Goal: Information Seeking & Learning: Find specific page/section

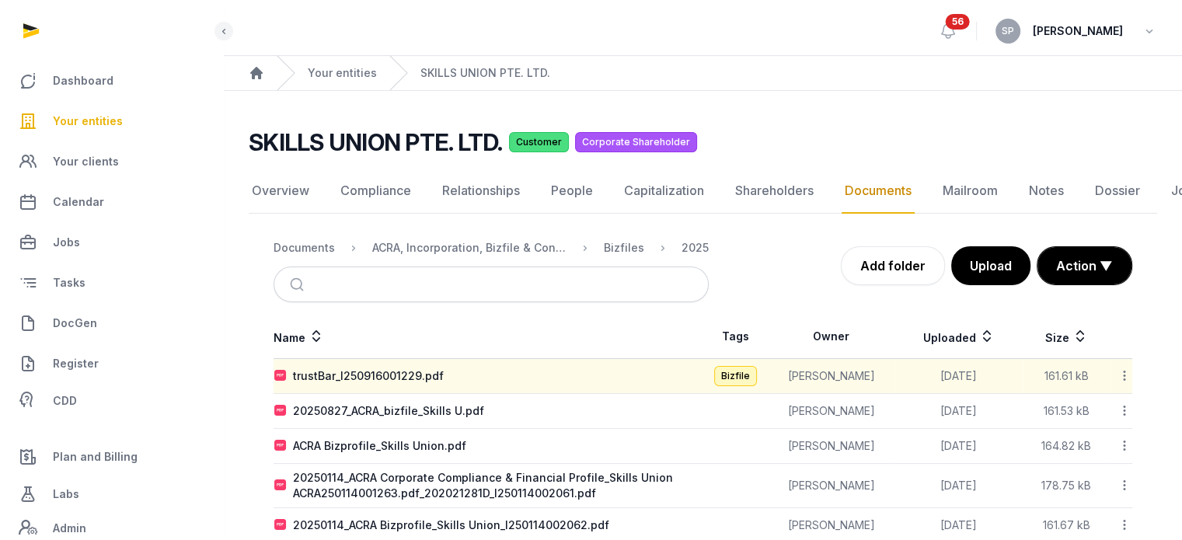
scroll to position [37, 0]
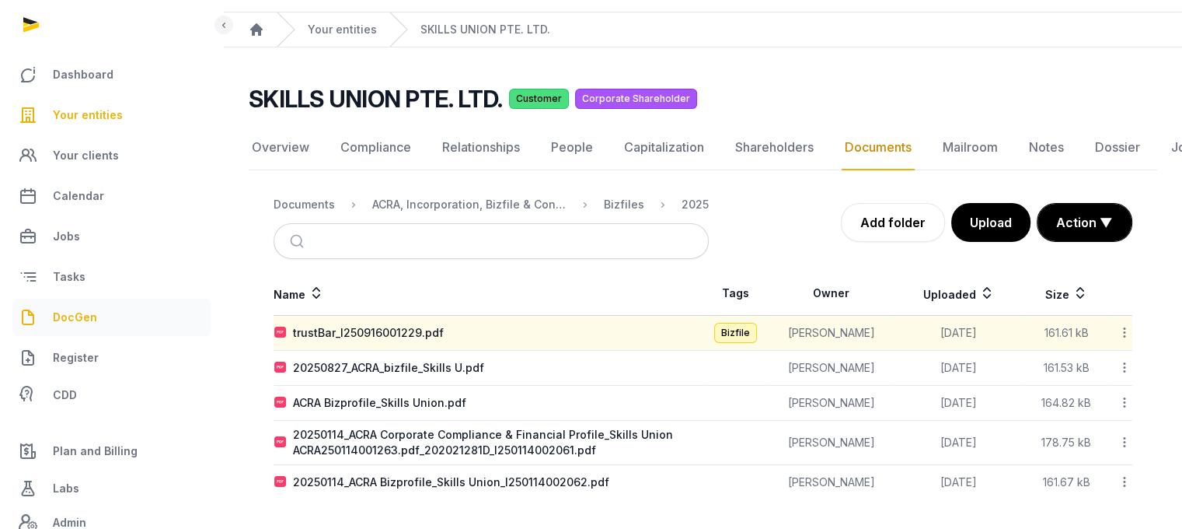
click at [116, 307] on link "DocGen" at bounding box center [111, 317] width 198 height 37
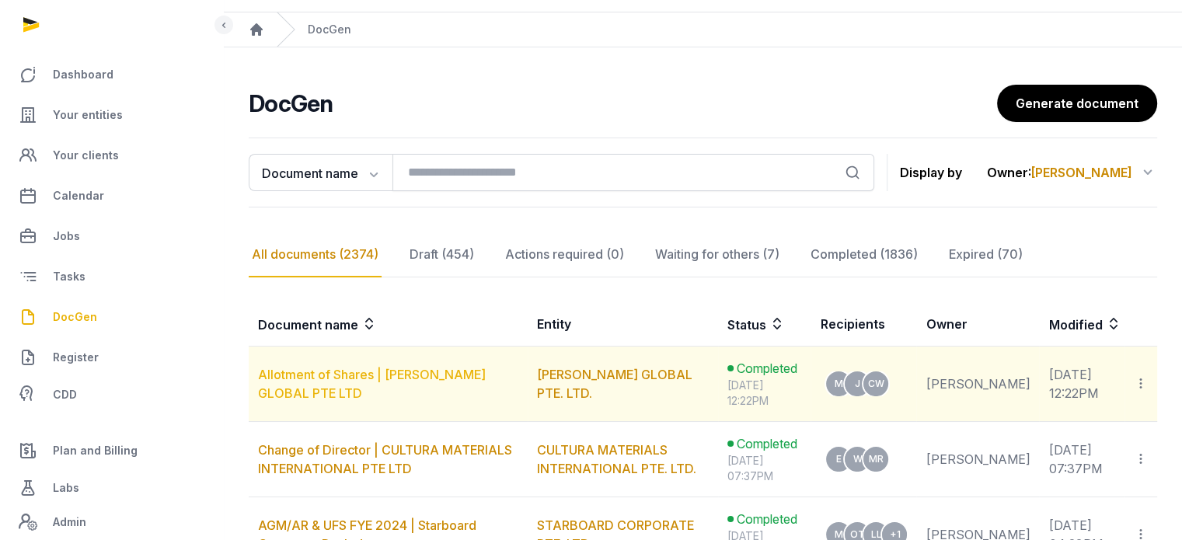
click at [471, 379] on link "Allotment of Shares | [PERSON_NAME] GLOBAL PTE LTD" at bounding box center [372, 384] width 228 height 34
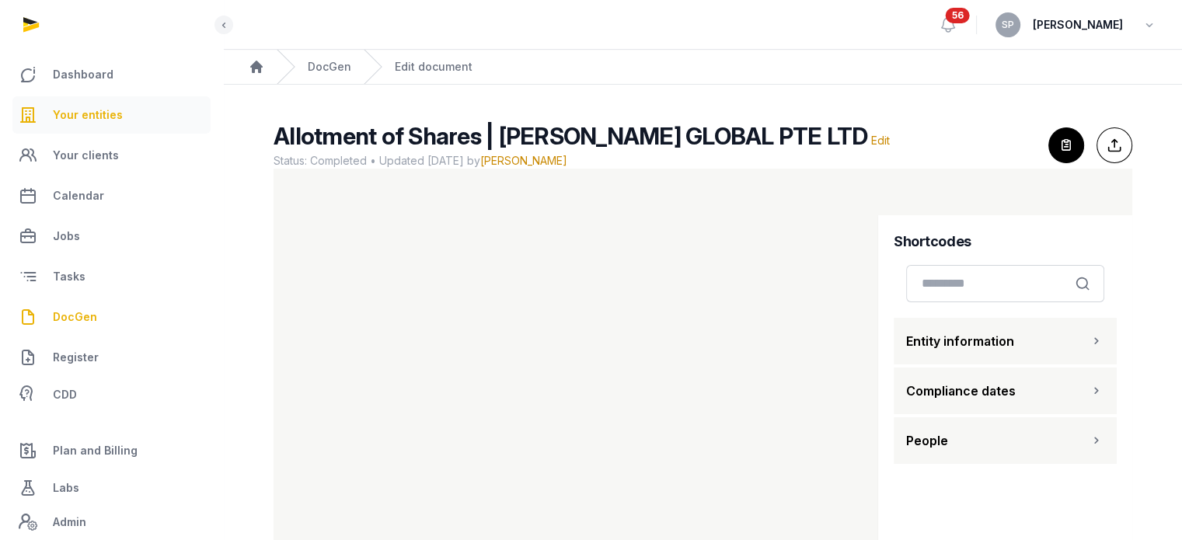
click at [96, 124] on span "Your entities" at bounding box center [88, 115] width 70 height 19
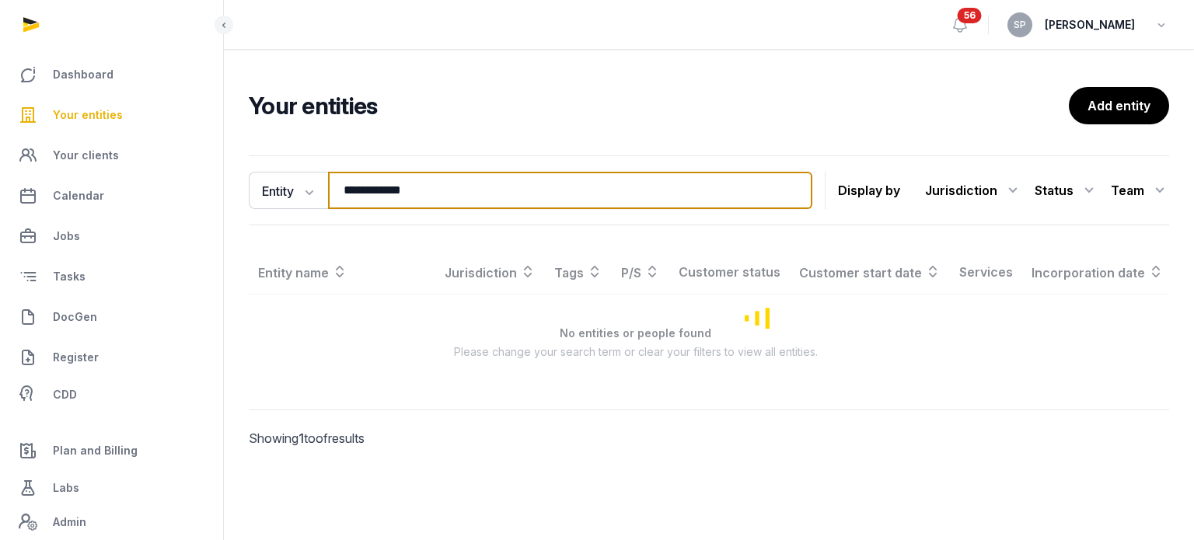
click at [457, 201] on input "**********" at bounding box center [570, 190] width 484 height 37
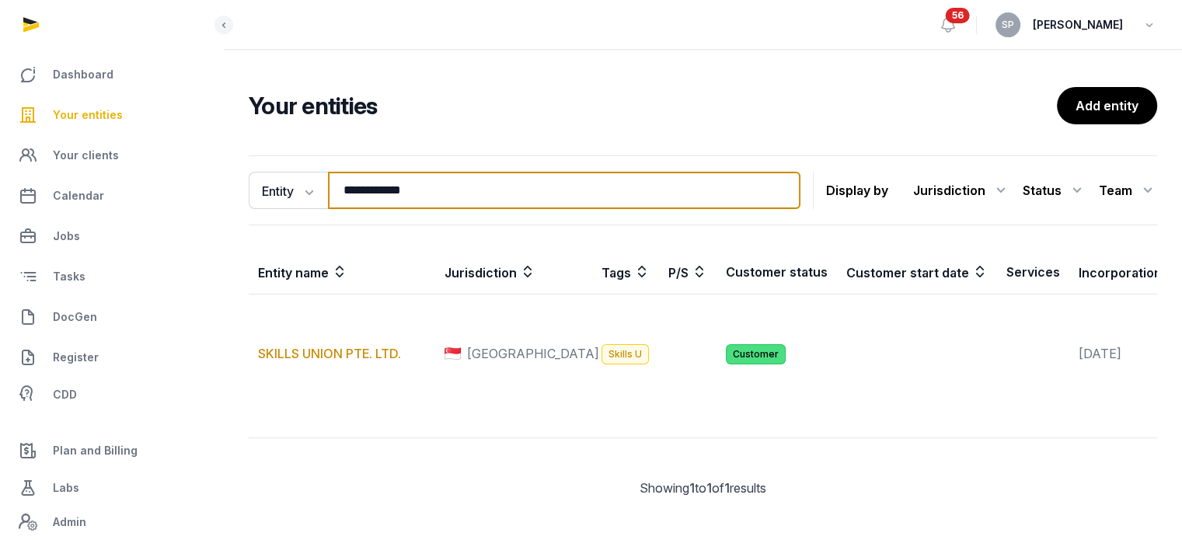
click at [457, 201] on input "**********" at bounding box center [564, 190] width 473 height 37
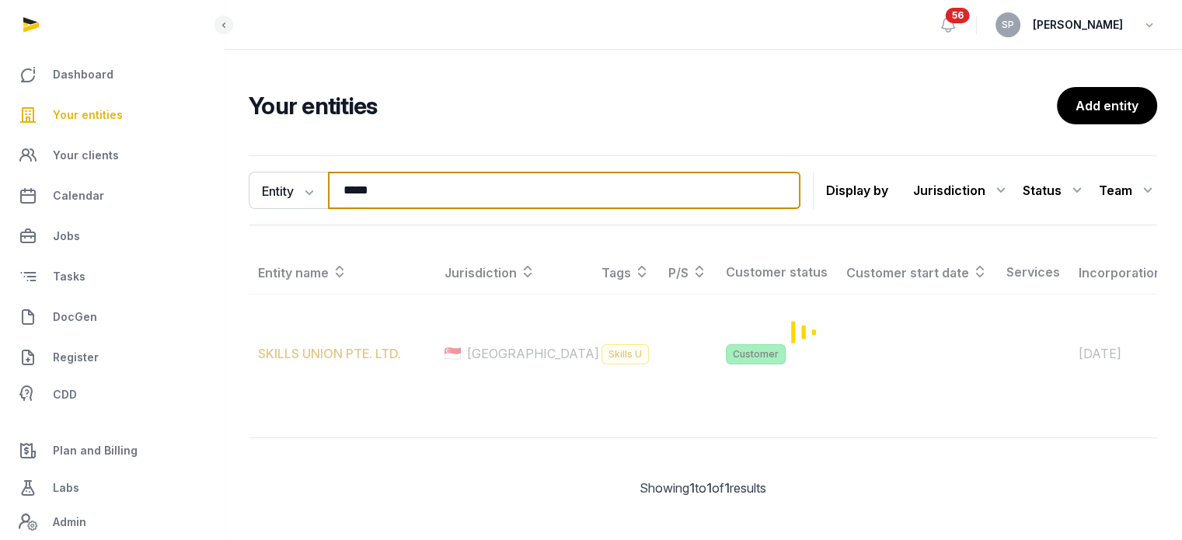
type input "*****"
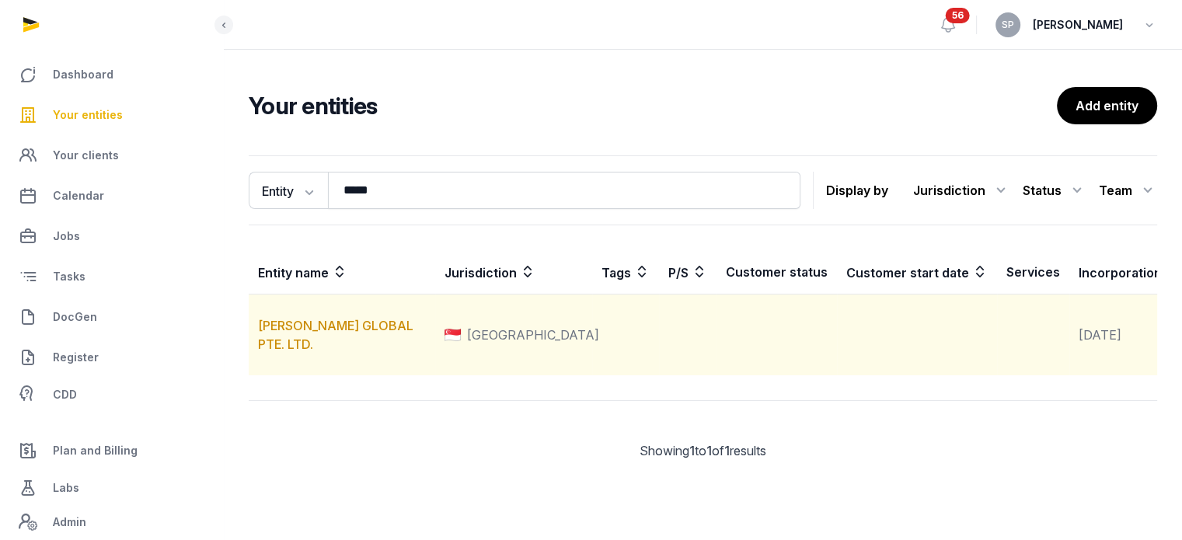
click at [386, 344] on td "[PERSON_NAME] GLOBAL PTE. LTD." at bounding box center [342, 336] width 187 height 82
click at [387, 352] on link "[PERSON_NAME] GLOBAL PTE. LTD." at bounding box center [335, 335] width 155 height 34
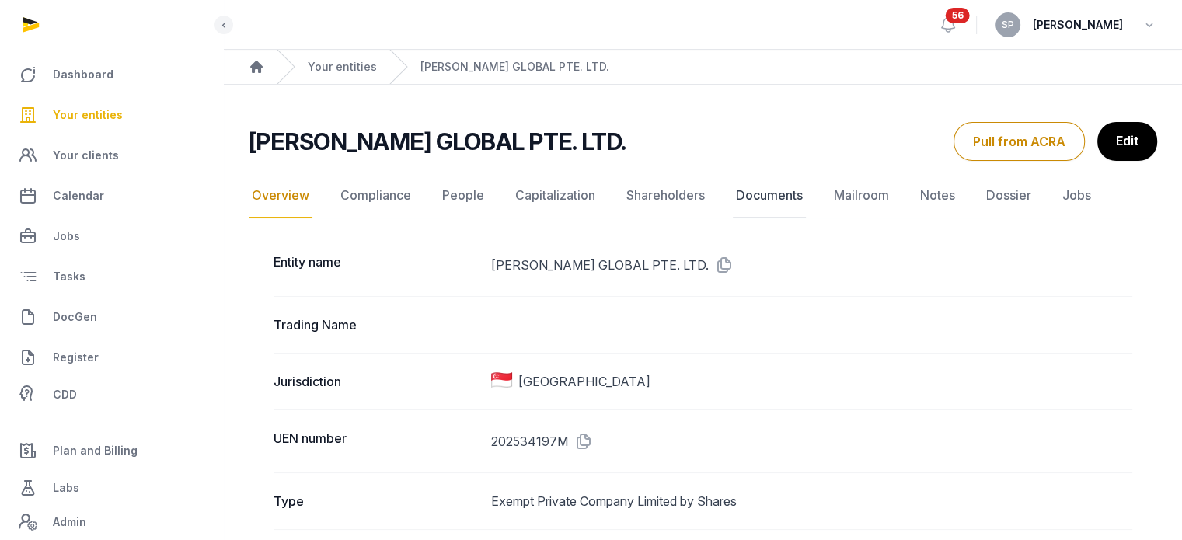
click at [763, 191] on link "Documents" at bounding box center [769, 195] width 73 height 45
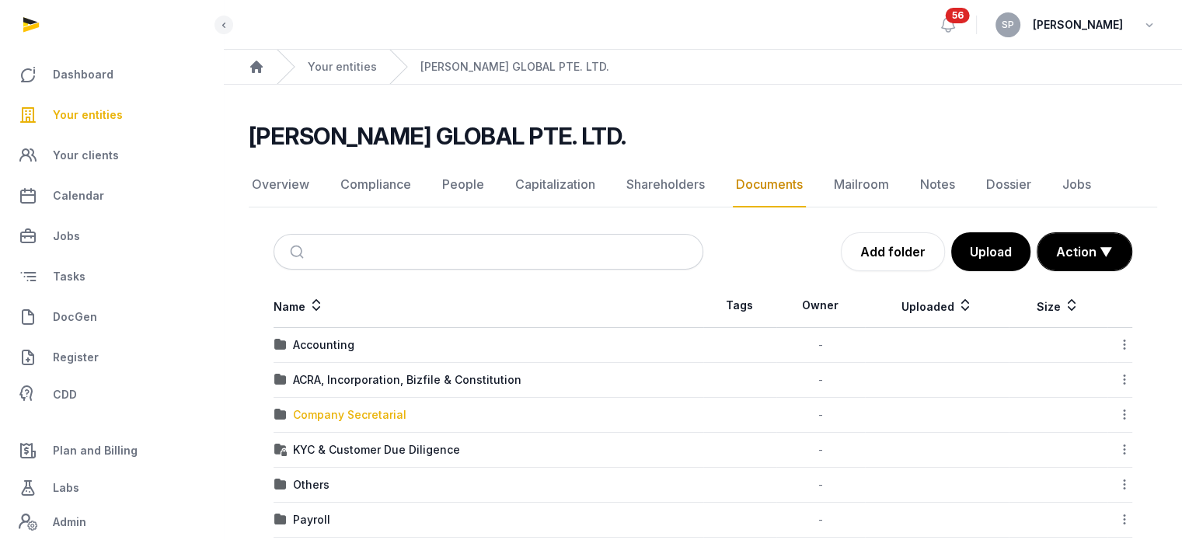
click at [350, 416] on div "Company Secretarial" at bounding box center [349, 415] width 113 height 16
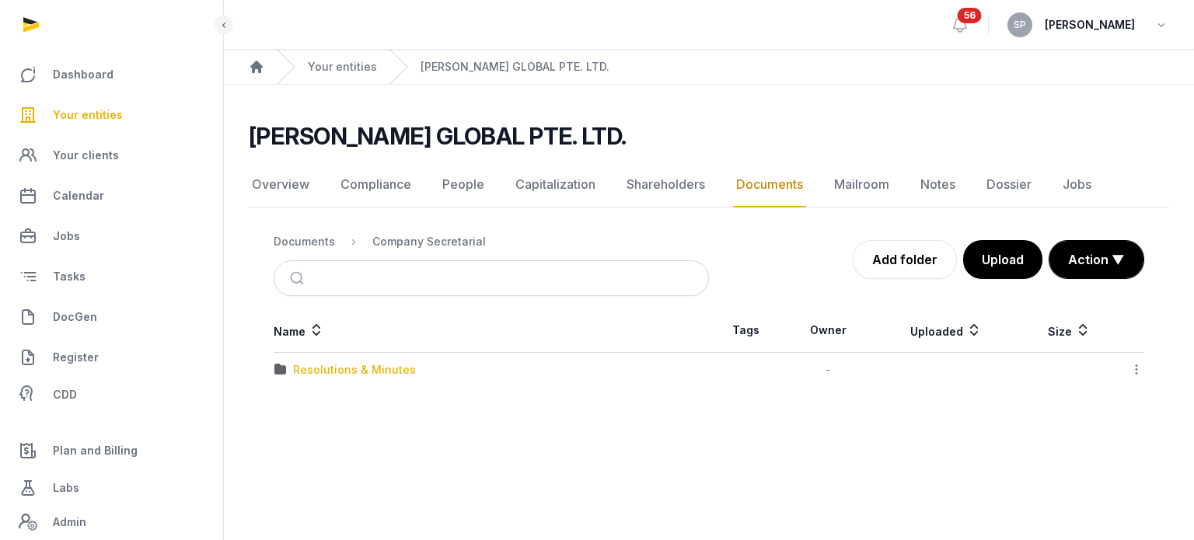
click at [364, 371] on div "Resolutions & Minutes" at bounding box center [354, 370] width 123 height 16
click at [302, 365] on div "2025" at bounding box center [306, 370] width 27 height 16
click at [302, 365] on div "Allotment of shares" at bounding box center [346, 370] width 107 height 16
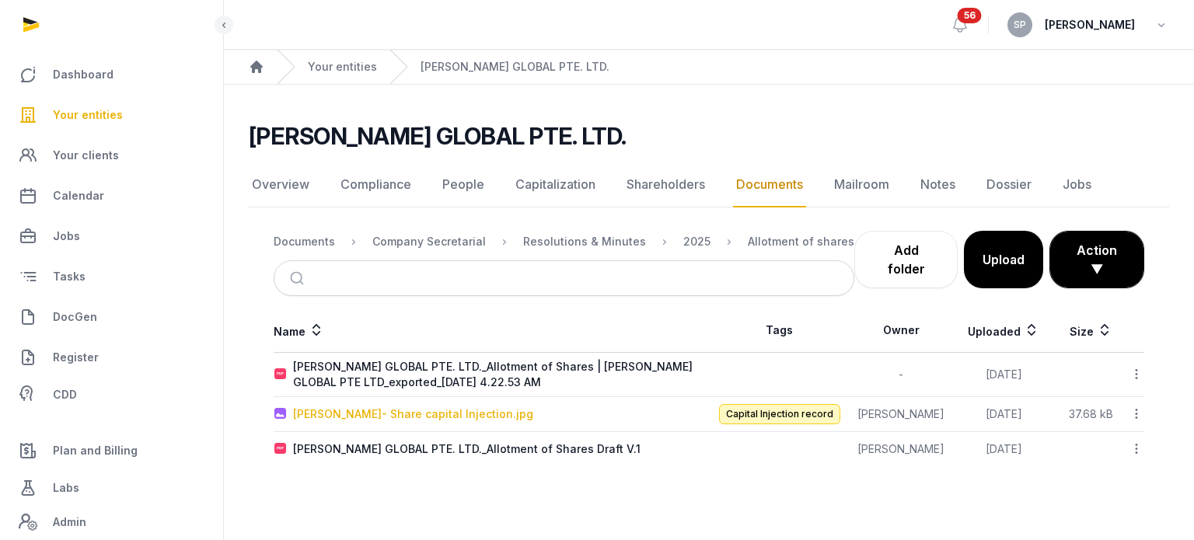
click at [391, 417] on div "[PERSON_NAME]- Share capital Injection.jpg" at bounding box center [413, 415] width 240 height 16
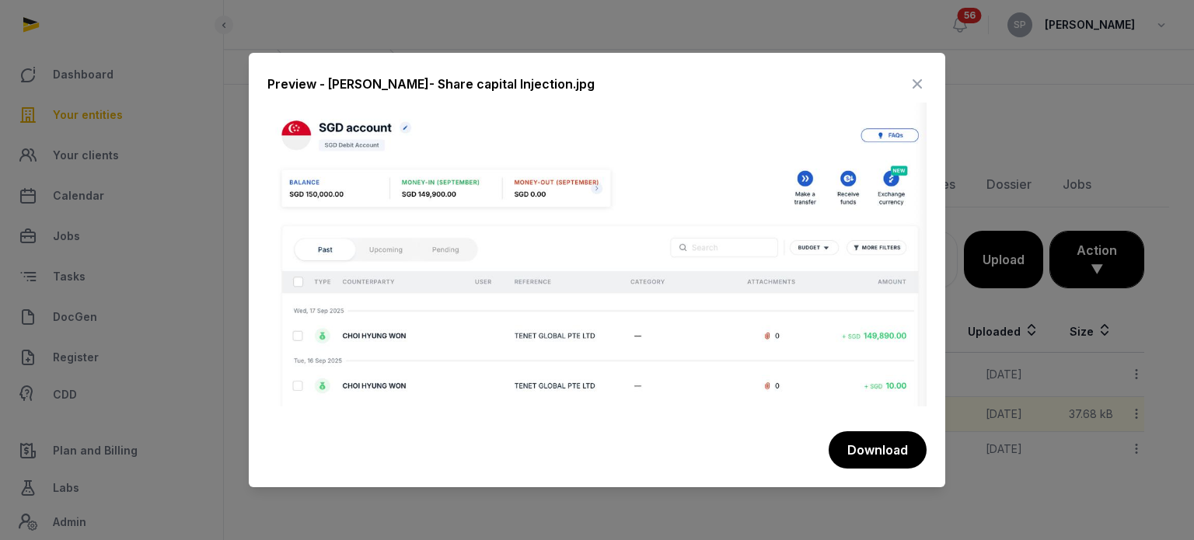
click at [920, 83] on icon at bounding box center [917, 84] width 19 height 25
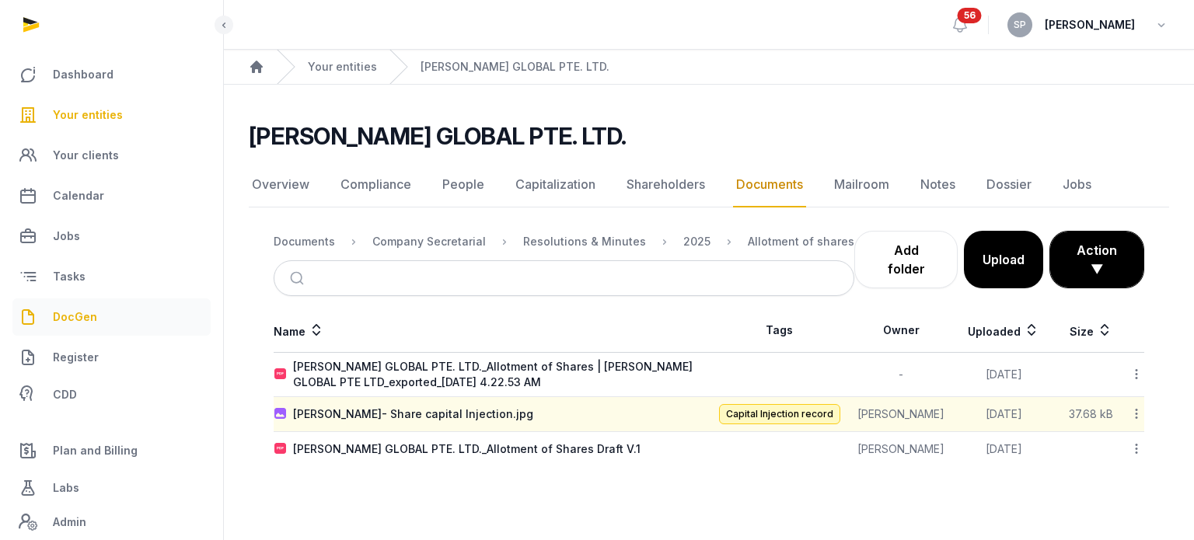
click at [96, 319] on link "DocGen" at bounding box center [111, 317] width 198 height 37
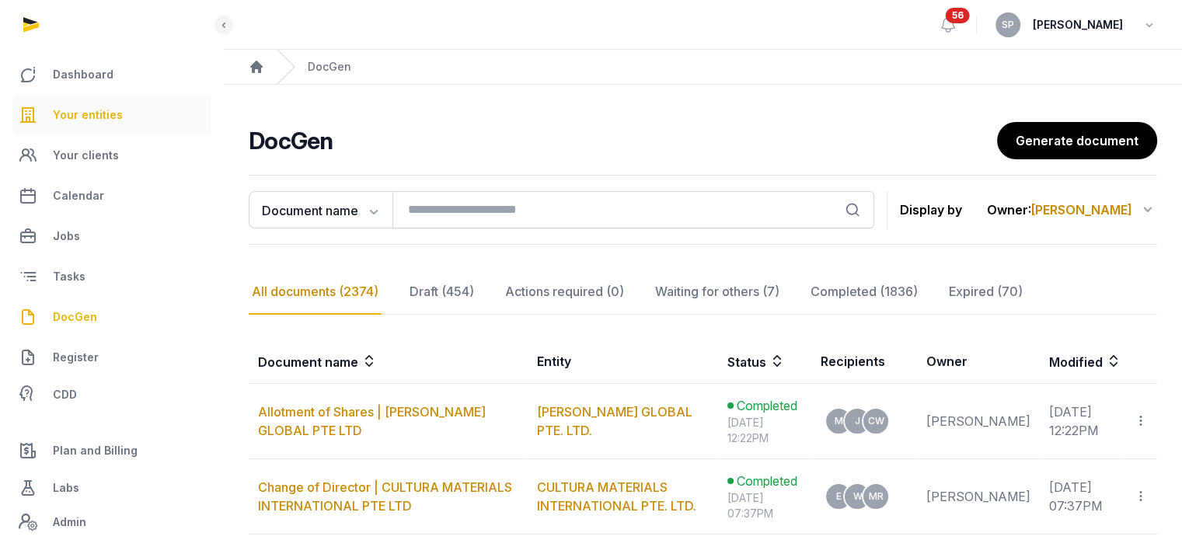
click at [128, 115] on link "Your entities" at bounding box center [111, 114] width 198 height 37
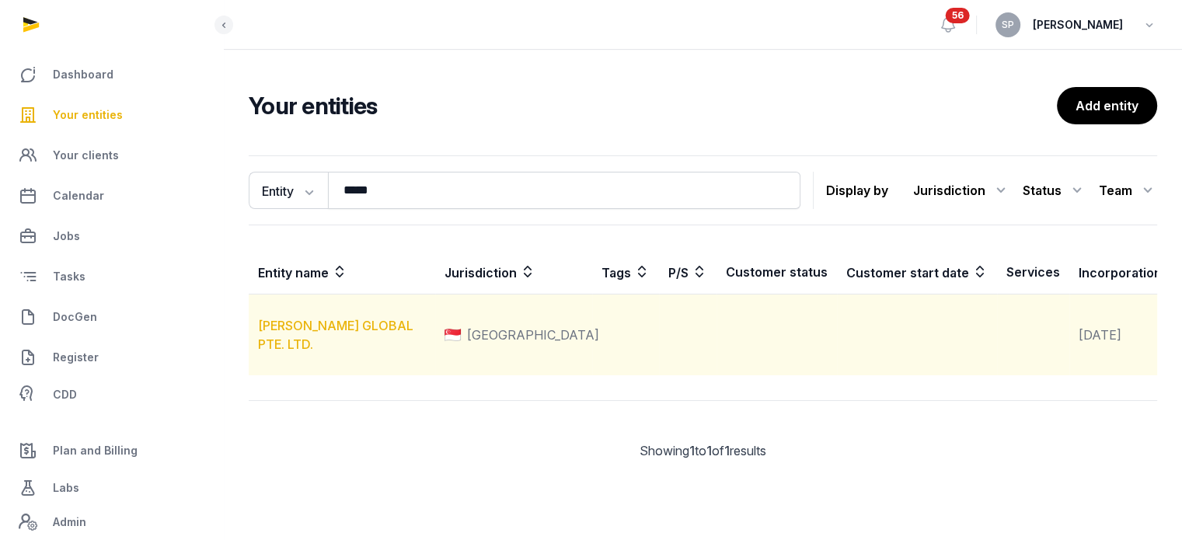
click at [375, 351] on link "[PERSON_NAME] GLOBAL PTE. LTD." at bounding box center [335, 335] width 155 height 34
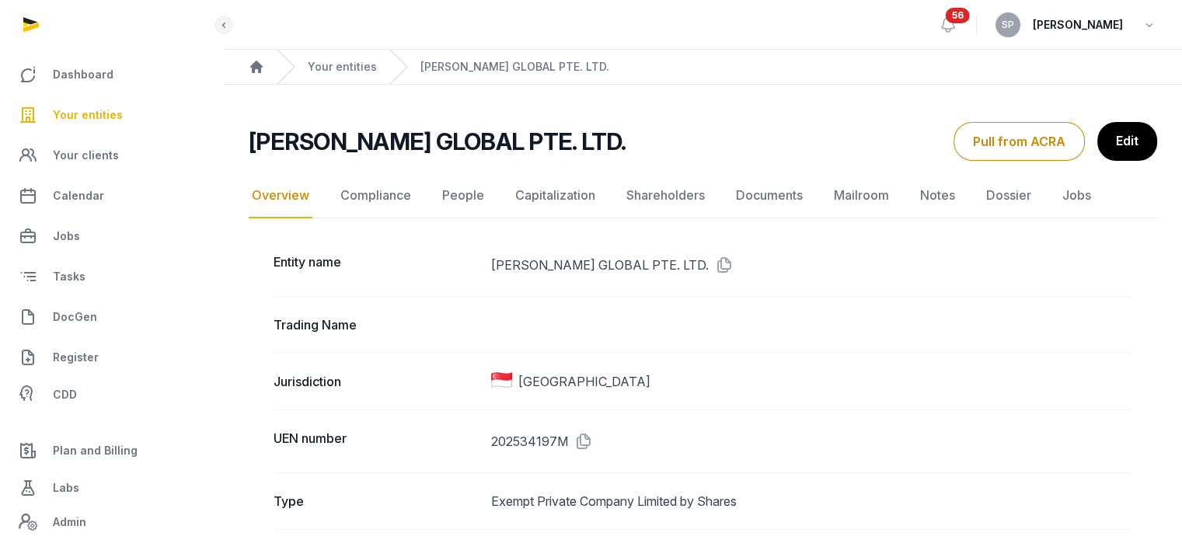
click at [763, 192] on link "Documents" at bounding box center [769, 195] width 73 height 45
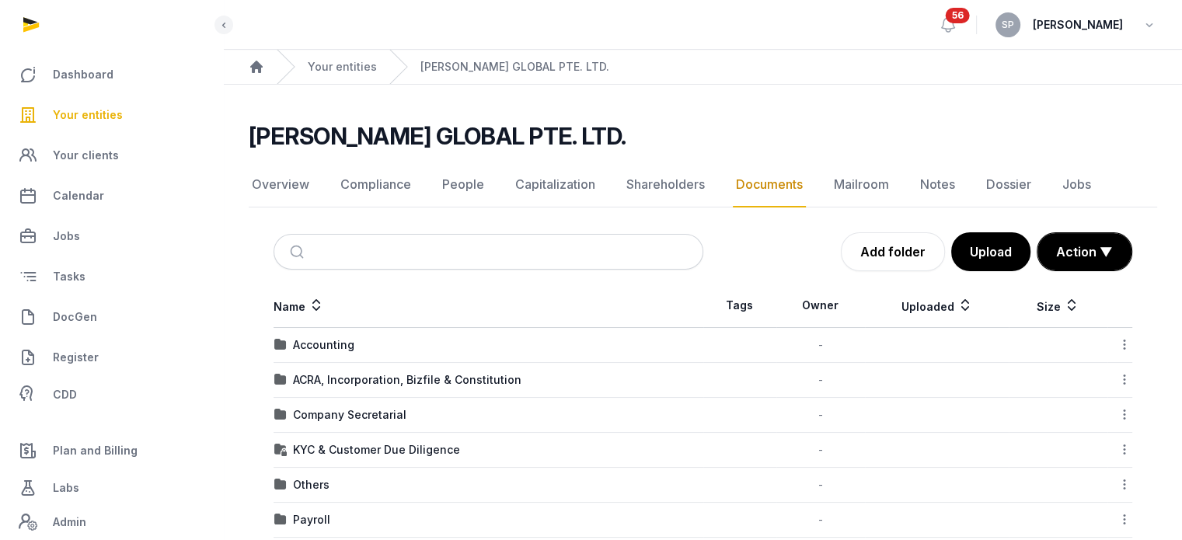
scroll to position [200, 0]
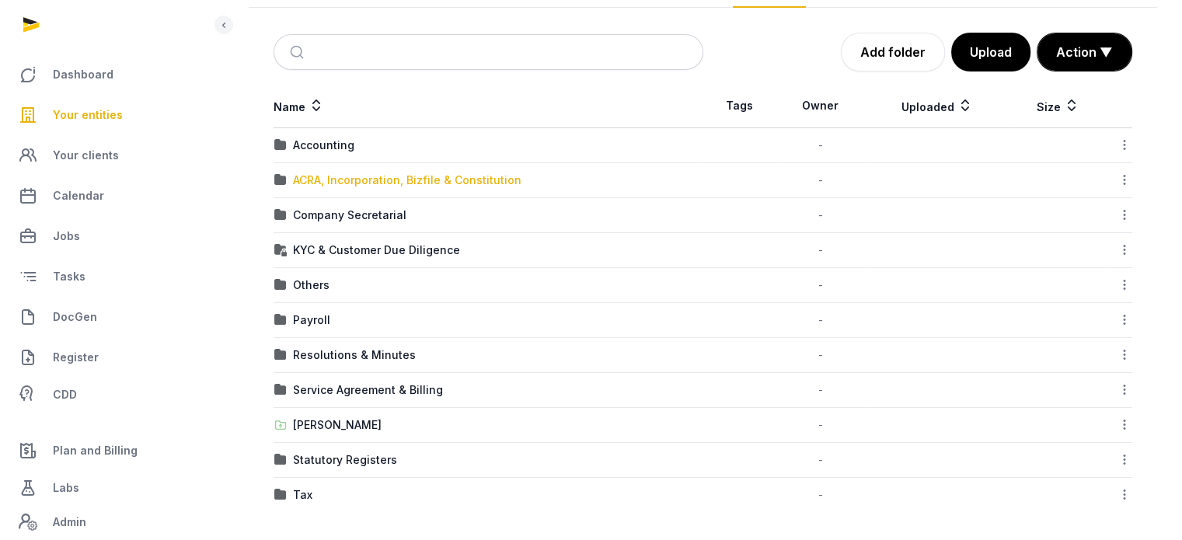
click at [382, 173] on div "ACRA, Incorporation, Bizfile & Constitution" at bounding box center [407, 181] width 229 height 16
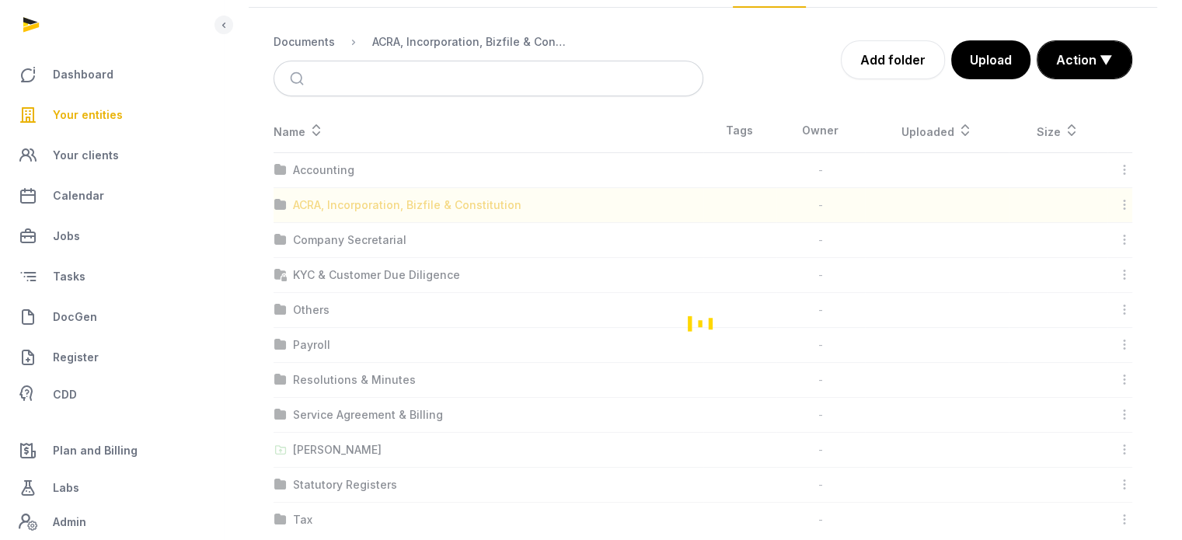
scroll to position [16, 0]
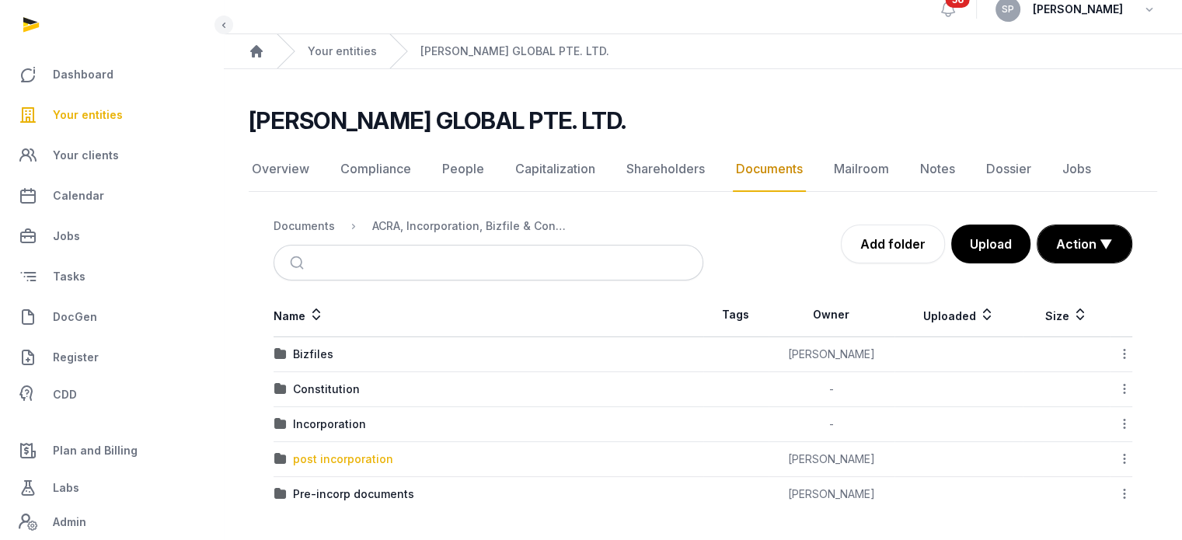
click at [322, 458] on div "post incorporation" at bounding box center [343, 460] width 100 height 16
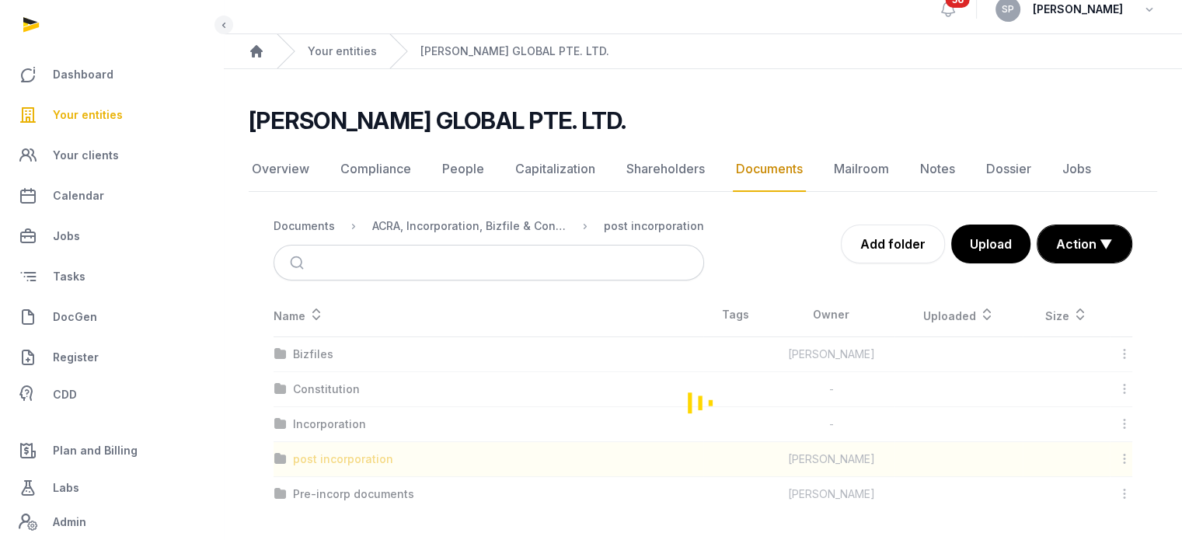
scroll to position [0, 0]
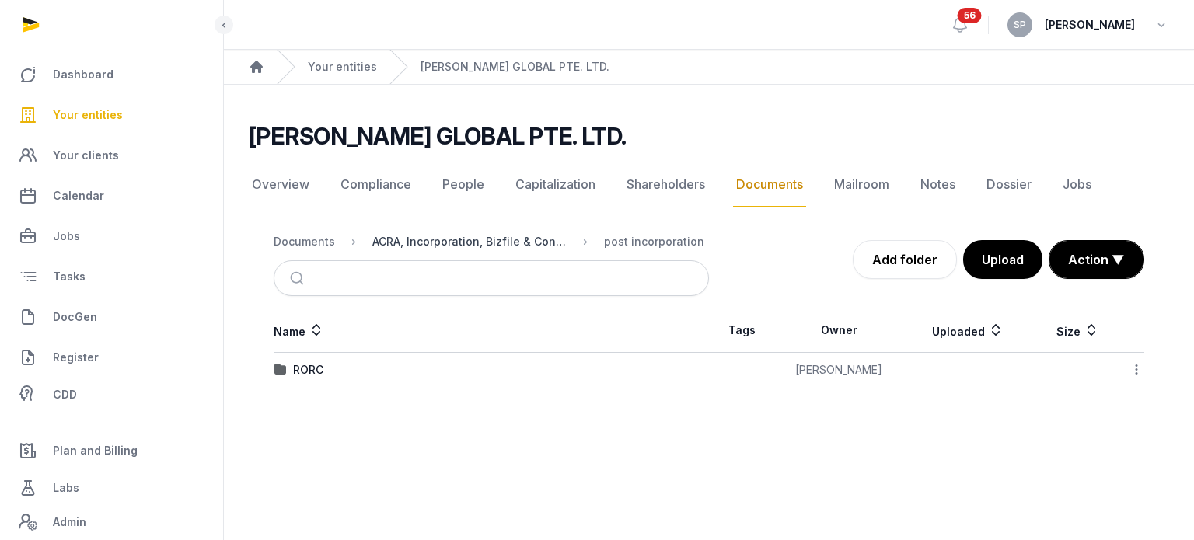
click at [435, 243] on div "ACRA, Incorporation, Bizfile & Constitution" at bounding box center [469, 242] width 194 height 16
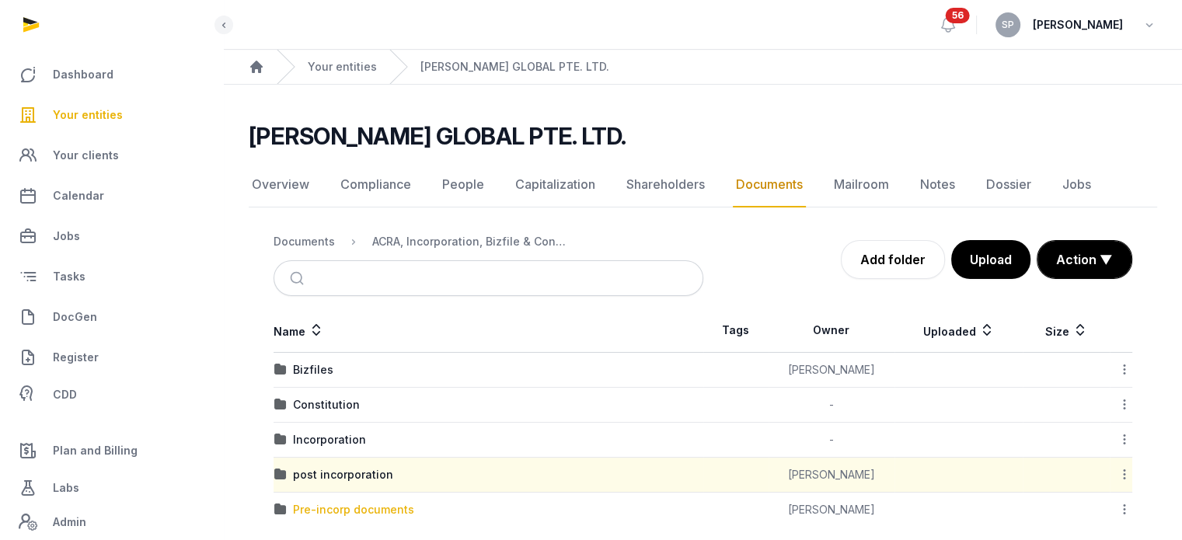
click at [336, 505] on div "Pre-incorp documents" at bounding box center [353, 510] width 121 height 16
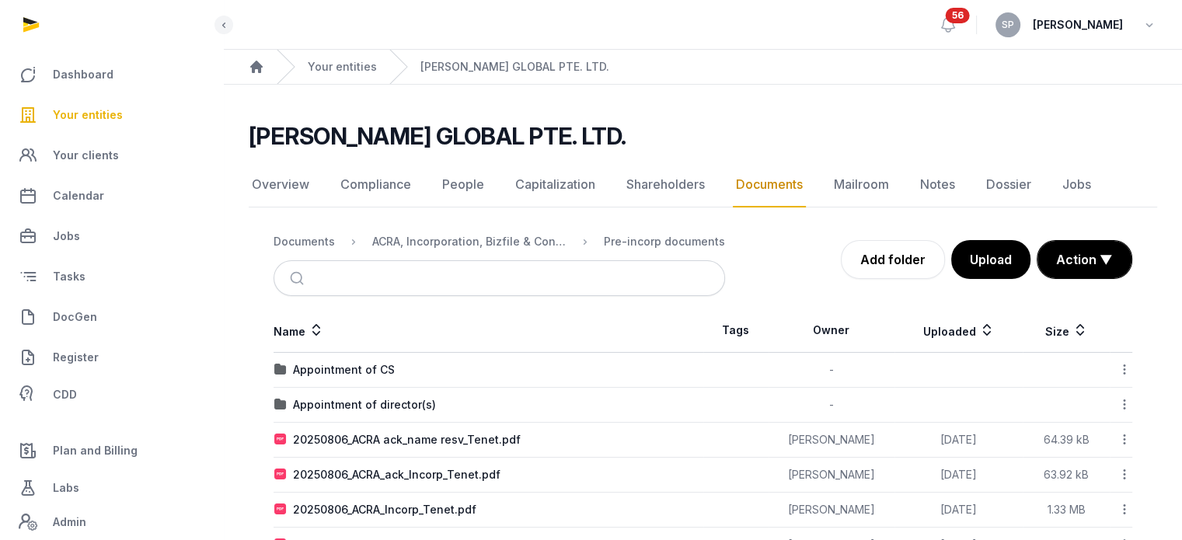
scroll to position [51, 0]
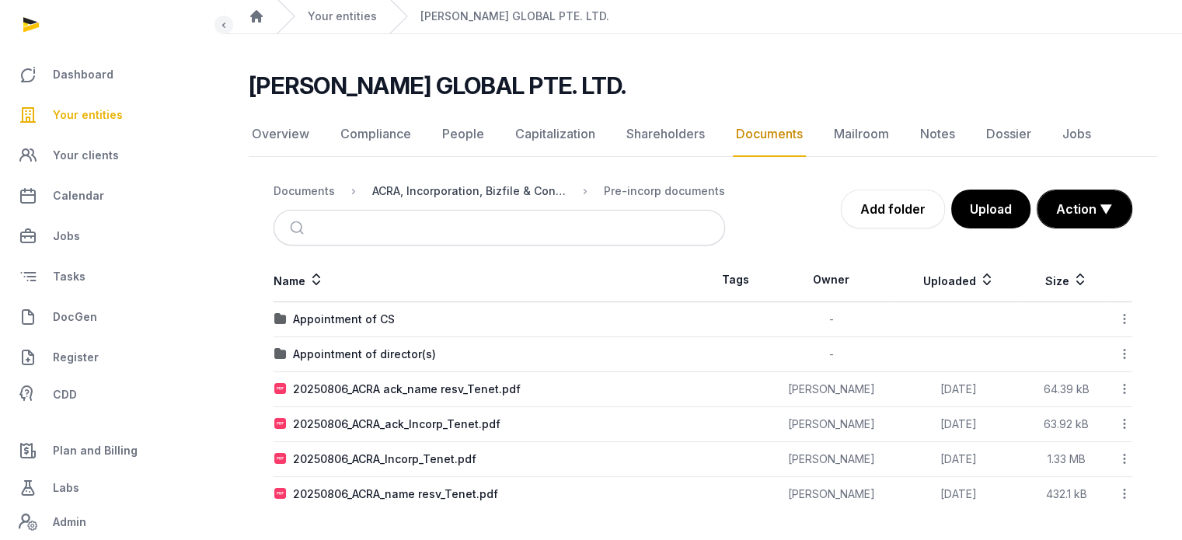
click at [435, 183] on div "ACRA, Incorporation, Bizfile & Constitution" at bounding box center [469, 191] width 194 height 16
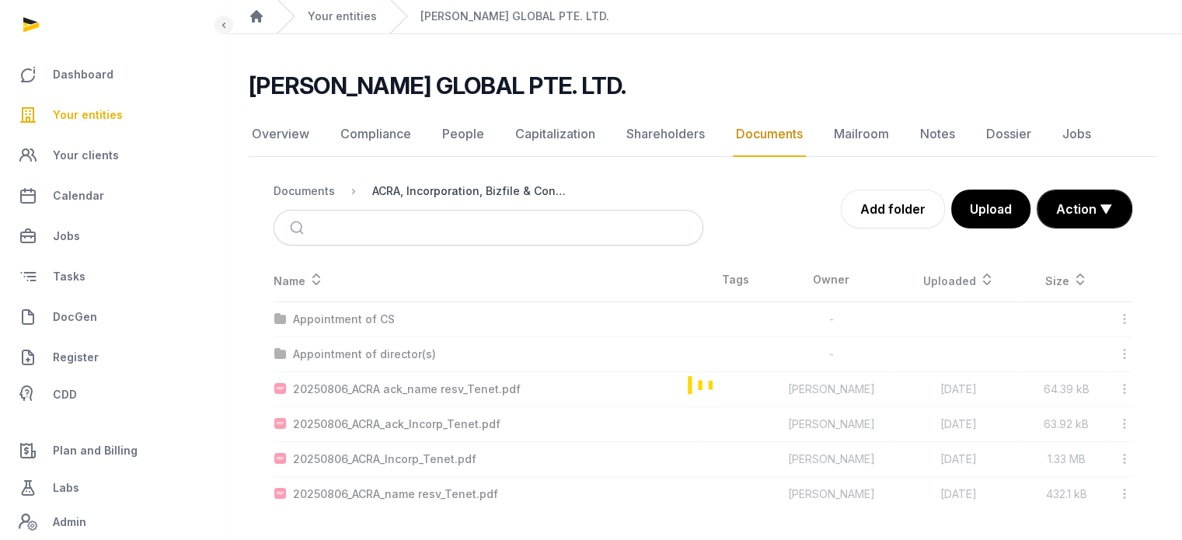
scroll to position [16, 0]
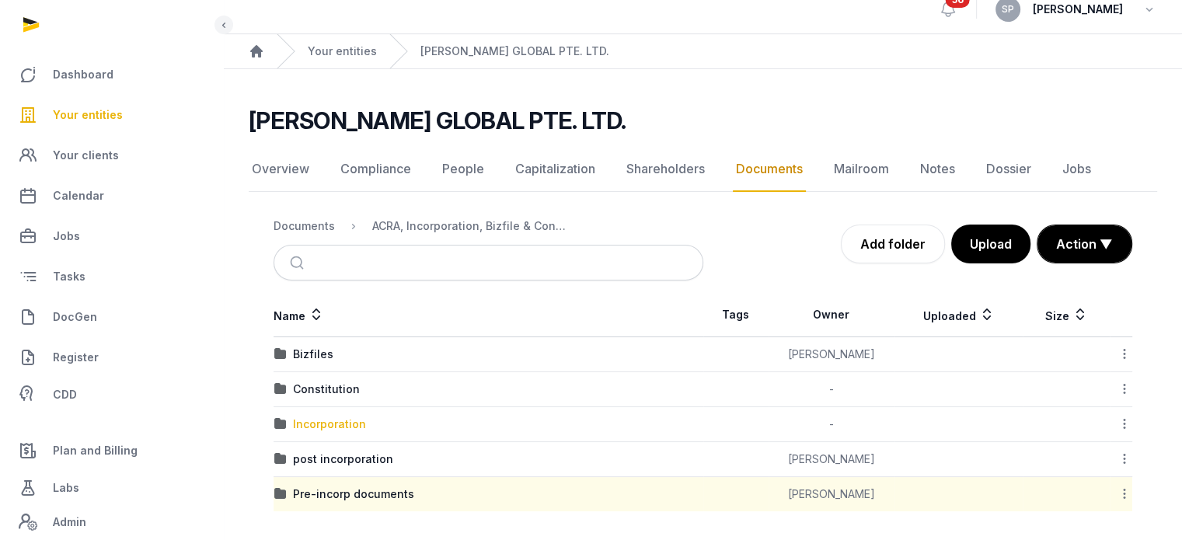
click at [333, 424] on div "Incorporation" at bounding box center [329, 425] width 73 height 16
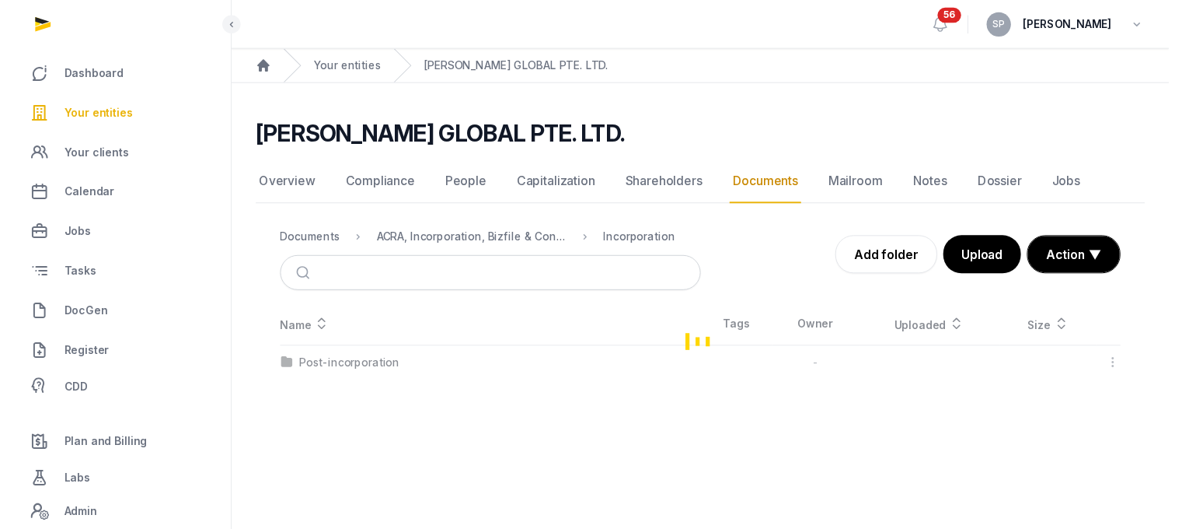
scroll to position [0, 0]
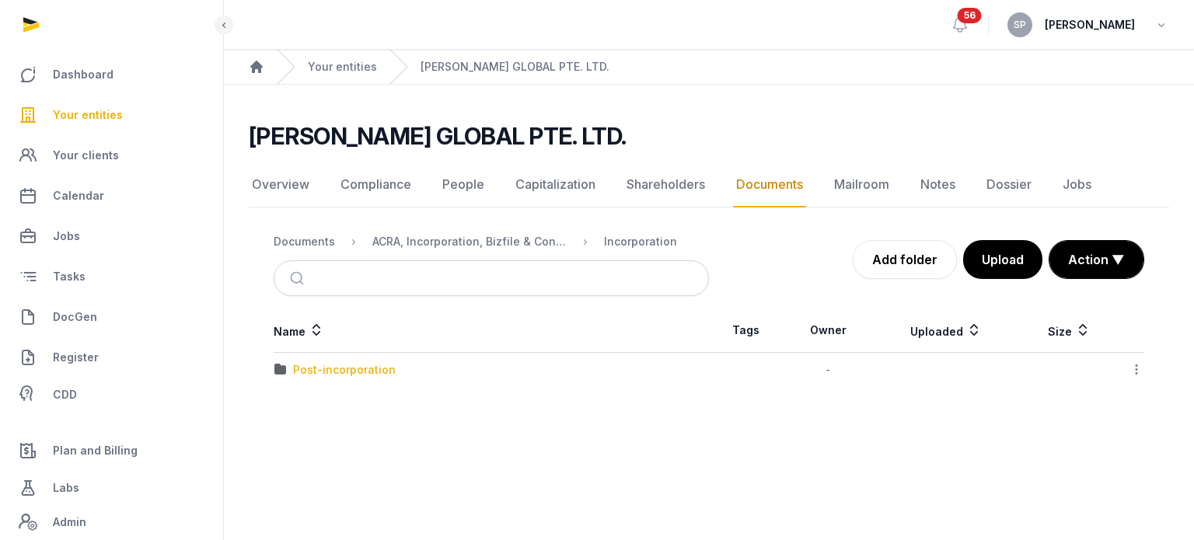
click at [347, 368] on div "Post-incorporation" at bounding box center [344, 370] width 103 height 16
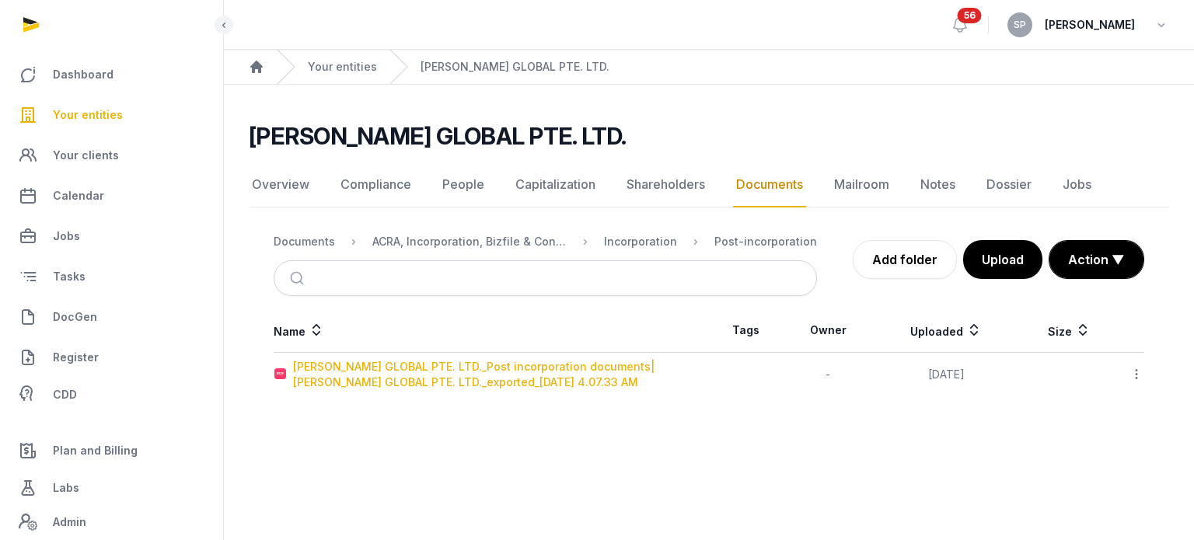
click at [347, 368] on div "[PERSON_NAME] GLOBAL PTE. LTD._Post incorporation documents| [PERSON_NAME] GLOB…" at bounding box center [500, 374] width 415 height 31
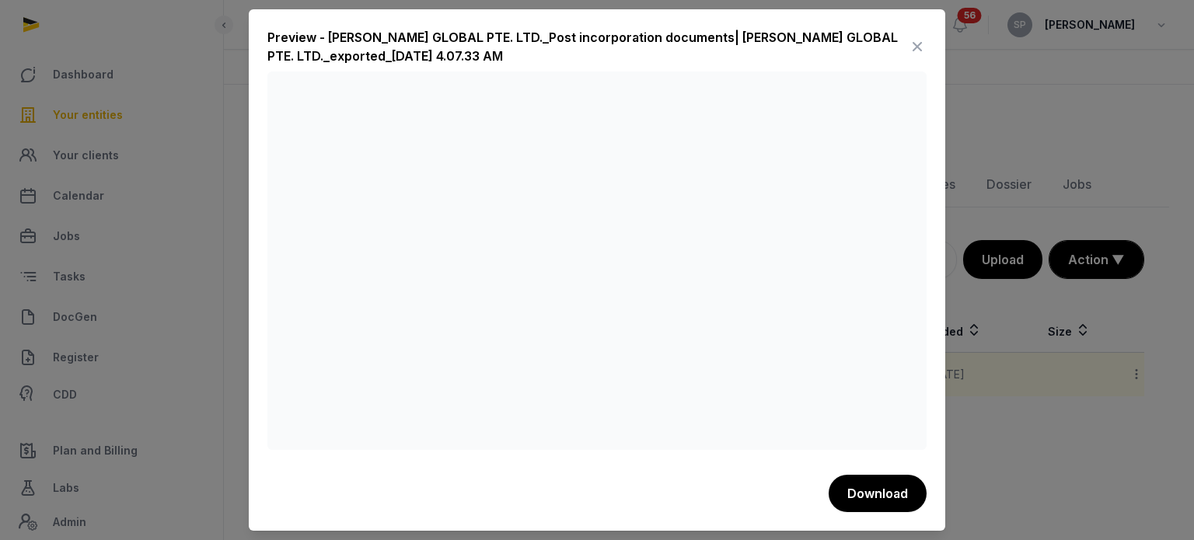
click at [919, 47] on icon at bounding box center [917, 46] width 19 height 25
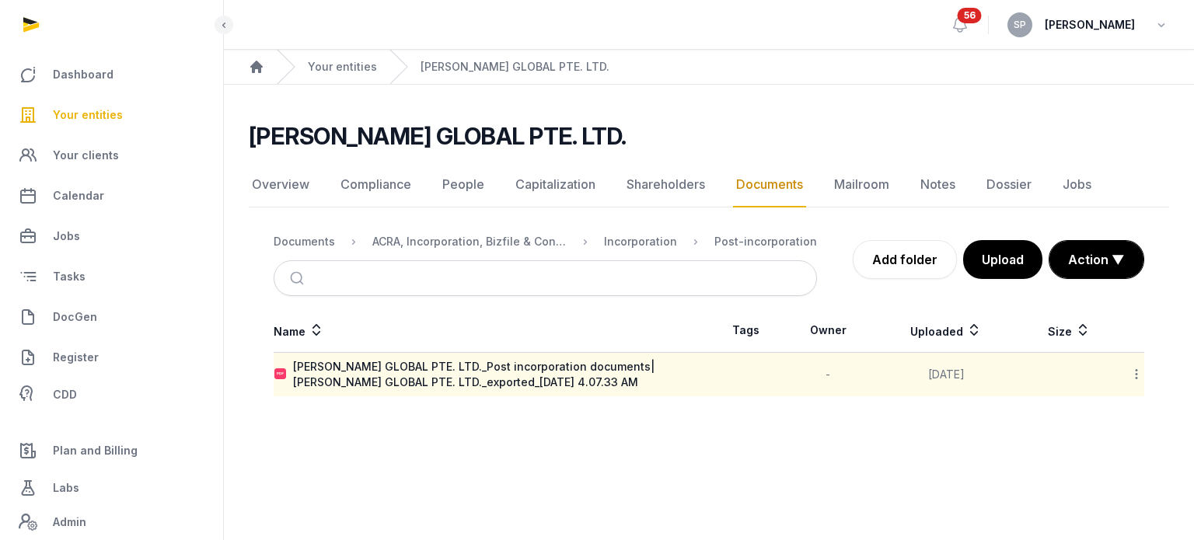
click at [109, 121] on span "Your entities" at bounding box center [88, 115] width 70 height 19
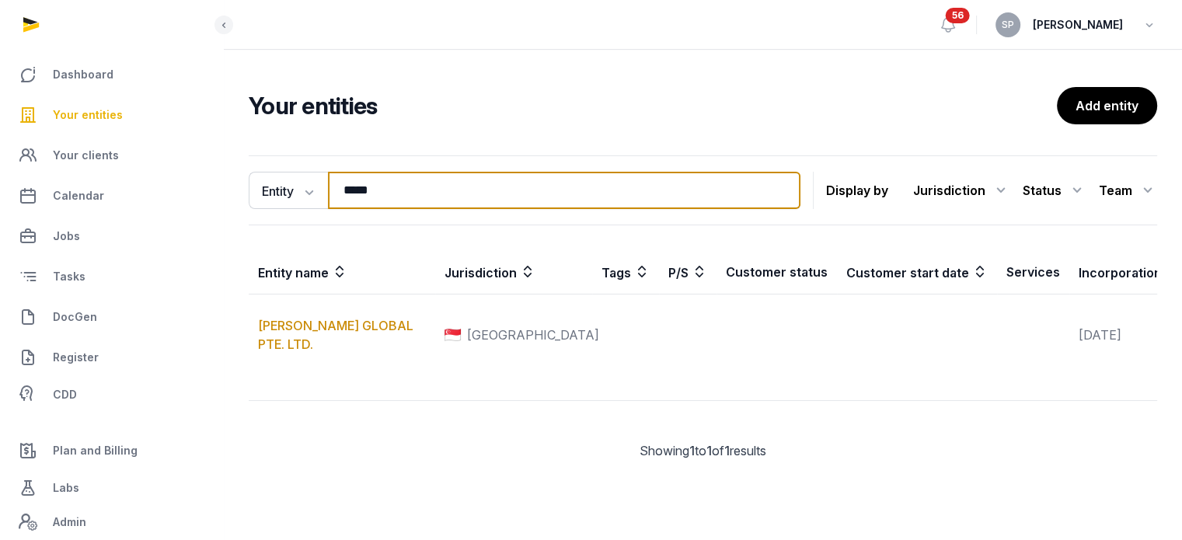
click at [409, 200] on input "*****" at bounding box center [564, 190] width 473 height 37
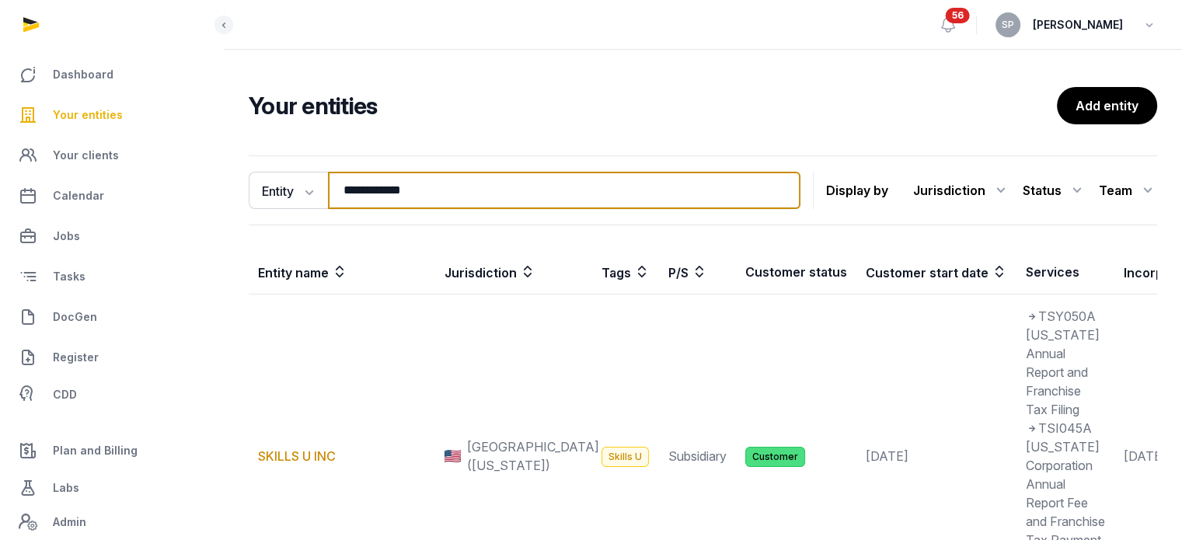
type input "**********"
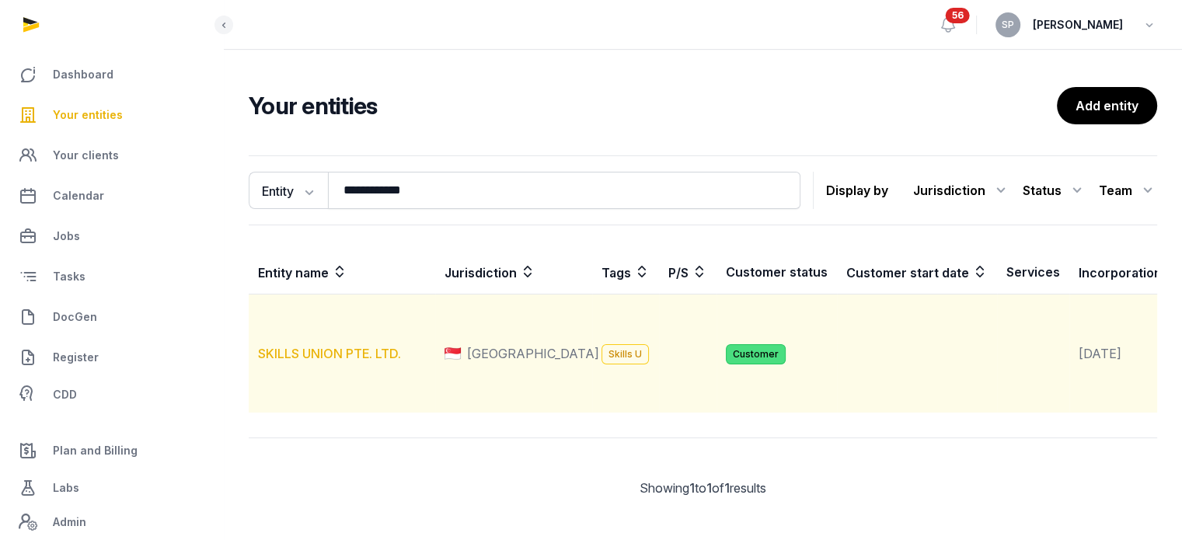
click at [350, 361] on link "SKILLS UNION PTE. LTD." at bounding box center [329, 354] width 143 height 16
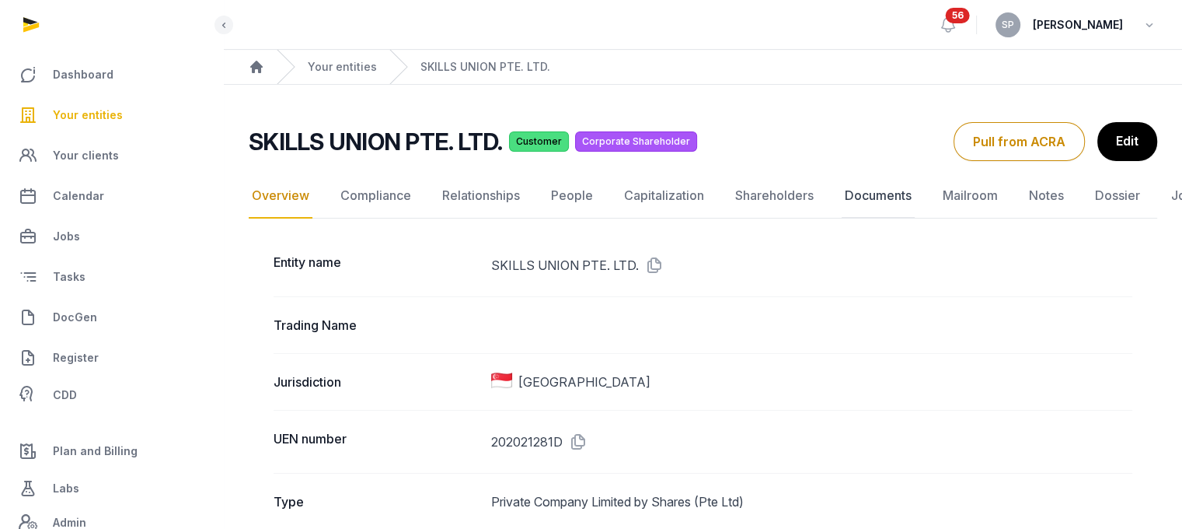
click at [892, 197] on link "Documents" at bounding box center [878, 195] width 73 height 45
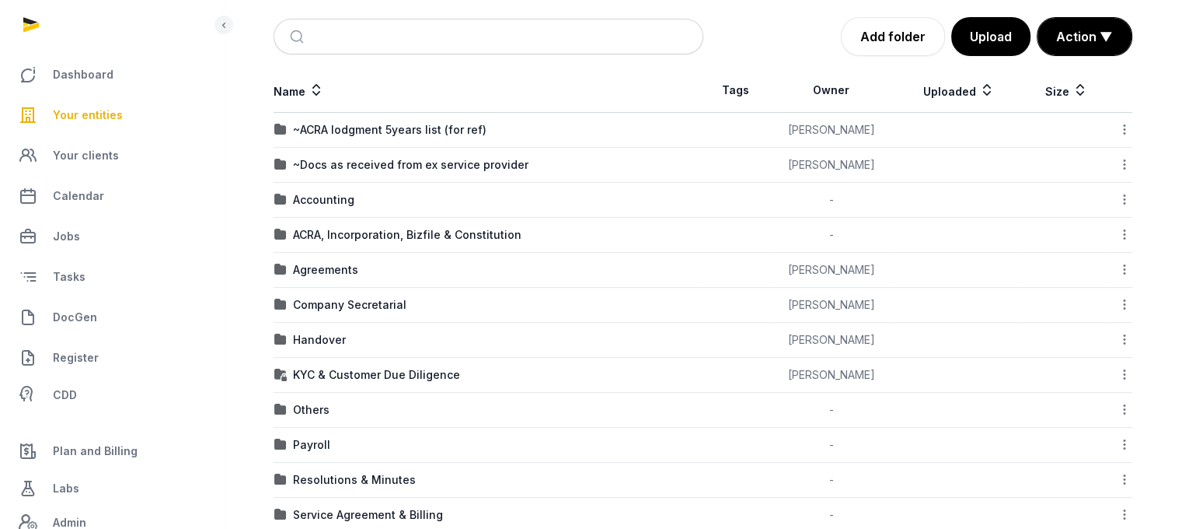
scroll to position [217, 0]
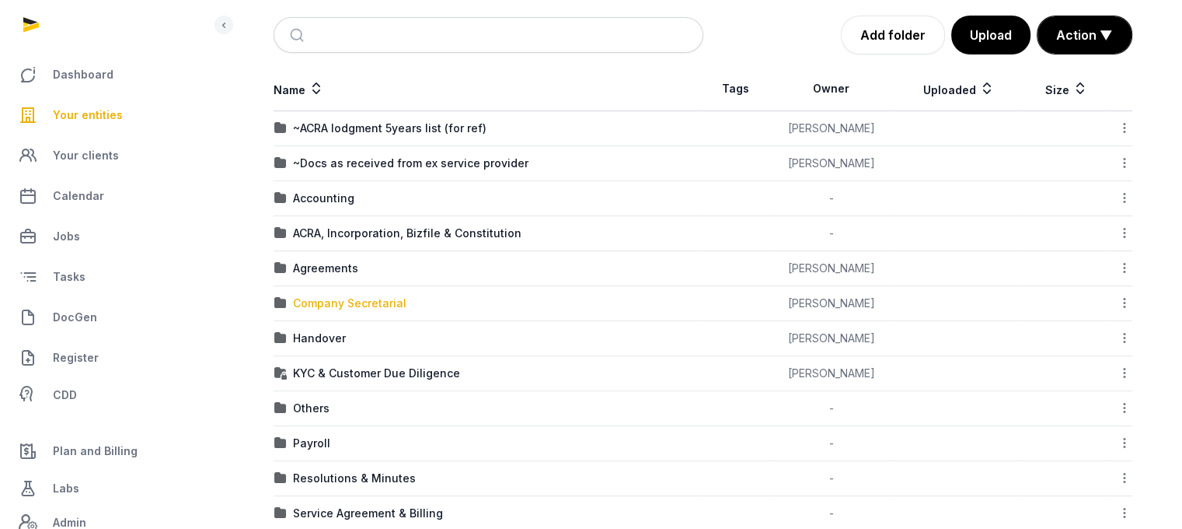
click at [389, 298] on div "Company Secretarial" at bounding box center [349, 303] width 113 height 16
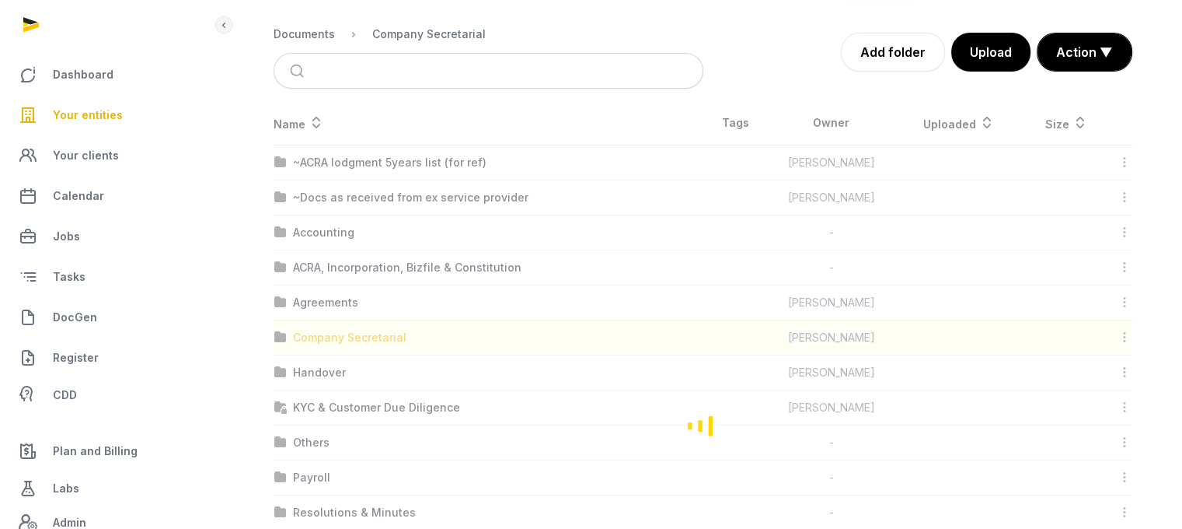
scroll to position [12, 0]
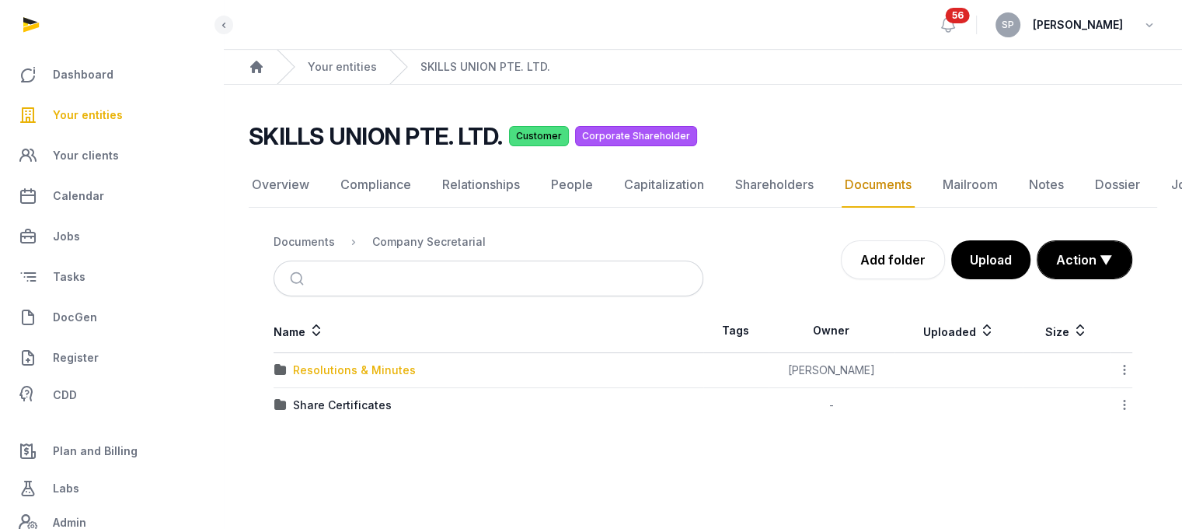
click at [376, 362] on div "Resolutions & Minutes" at bounding box center [354, 370] width 123 height 16
click at [309, 397] on div "2025" at bounding box center [306, 405] width 27 height 16
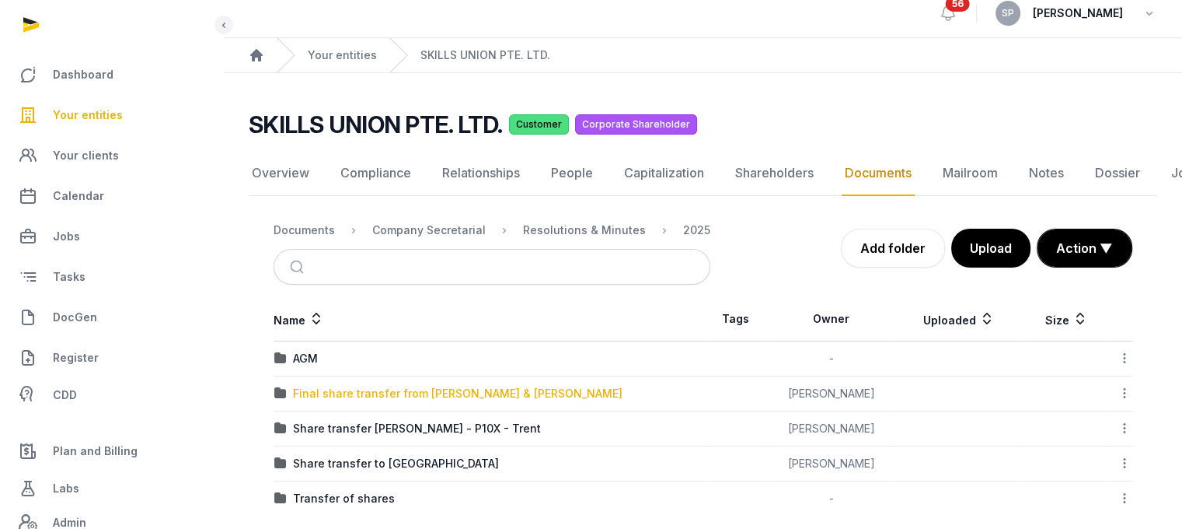
scroll to position [28, 0]
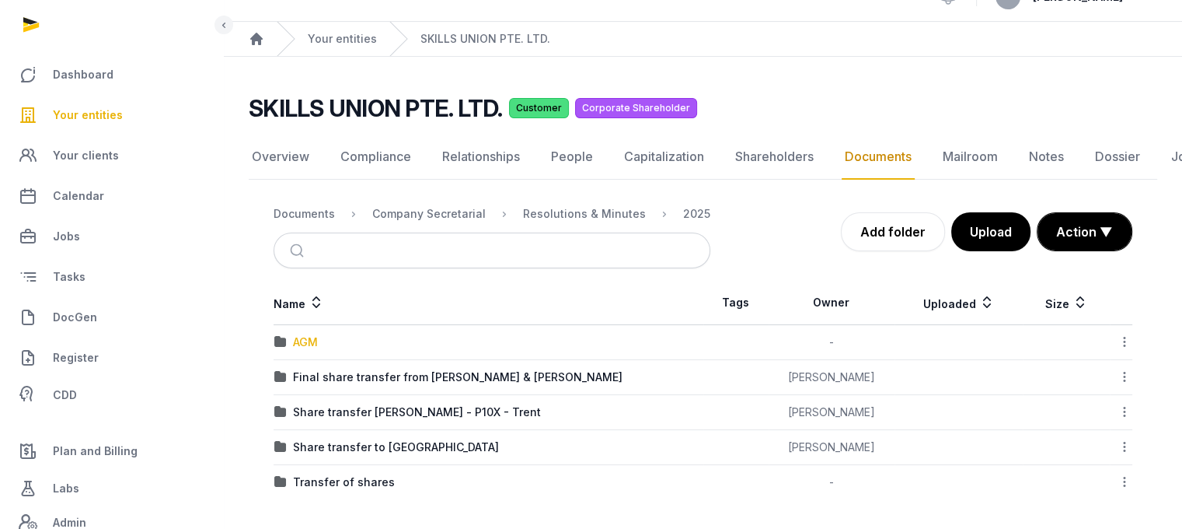
click at [311, 336] on div "AGM" at bounding box center [305, 342] width 25 height 16
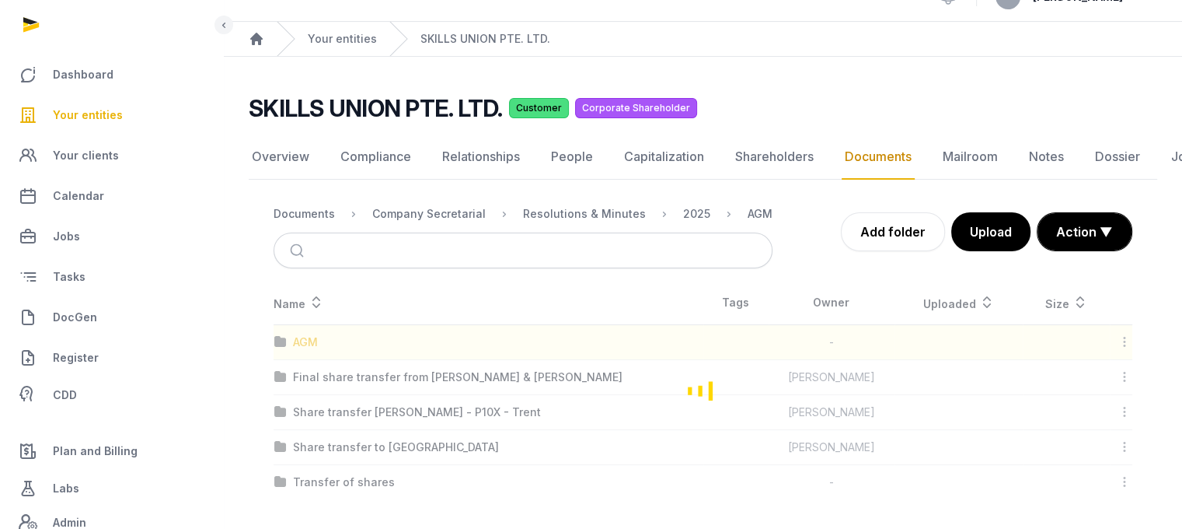
scroll to position [12, 0]
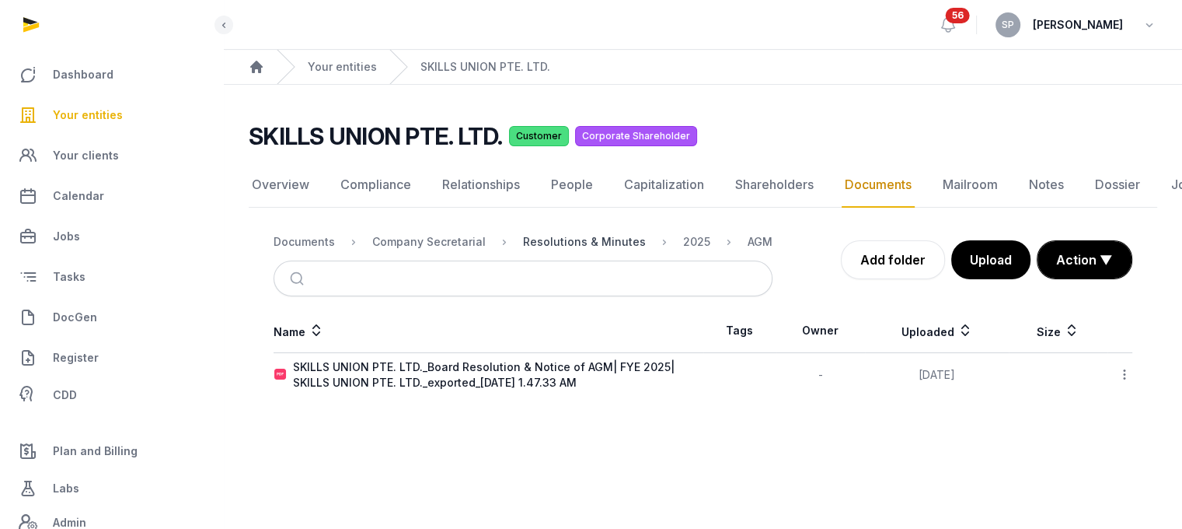
click at [555, 234] on div "Resolutions & Minutes" at bounding box center [584, 242] width 123 height 16
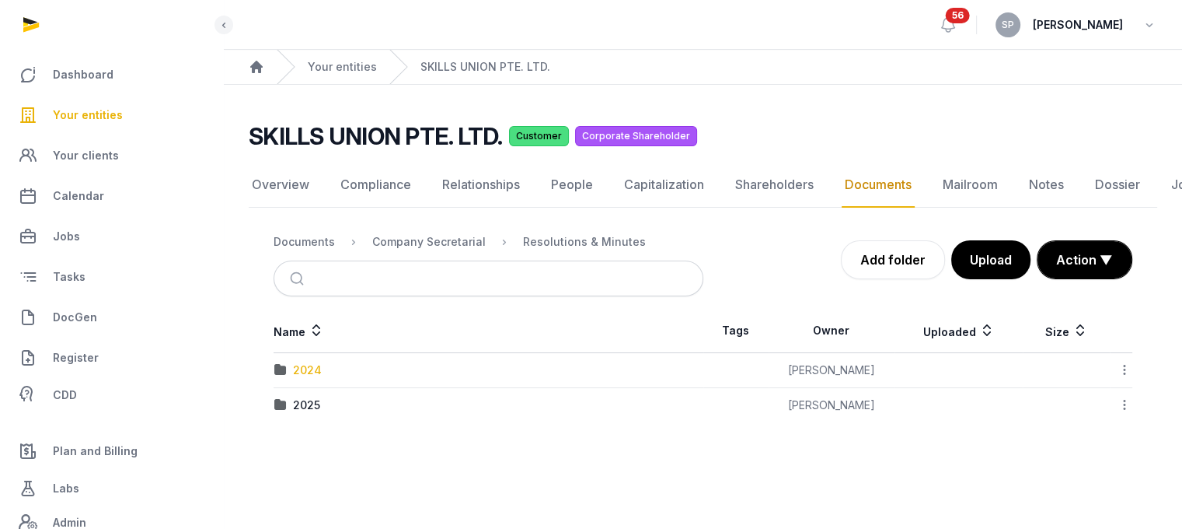
click at [315, 362] on div "2024" at bounding box center [307, 370] width 29 height 16
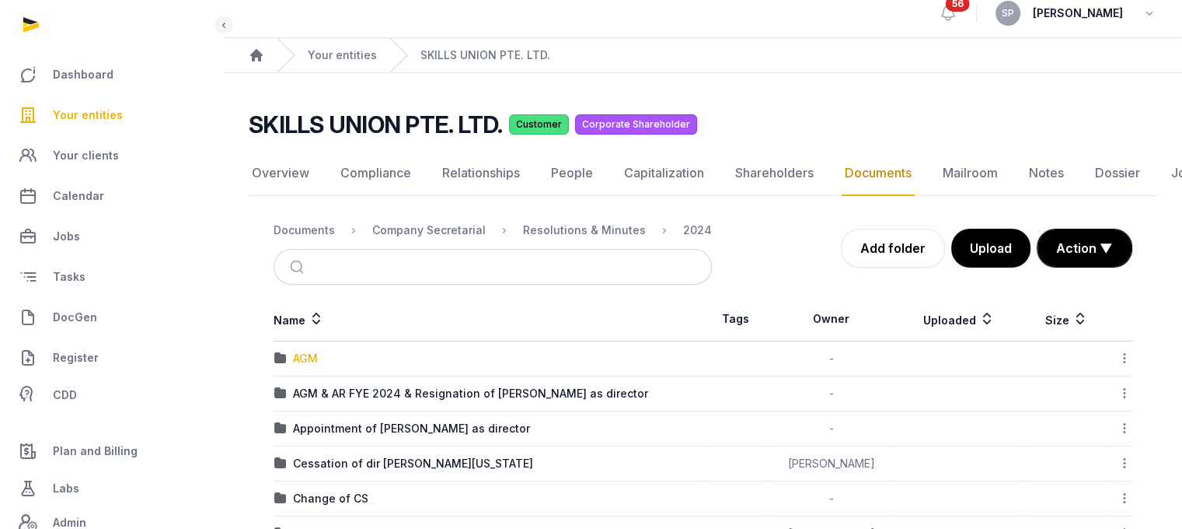
scroll to position [62, 0]
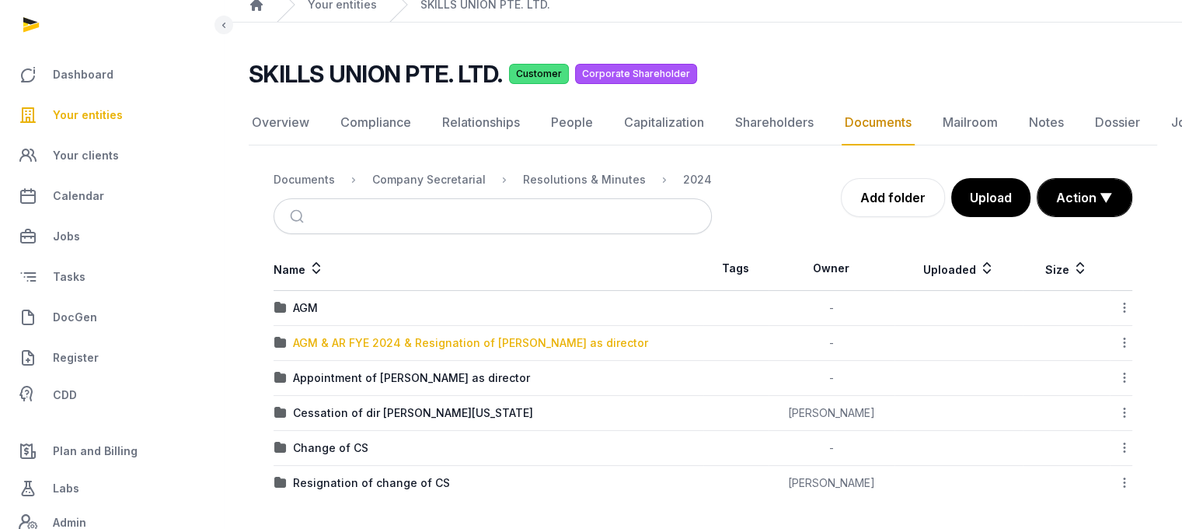
click at [333, 339] on div "AGM & AR FYE 2024 & Resignation of [PERSON_NAME] as director" at bounding box center [470, 343] width 355 height 16
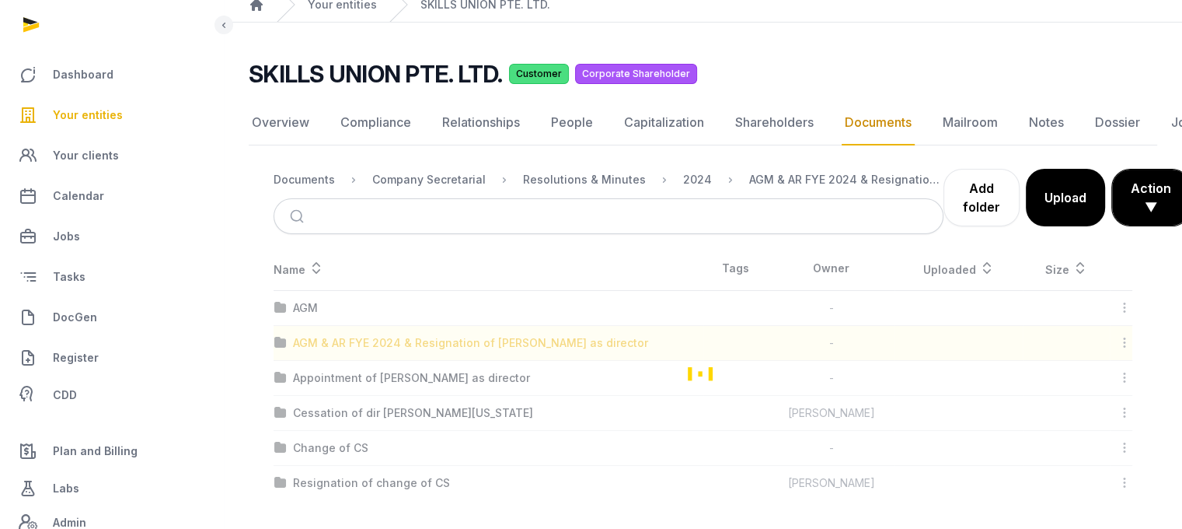
scroll to position [72, 0]
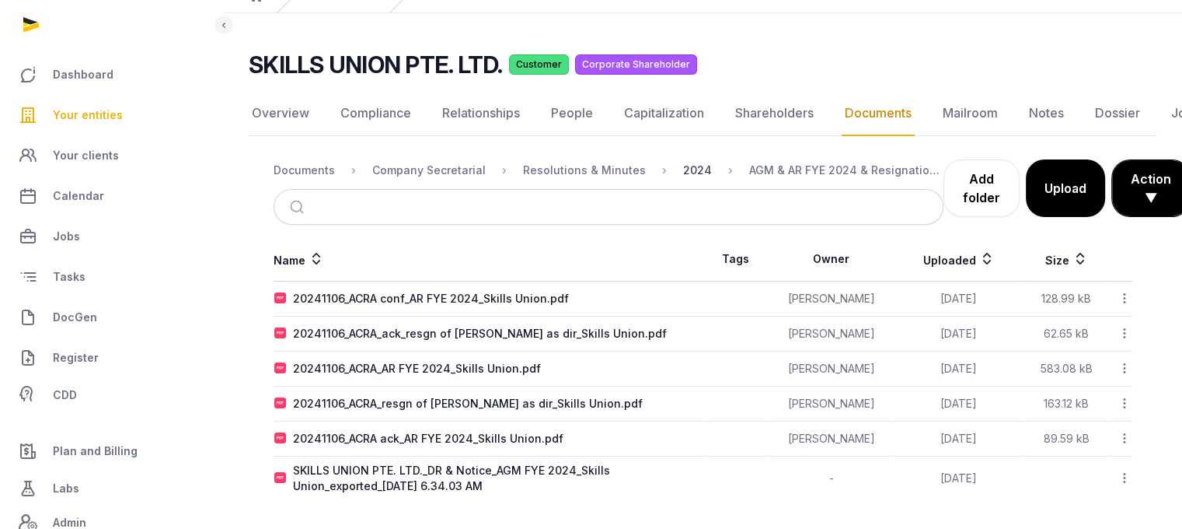
click at [683, 165] on div "2024" at bounding box center [697, 170] width 29 height 16
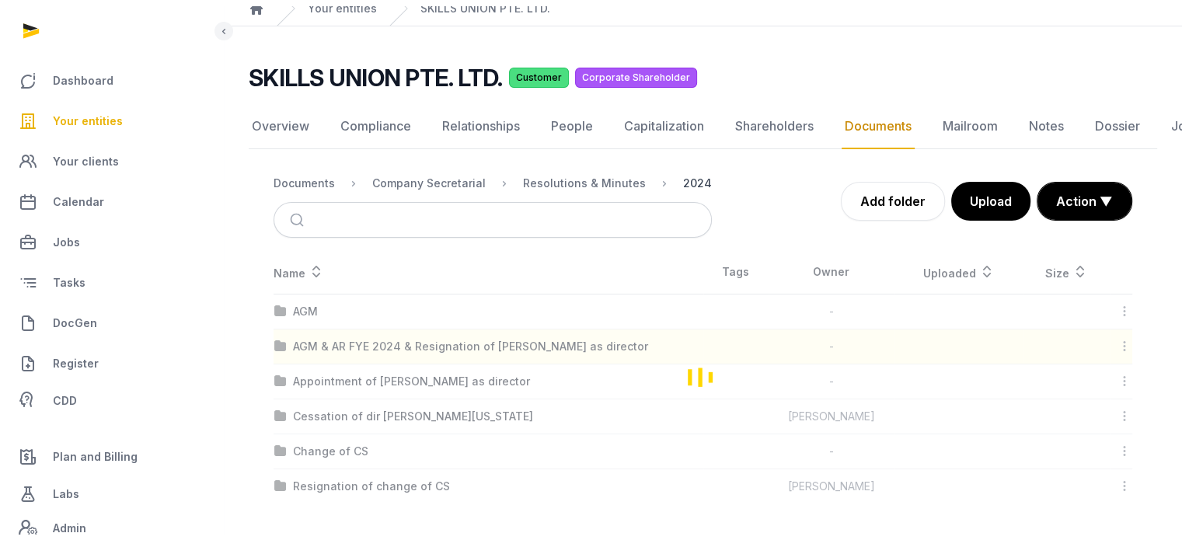
scroll to position [62, 0]
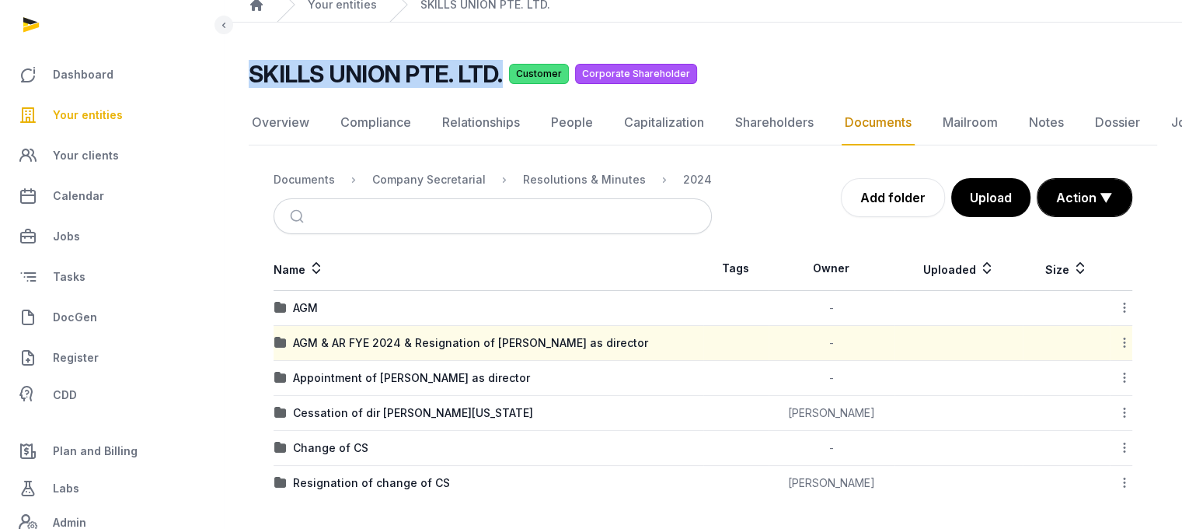
drag, startPoint x: 502, startPoint y: 80, endPoint x: 248, endPoint y: 86, distance: 254.3
click at [248, 86] on div "SKILLS UNION PTE. LTD. Customer Corporate Shareholder Documents Overview Compli…" at bounding box center [703, 280] width 959 height 440
copy h2 "SKILLS UNION PTE. LTD."
click at [103, 315] on link "DocGen" at bounding box center [111, 317] width 198 height 37
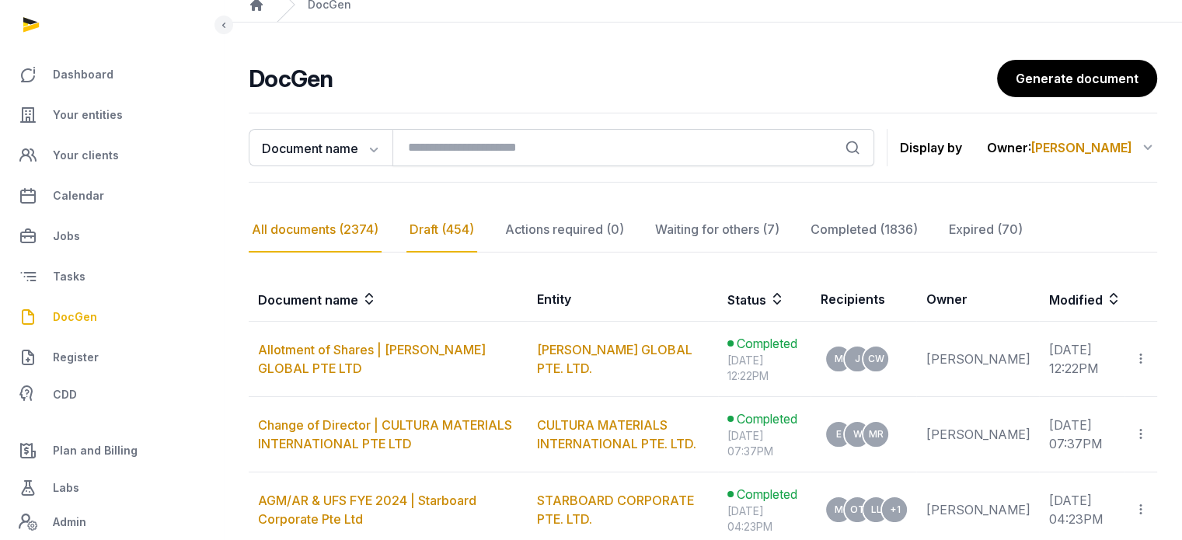
click at [410, 223] on div "Draft (454)" at bounding box center [442, 230] width 71 height 45
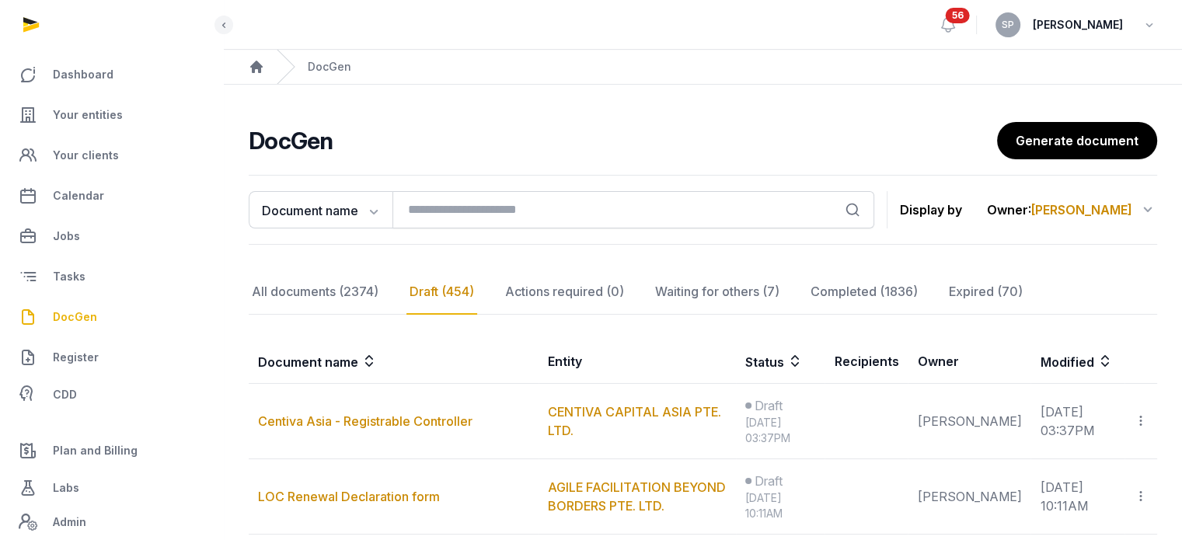
click at [1145, 209] on icon at bounding box center [1148, 209] width 19 height 25
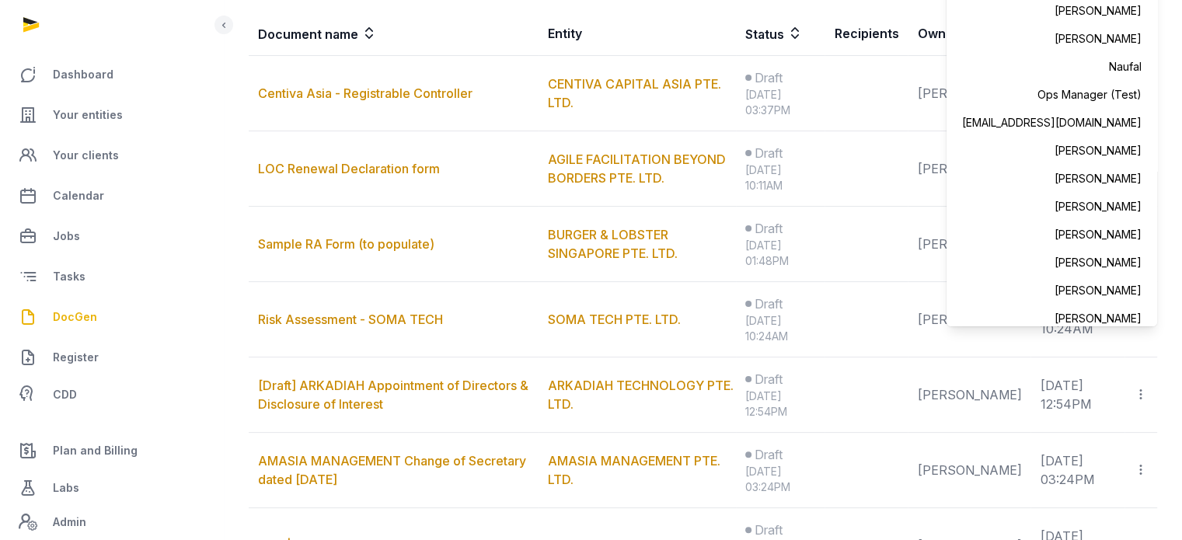
scroll to position [331, 0]
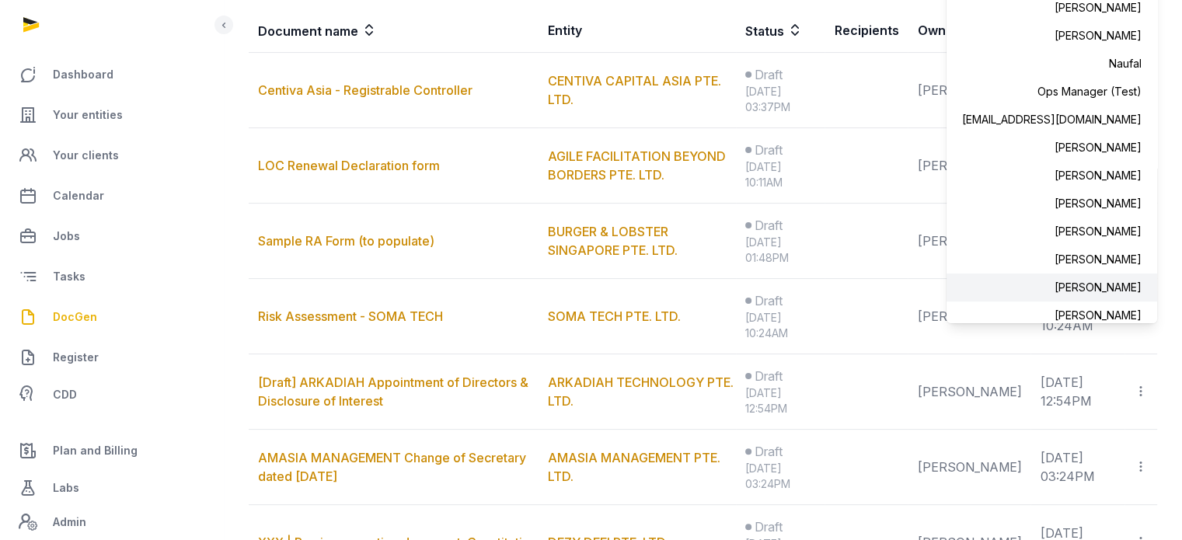
click at [1112, 279] on div "[PERSON_NAME]" at bounding box center [1052, 288] width 211 height 28
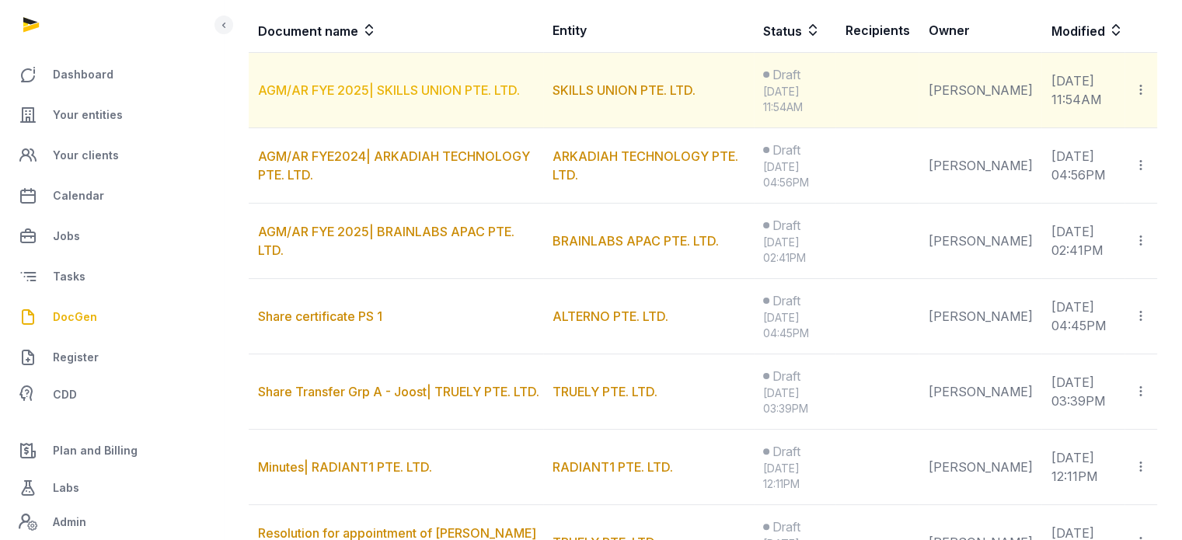
click at [432, 94] on link "AGM/AR FYE 2025| SKILLS UNION PTE. LTD." at bounding box center [389, 90] width 262 height 16
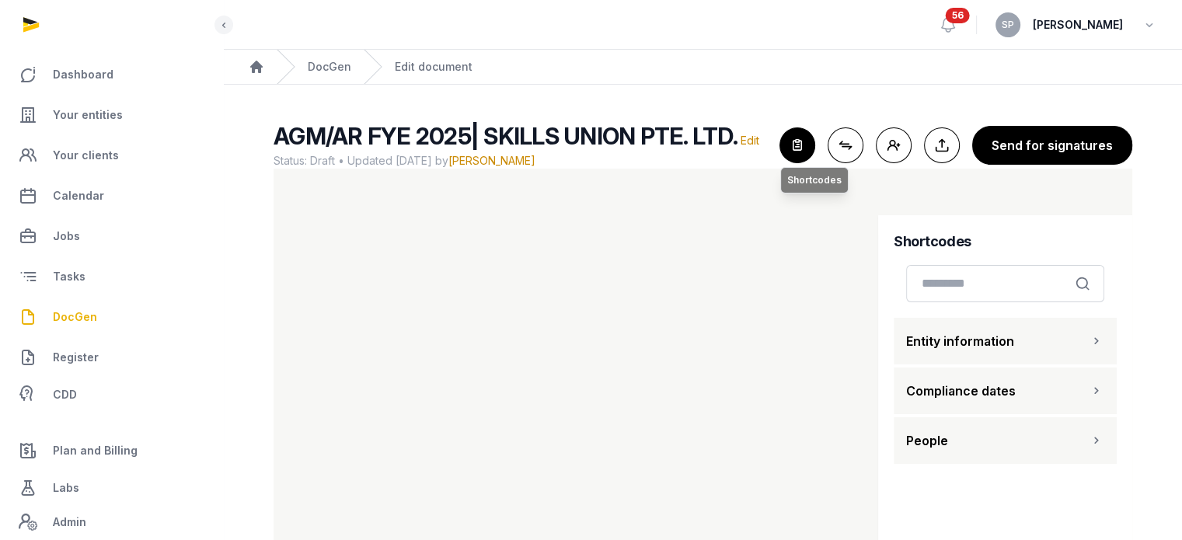
click at [798, 154] on icon "button" at bounding box center [797, 145] width 34 height 34
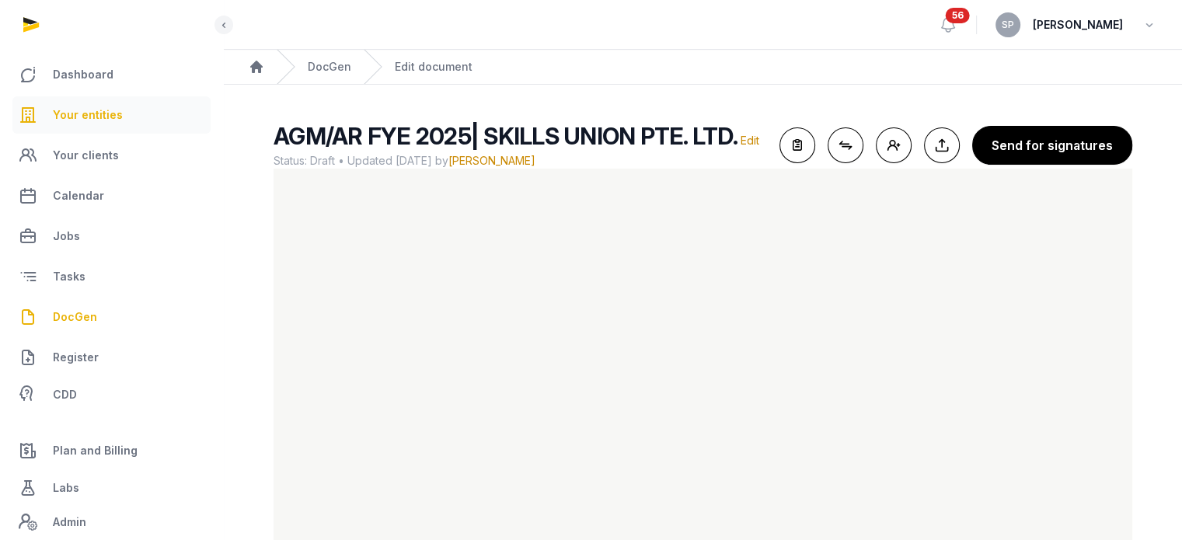
click at [108, 109] on span "Your entities" at bounding box center [88, 115] width 70 height 19
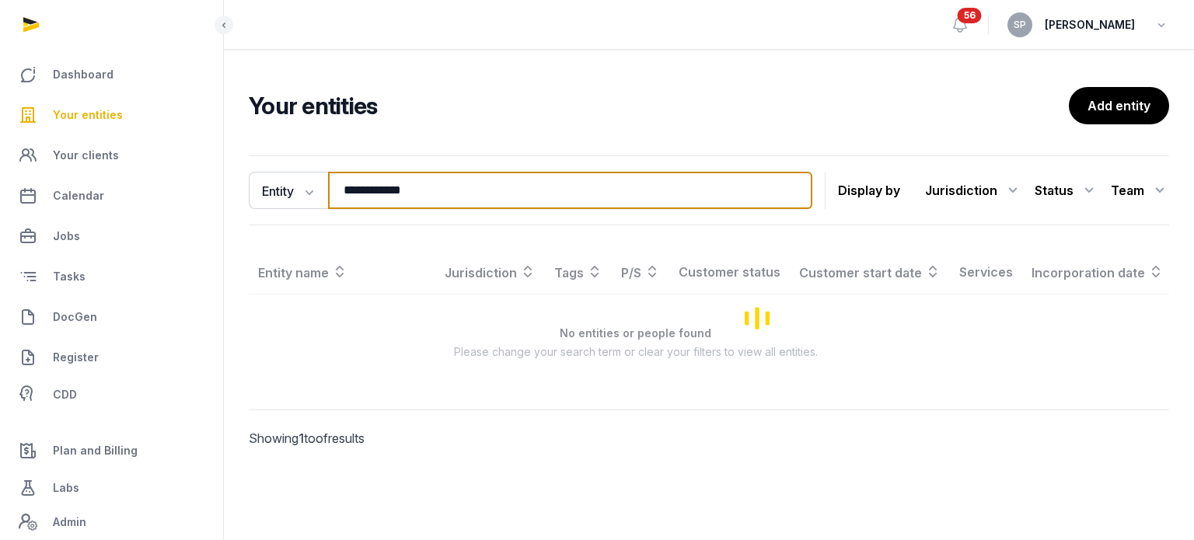
click at [433, 184] on input "**********" at bounding box center [570, 190] width 484 height 37
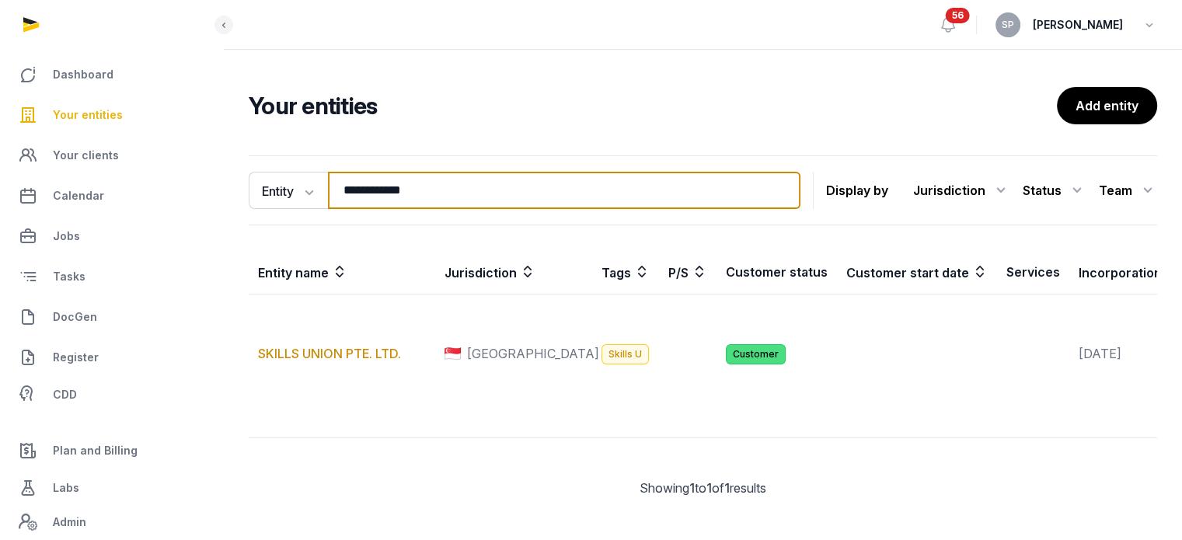
click at [433, 184] on input "**********" at bounding box center [564, 190] width 473 height 37
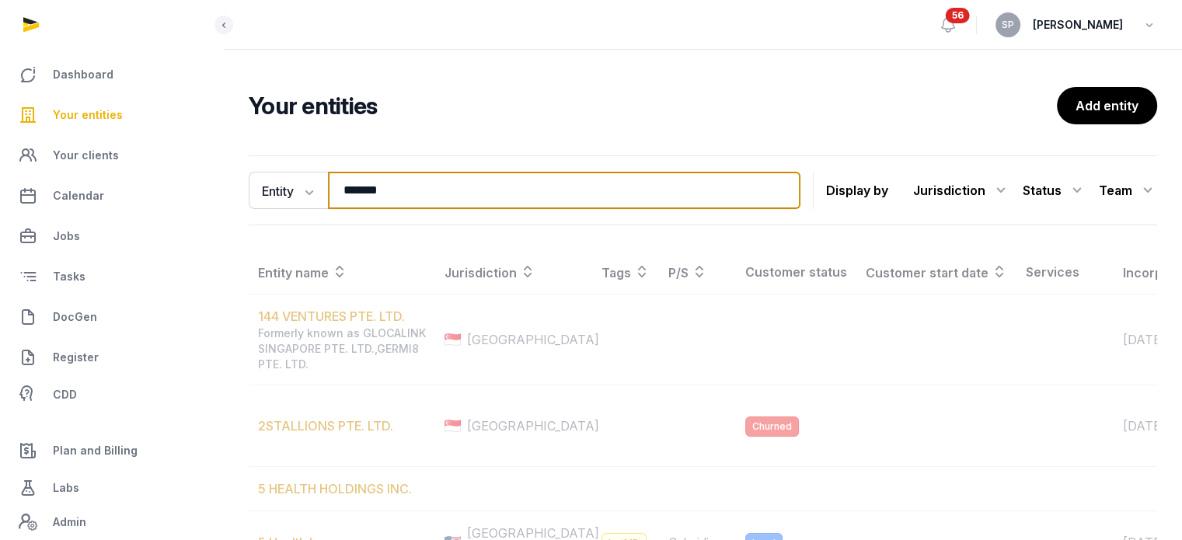
type input "*******"
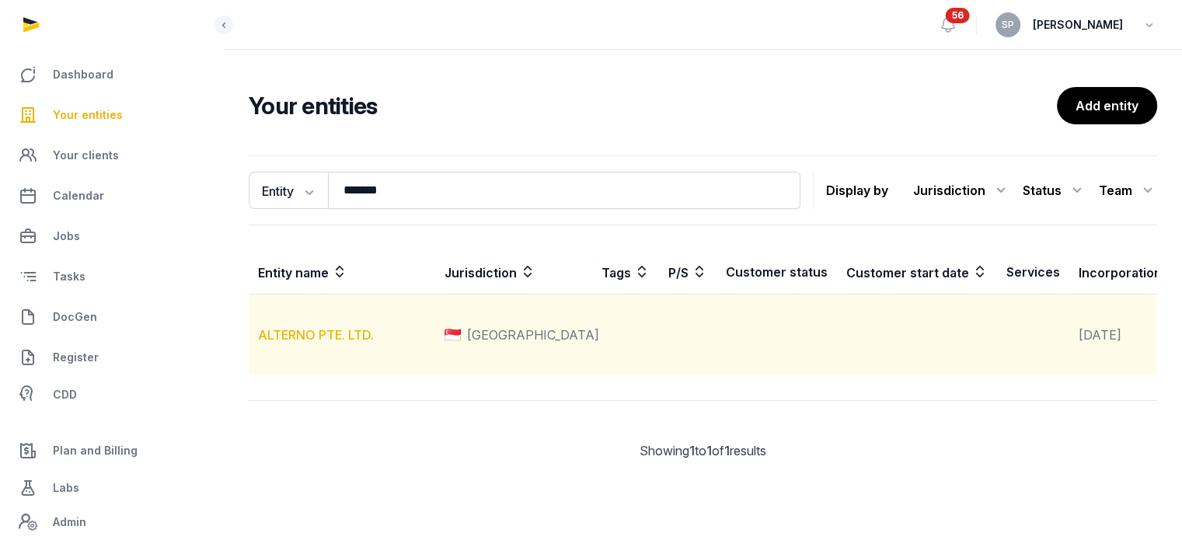
click at [322, 343] on link "ALTERNO PTE. LTD." at bounding box center [316, 335] width 116 height 16
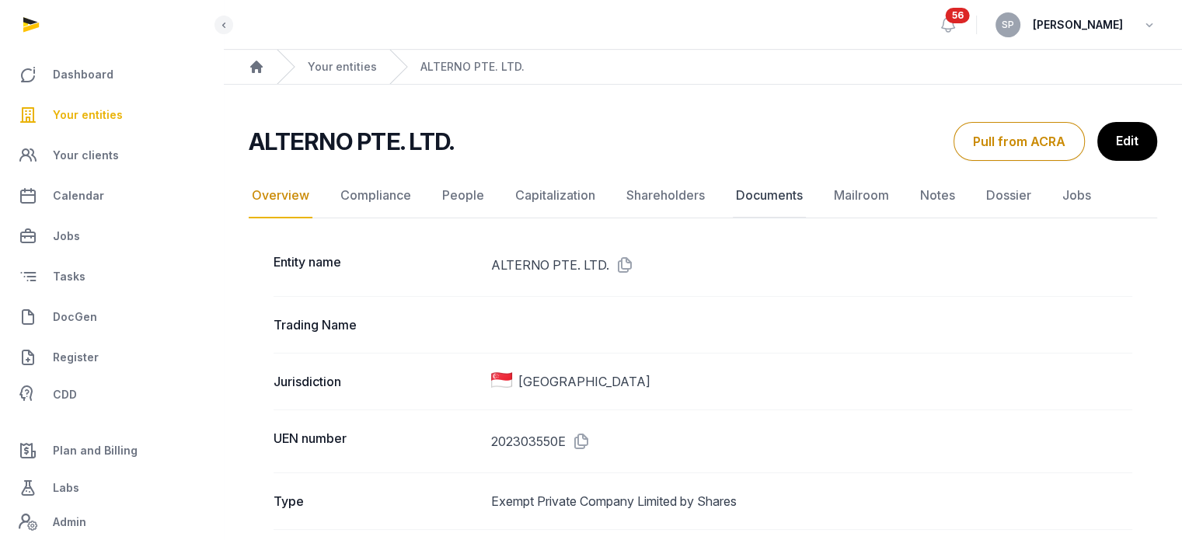
click at [770, 199] on link "Documents" at bounding box center [769, 195] width 73 height 45
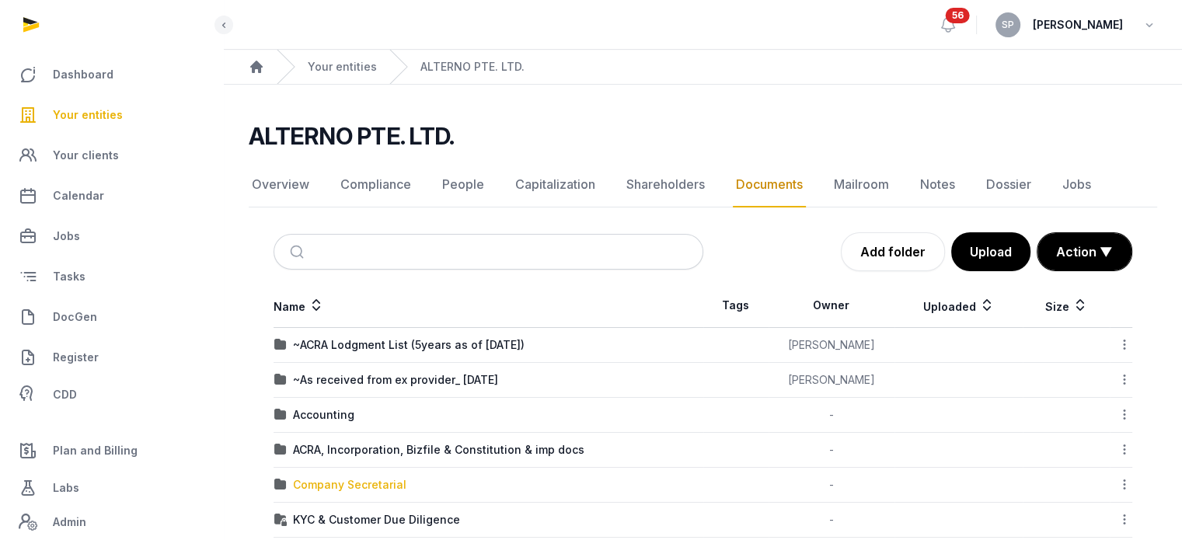
click at [351, 478] on div "Company Secretarial" at bounding box center [349, 485] width 113 height 16
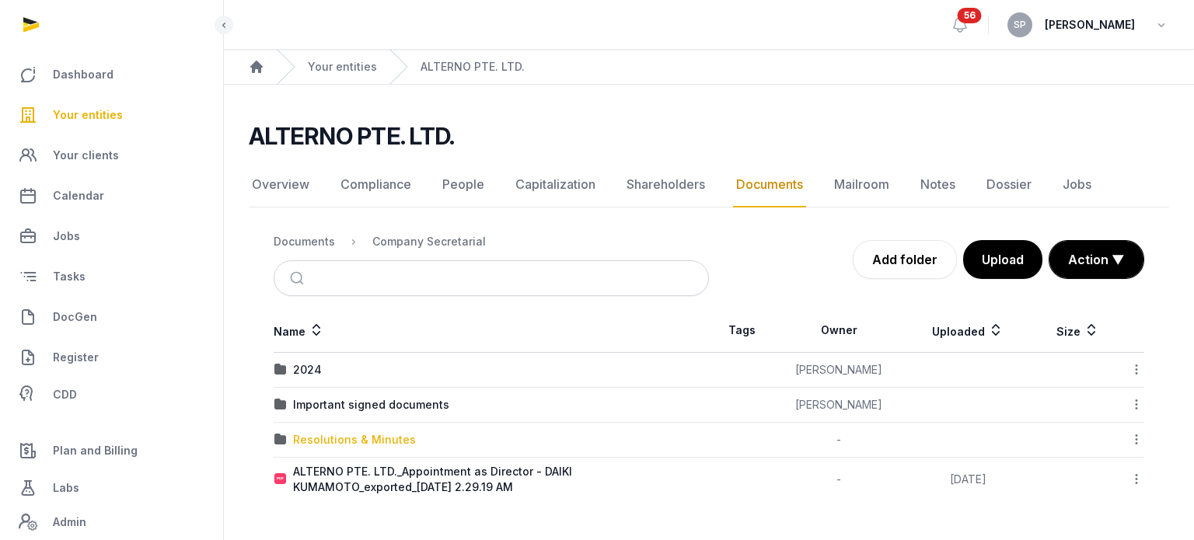
click at [346, 436] on div "Resolutions & Minutes" at bounding box center [354, 440] width 123 height 16
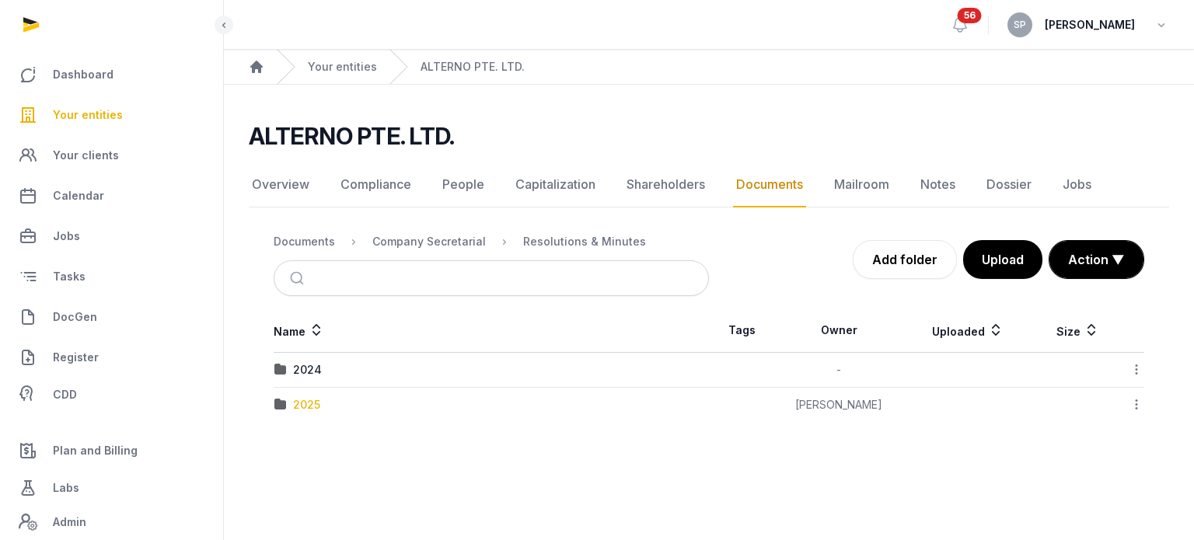
click at [309, 410] on div "2025" at bounding box center [306, 405] width 27 height 16
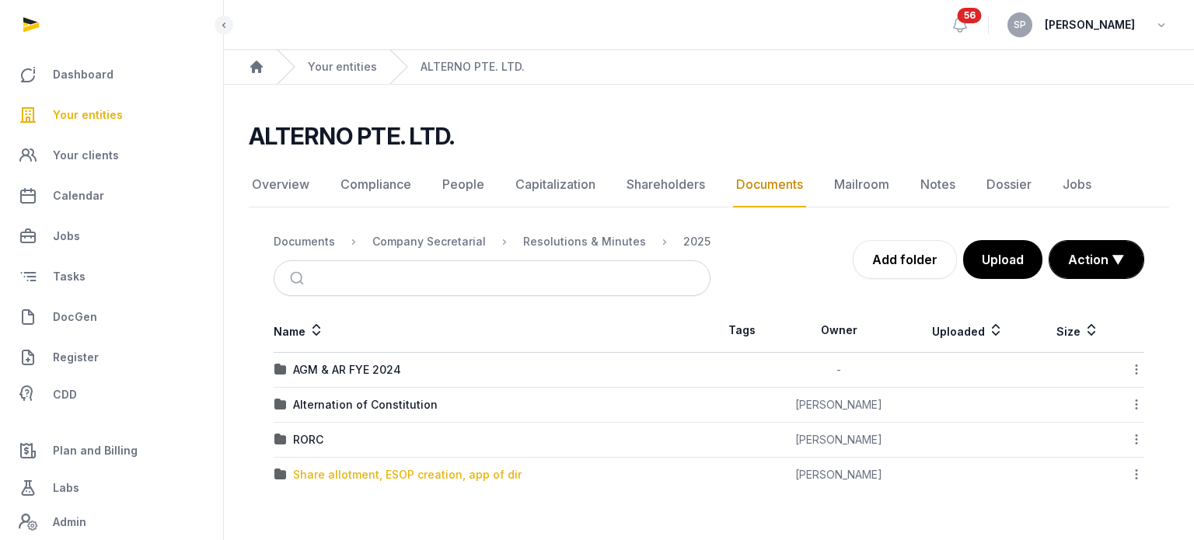
click at [339, 478] on div "Share allotment, ESOP creation, app of dir" at bounding box center [407, 475] width 229 height 16
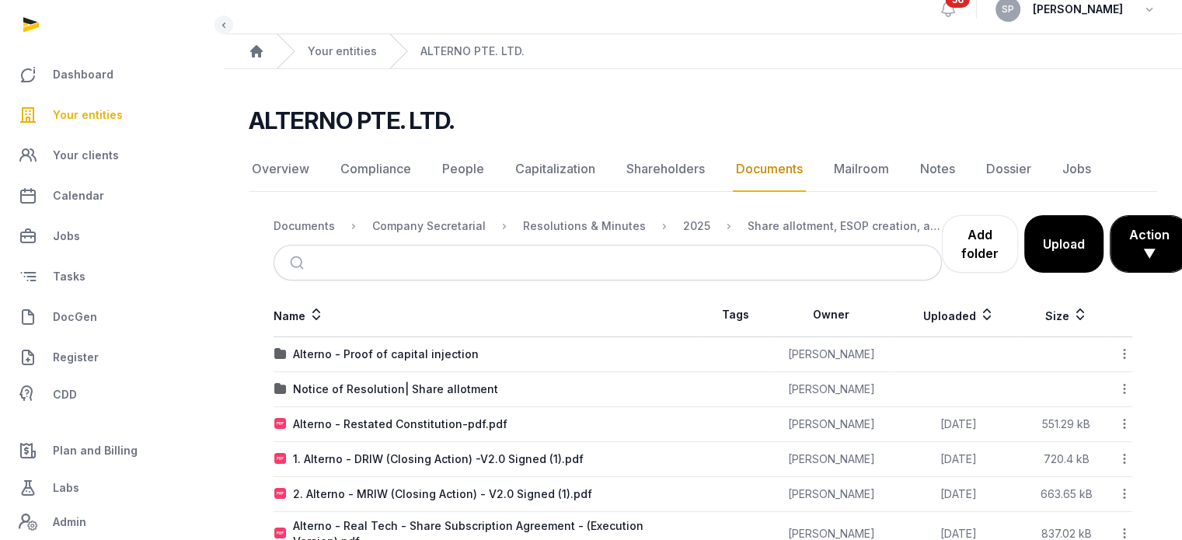
scroll to position [51, 0]
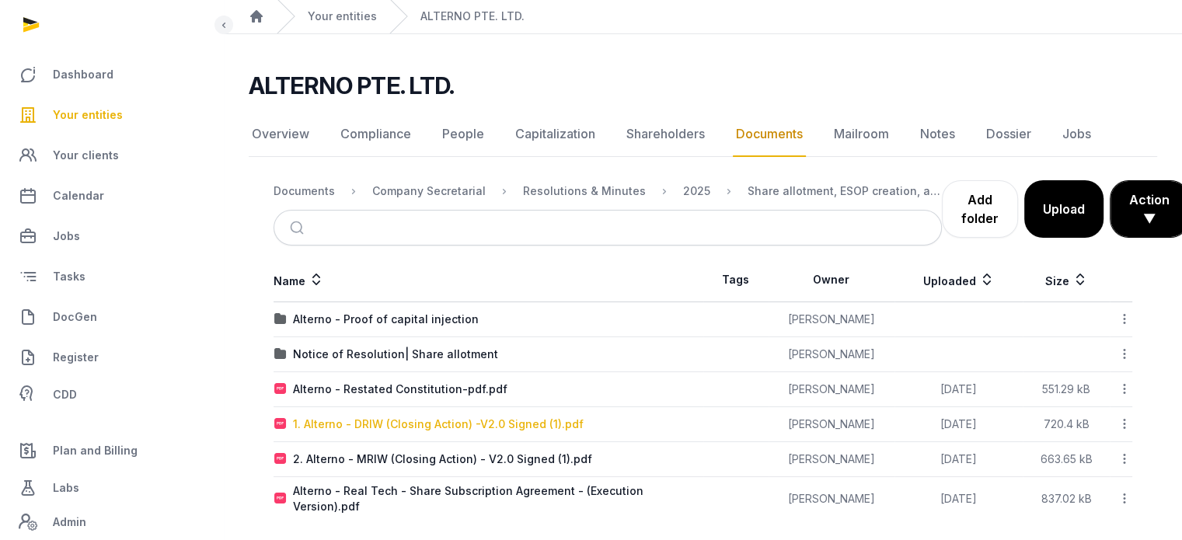
click at [425, 417] on div "1. Alterno - DRIW (Closing Action) -V2.0 Signed (1).pdf" at bounding box center [438, 425] width 291 height 16
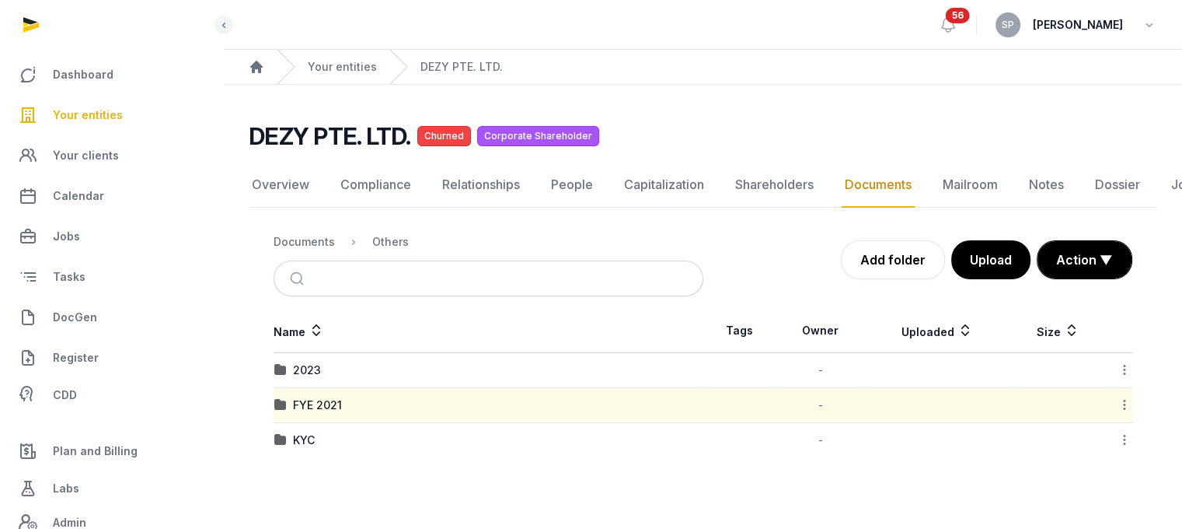
click at [113, 115] on span "Your entities" at bounding box center [88, 115] width 70 height 19
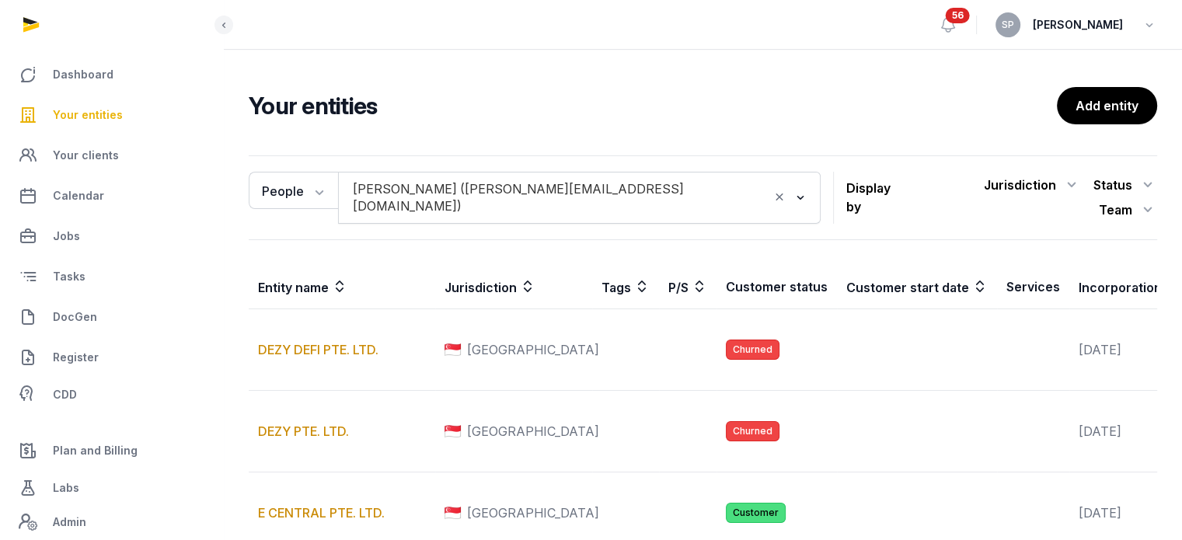
click at [773, 194] on icon "Clear Selected" at bounding box center [780, 197] width 14 height 16
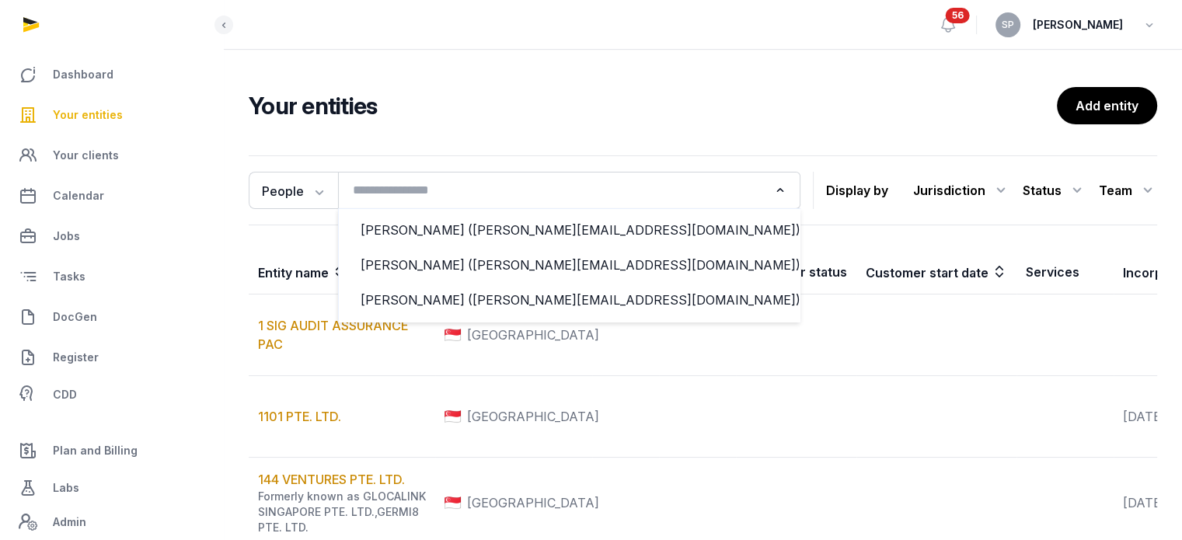
click at [714, 193] on input "Search for option" at bounding box center [557, 191] width 421 height 22
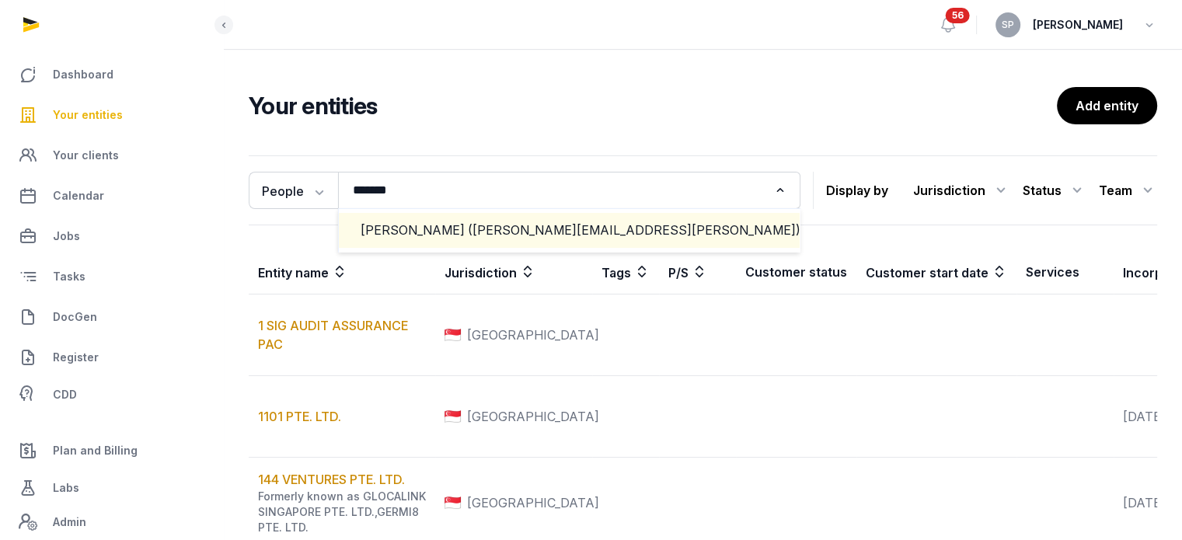
click at [384, 229] on div "Jeff Pan (jeff@belli.ai)" at bounding box center [569, 231] width 417 height 18
type input "*******"
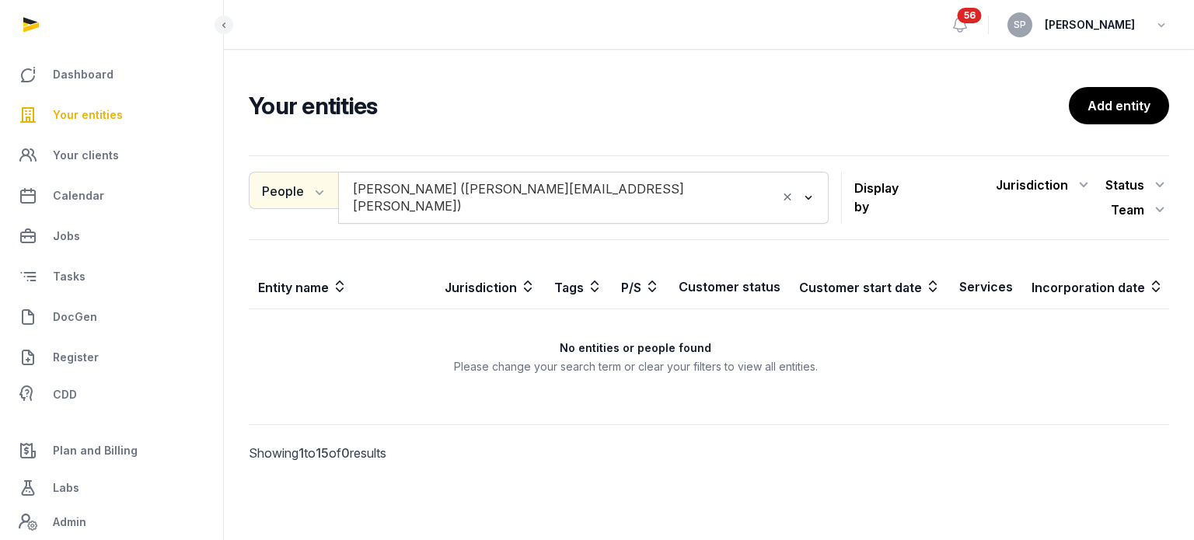
click at [323, 187] on icon "button" at bounding box center [318, 191] width 16 height 16
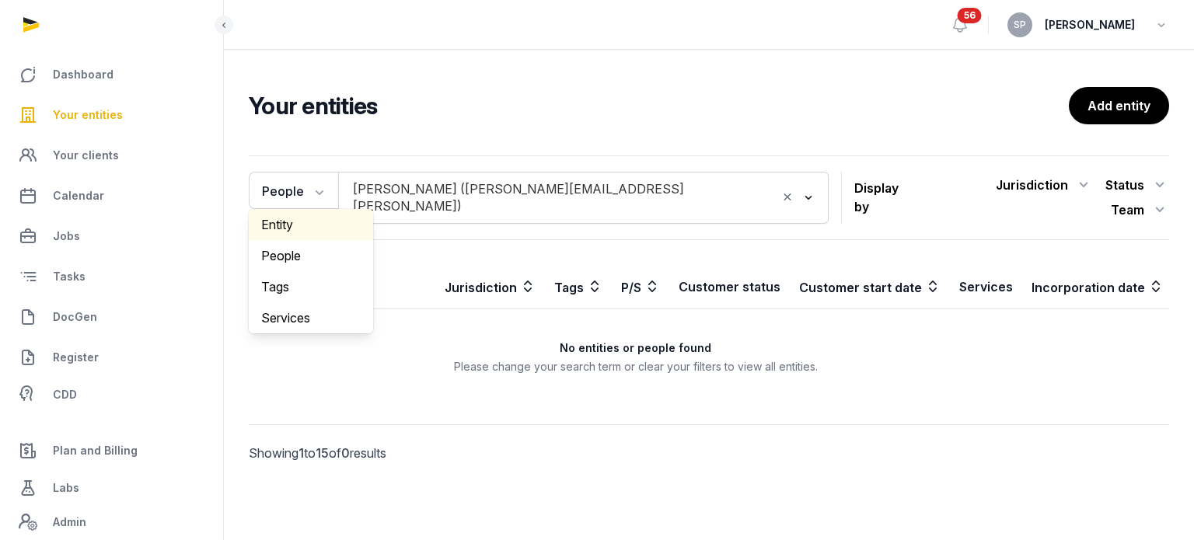
click at [302, 227] on div "Entity" at bounding box center [311, 224] width 124 height 31
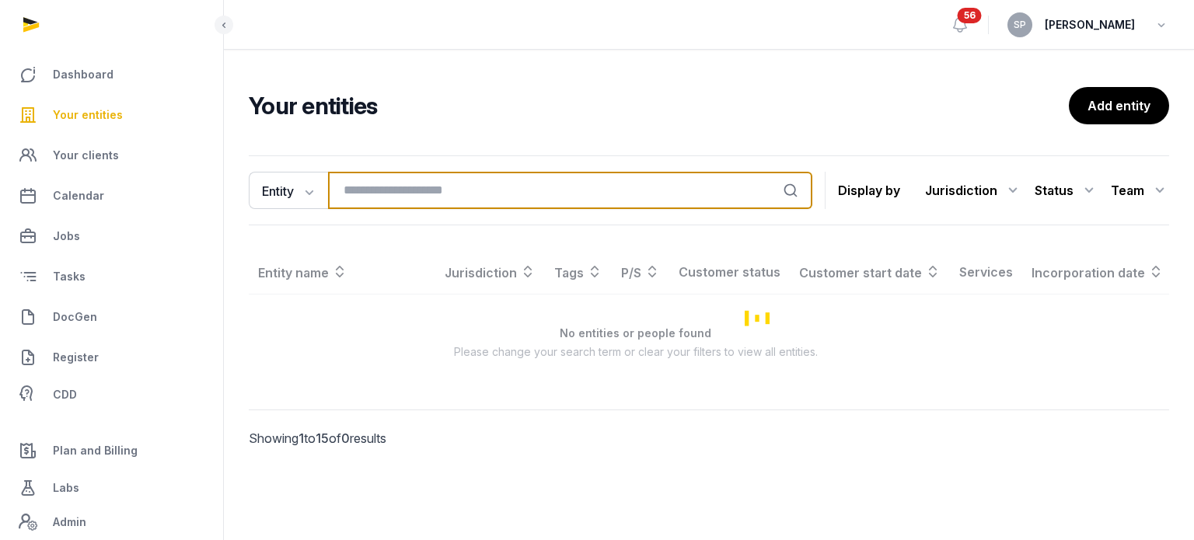
click at [370, 198] on input "search" at bounding box center [570, 190] width 484 height 37
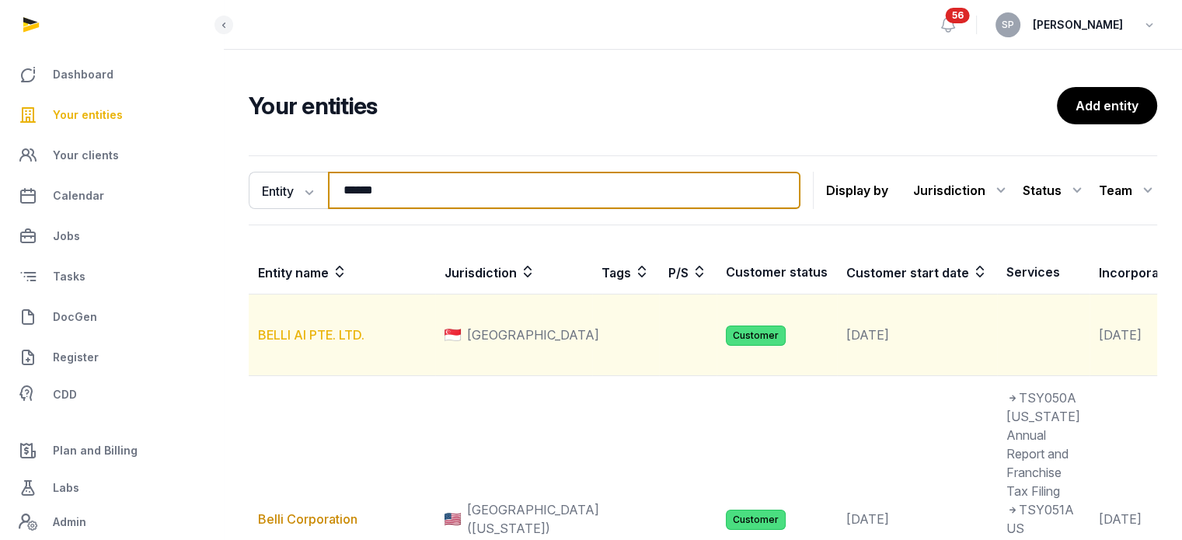
type input "*****"
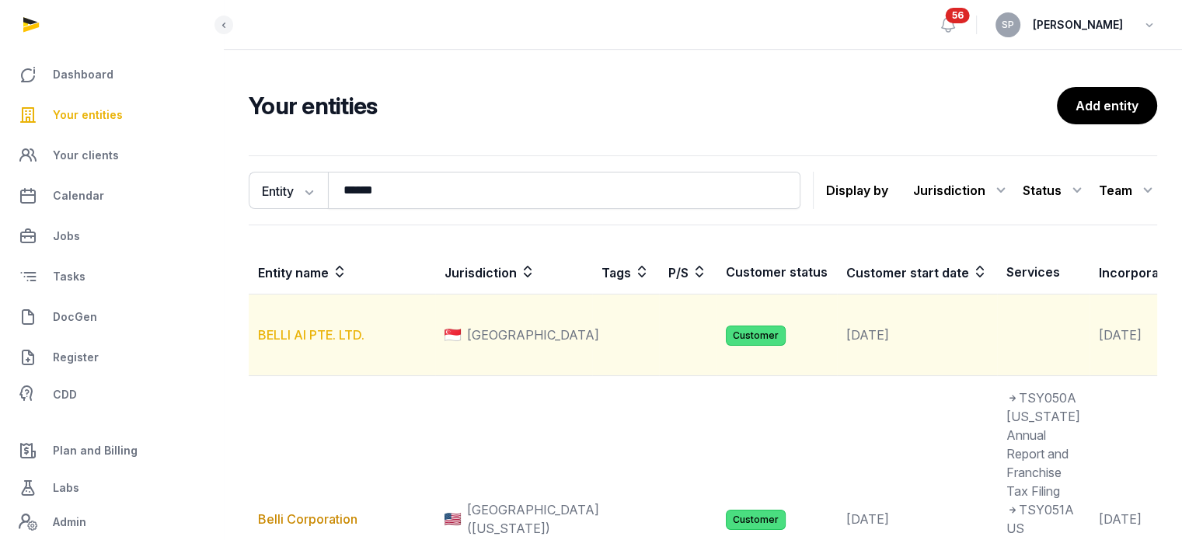
click at [324, 343] on link "BELLI AI PTE. LTD." at bounding box center [311, 335] width 107 height 16
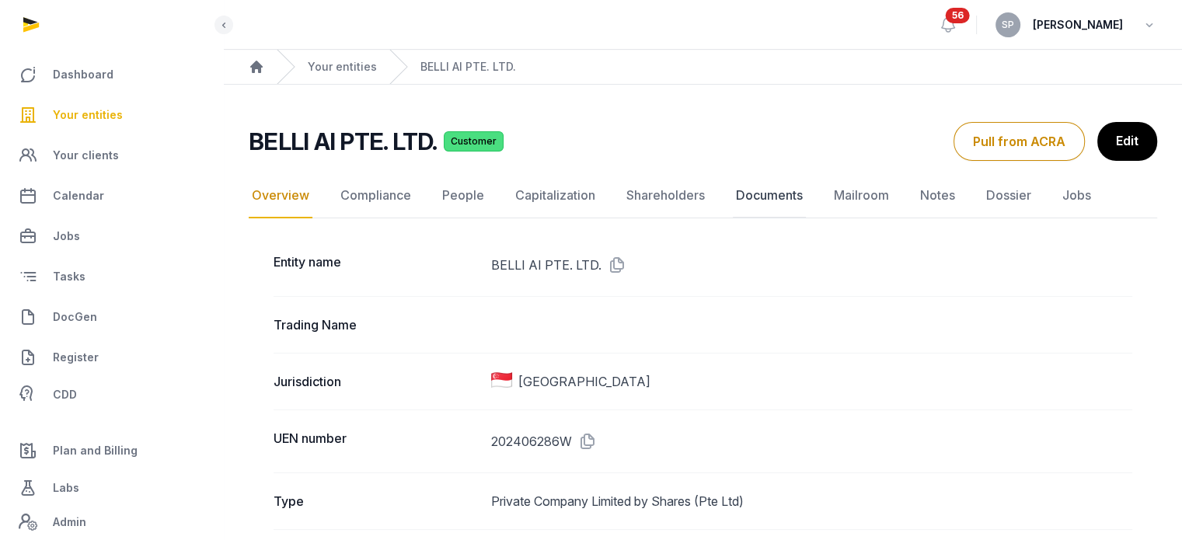
click at [762, 193] on link "Documents" at bounding box center [769, 195] width 73 height 45
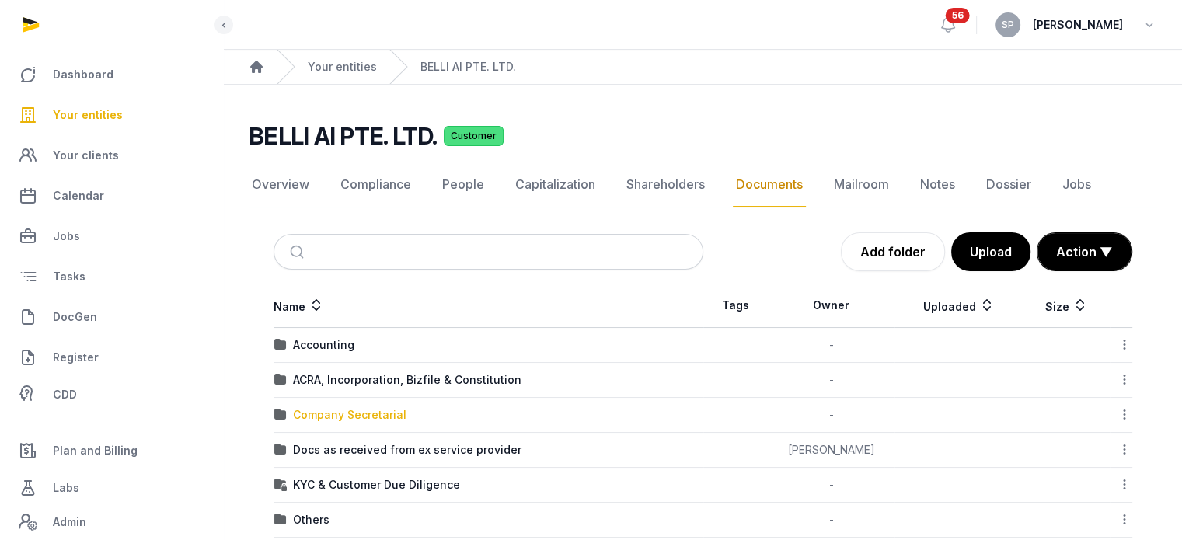
click at [386, 414] on div "Company Secretarial" at bounding box center [349, 415] width 113 height 16
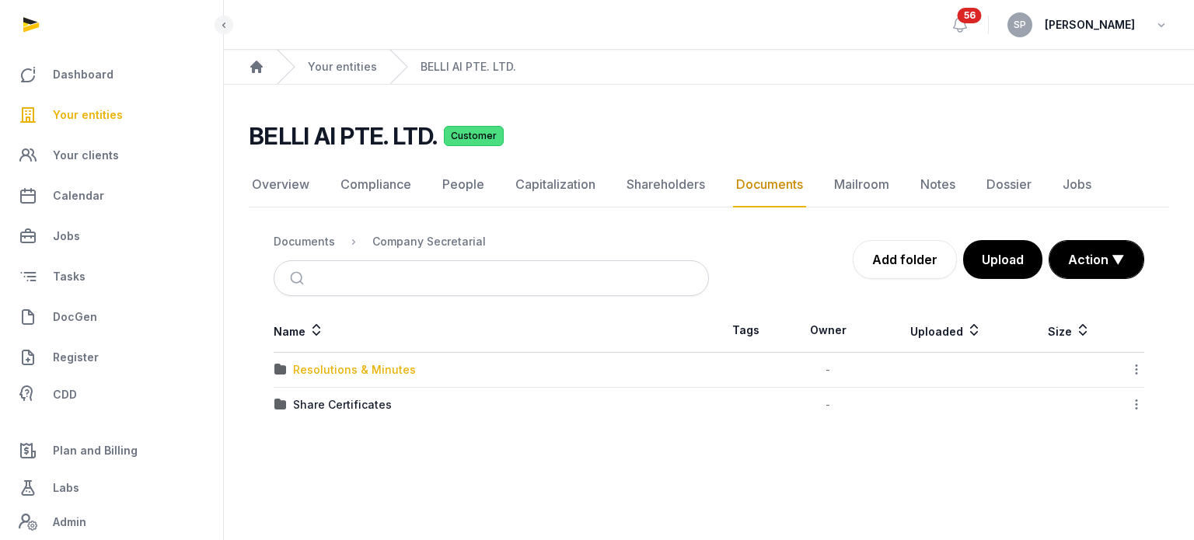
click at [364, 363] on div "Resolutions & Minutes" at bounding box center [354, 370] width 123 height 16
click at [311, 406] on div "2025" at bounding box center [306, 405] width 27 height 16
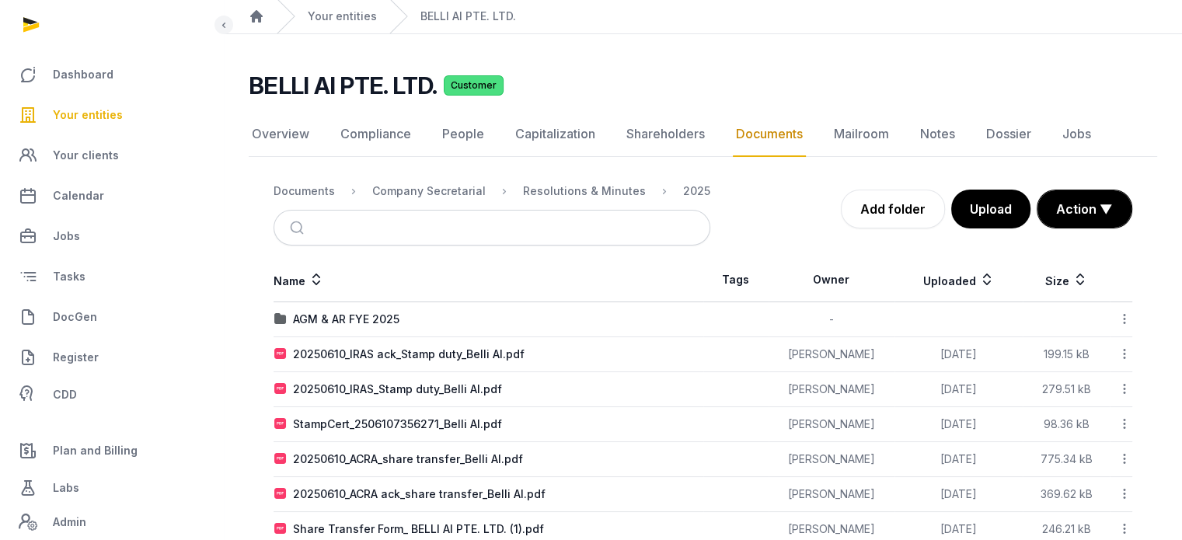
scroll to position [155, 0]
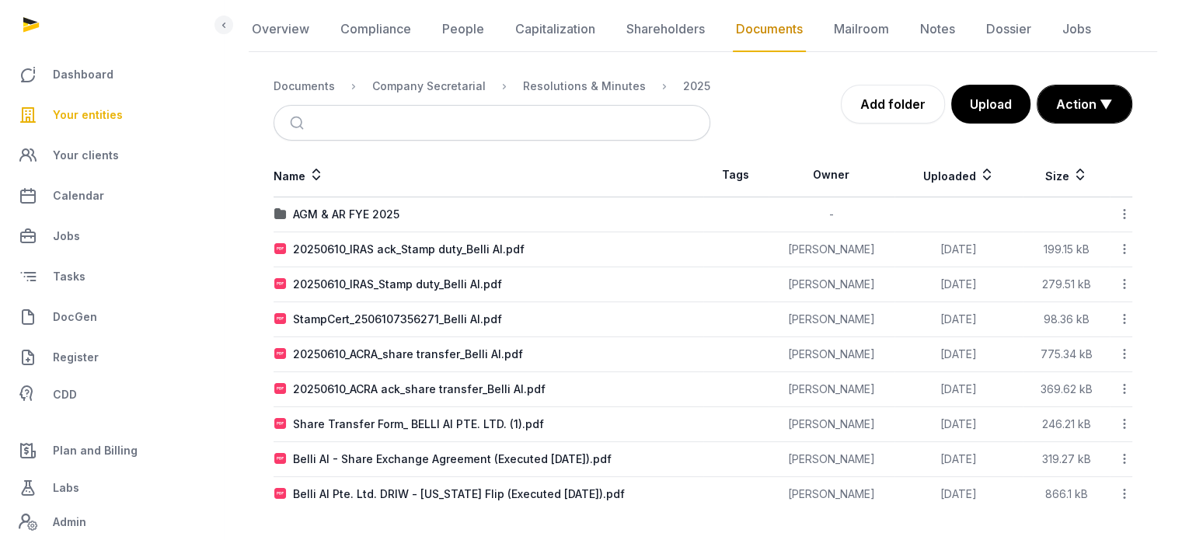
click at [492, 465] on td "Belli AI - Share Exchange Agreement (Executed June 6, 2025).pdf" at bounding box center [489, 459] width 430 height 35
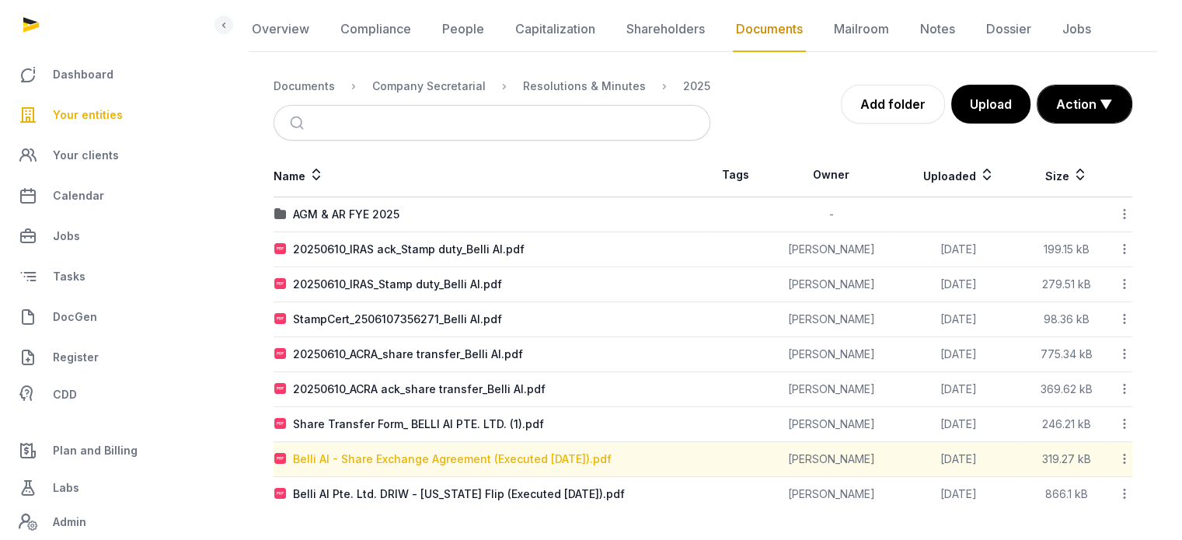
click at [494, 452] on div "Belli AI - Share Exchange Agreement (Executed June 6, 2025).pdf" at bounding box center [452, 460] width 319 height 16
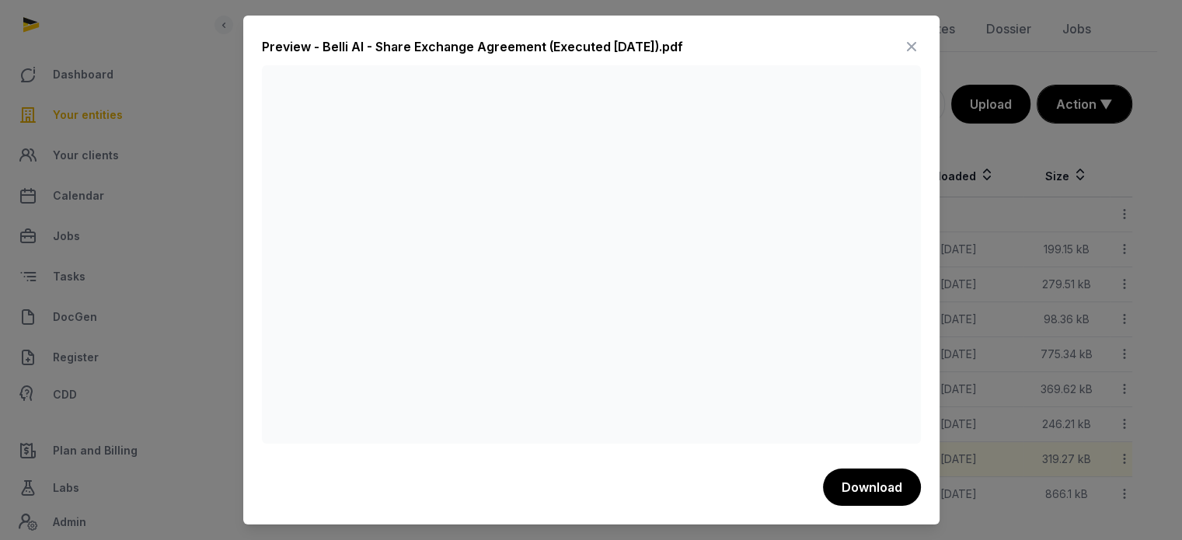
click at [909, 43] on icon at bounding box center [912, 46] width 19 height 25
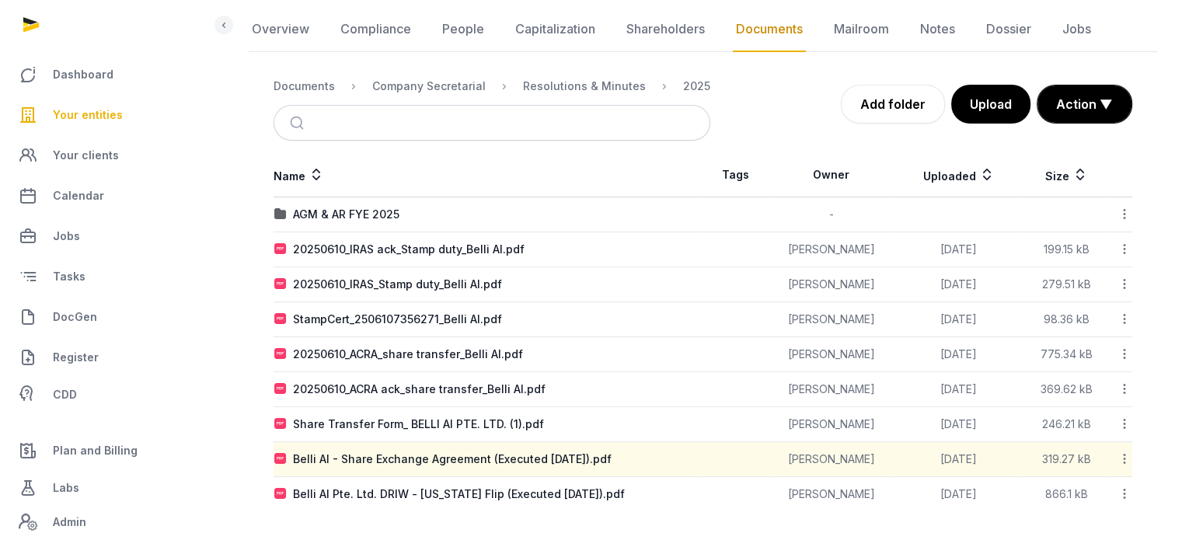
click at [104, 110] on span "Your entities" at bounding box center [88, 115] width 70 height 19
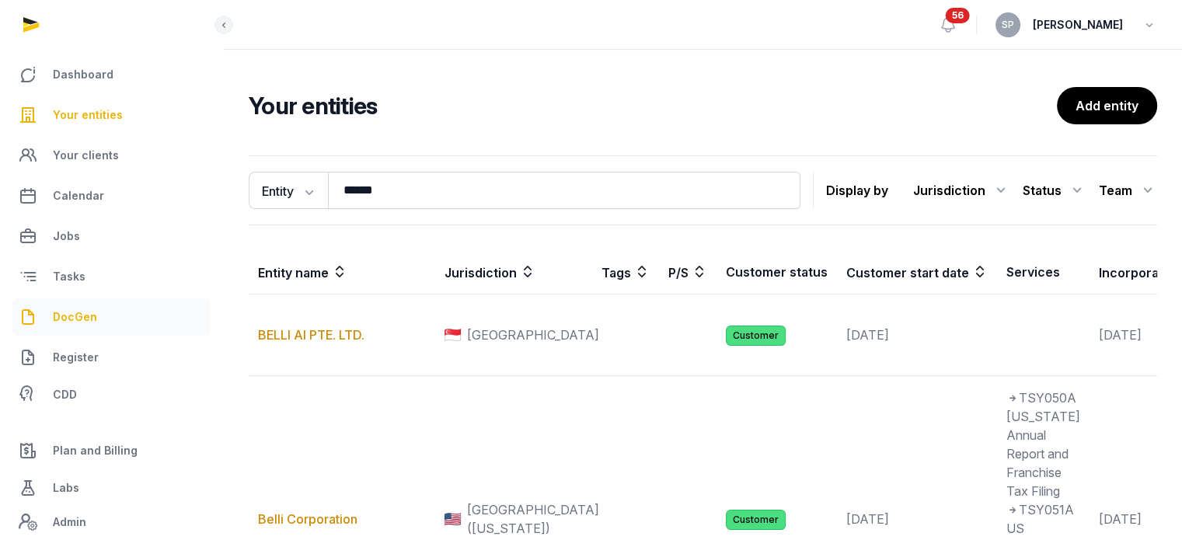
click at [90, 309] on span "DocGen" at bounding box center [75, 317] width 44 height 19
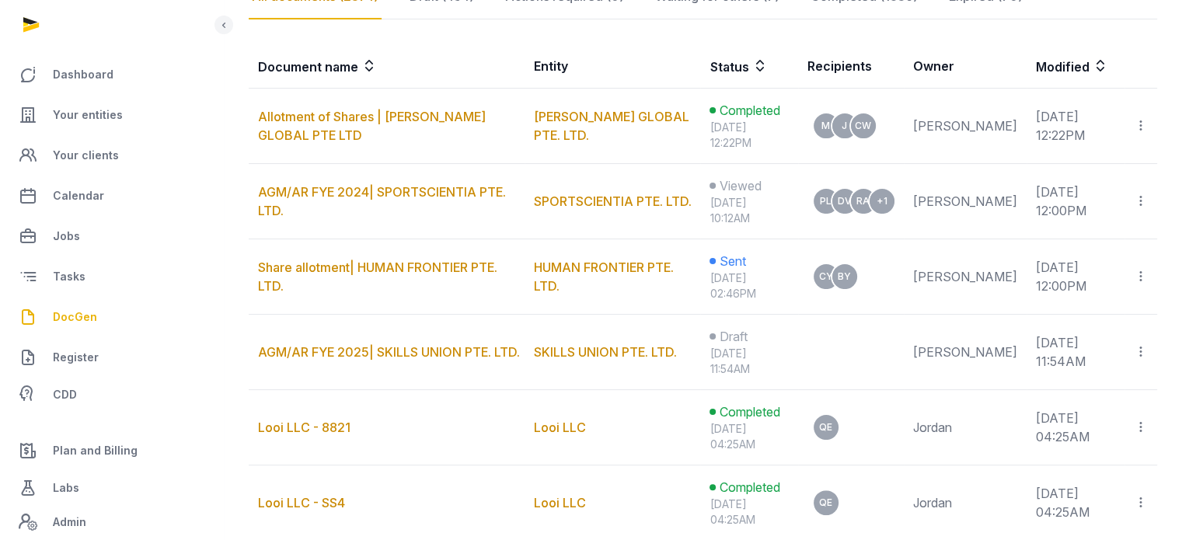
scroll to position [333, 0]
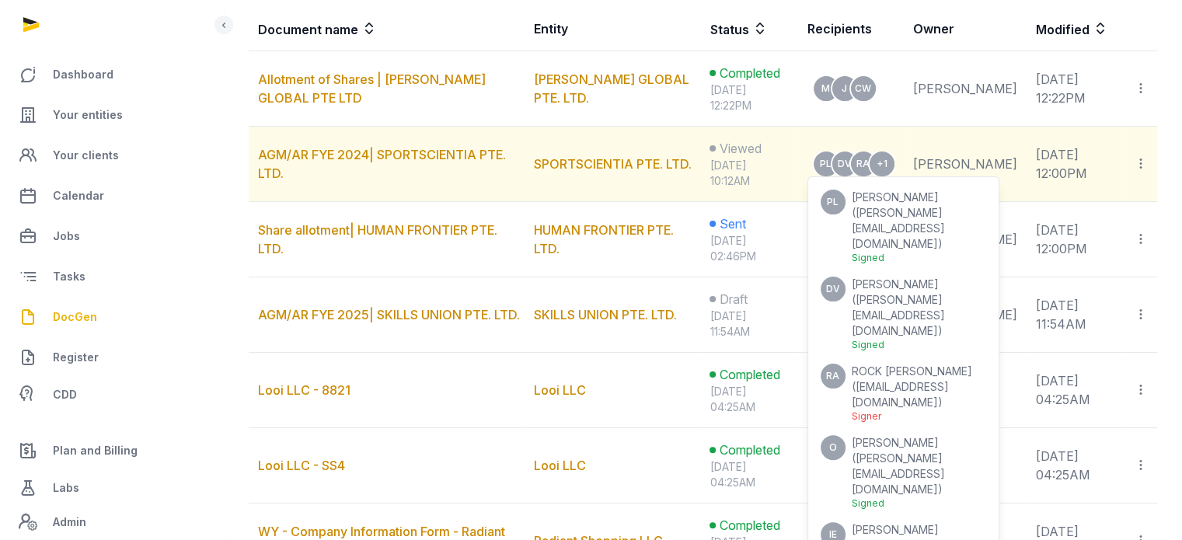
click at [927, 410] on div "Signer" at bounding box center [919, 416] width 134 height 12
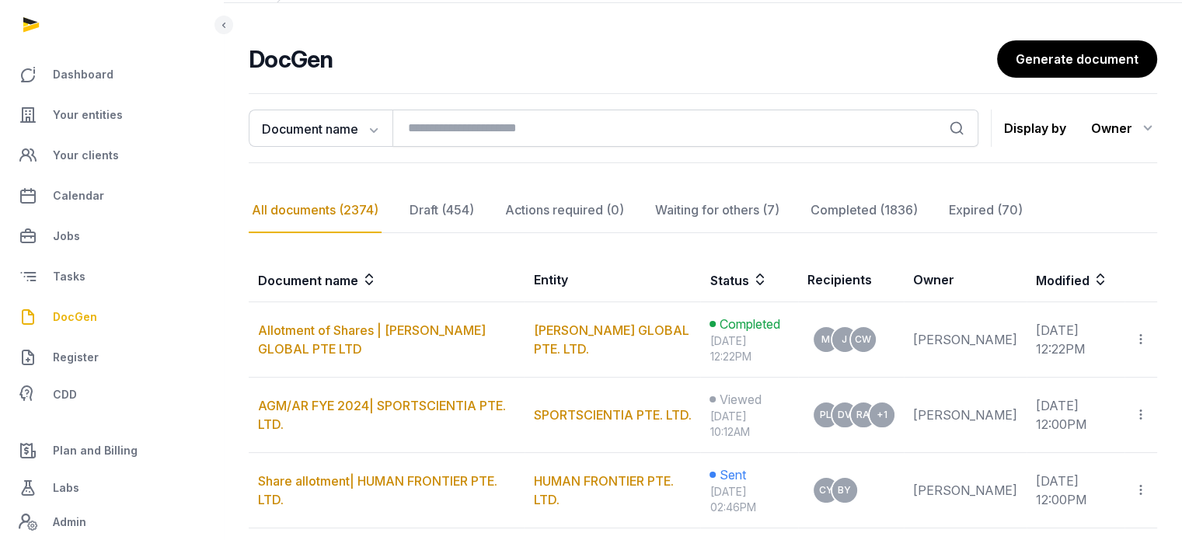
scroll to position [62, 0]
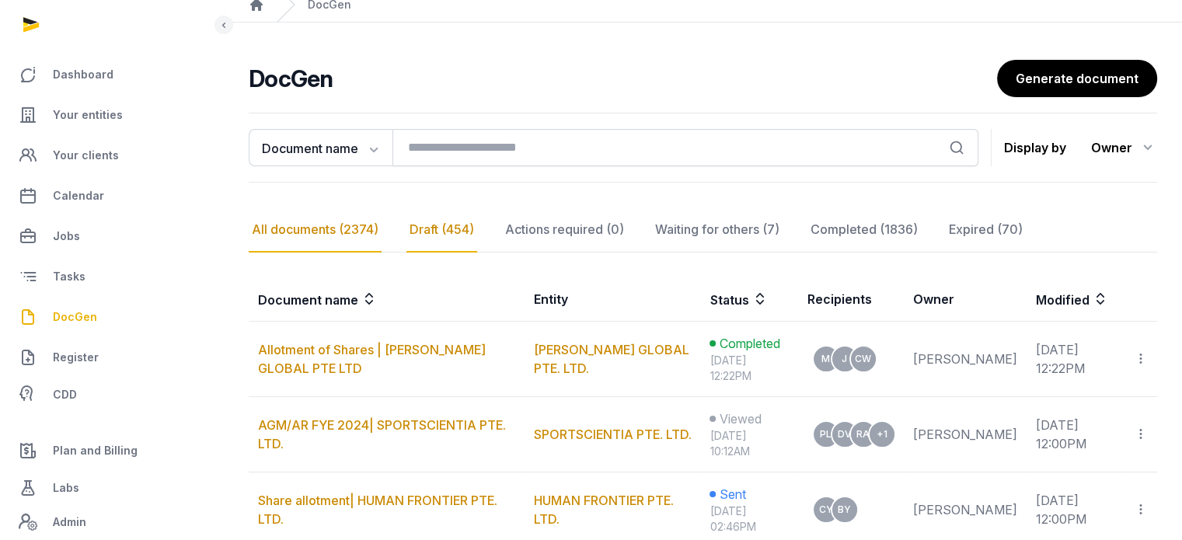
click at [445, 222] on div "Draft (454)" at bounding box center [442, 230] width 71 height 45
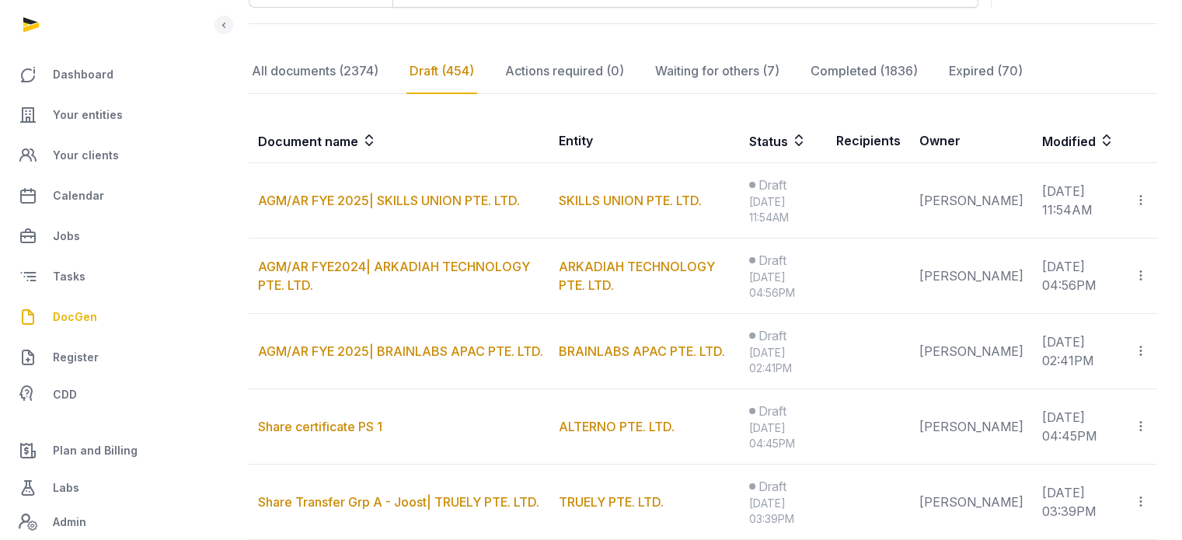
scroll to position [223, 0]
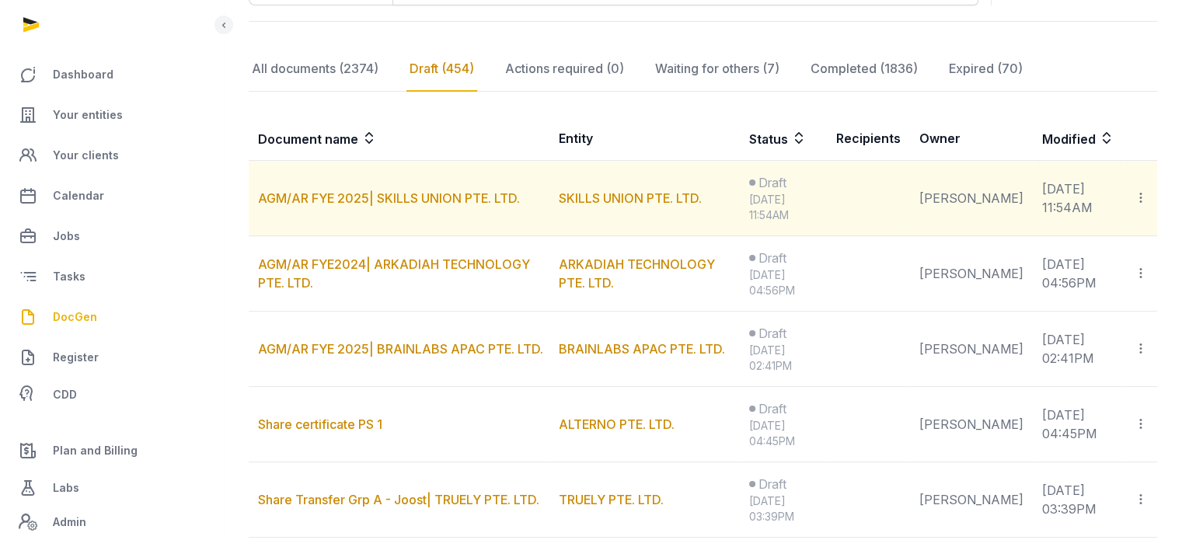
click at [1144, 204] on icon at bounding box center [1141, 198] width 14 height 16
click at [1144, 201] on icon at bounding box center [1141, 198] width 14 height 16
click at [1144, 197] on icon at bounding box center [1141, 198] width 14 height 16
click at [454, 198] on link "AGM/AR FYE 2025| SKILLS UNION PTE. LTD." at bounding box center [389, 198] width 262 height 16
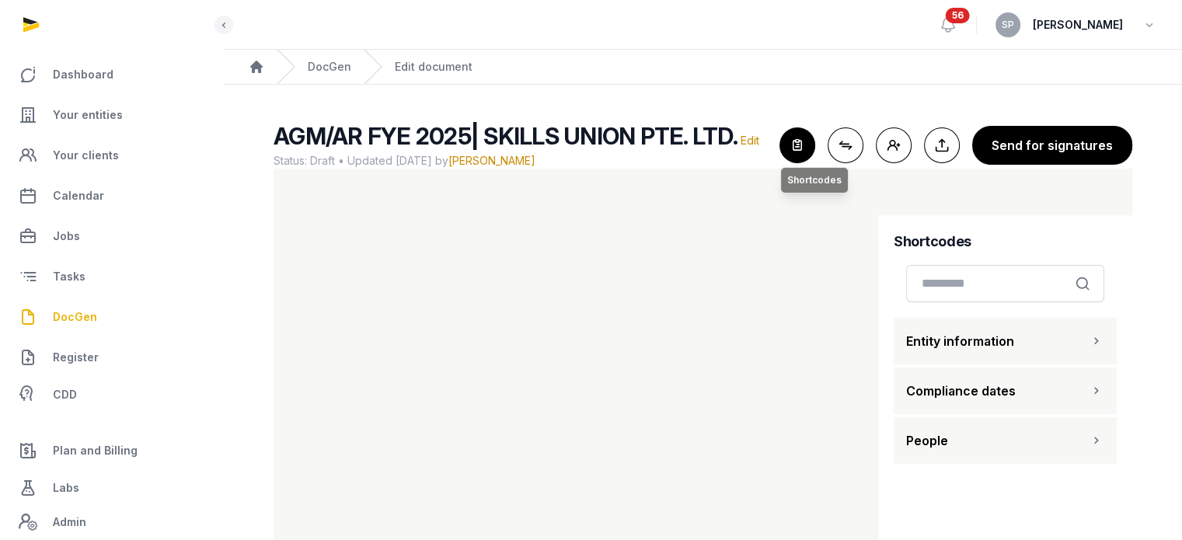
click at [796, 157] on icon "button" at bounding box center [797, 145] width 34 height 34
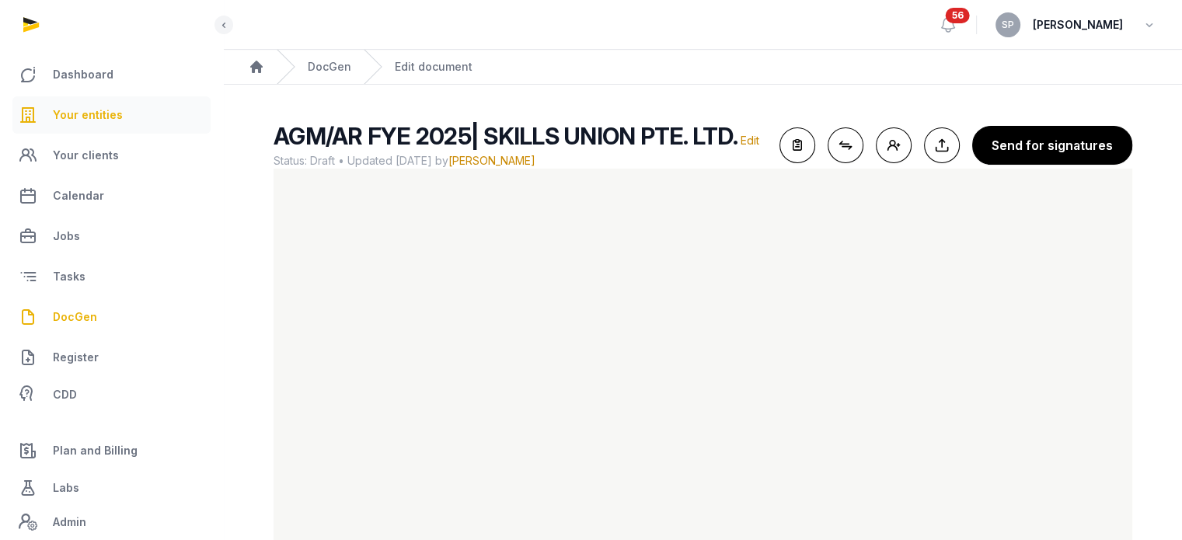
click at [120, 120] on link "Your entities" at bounding box center [111, 114] width 198 height 37
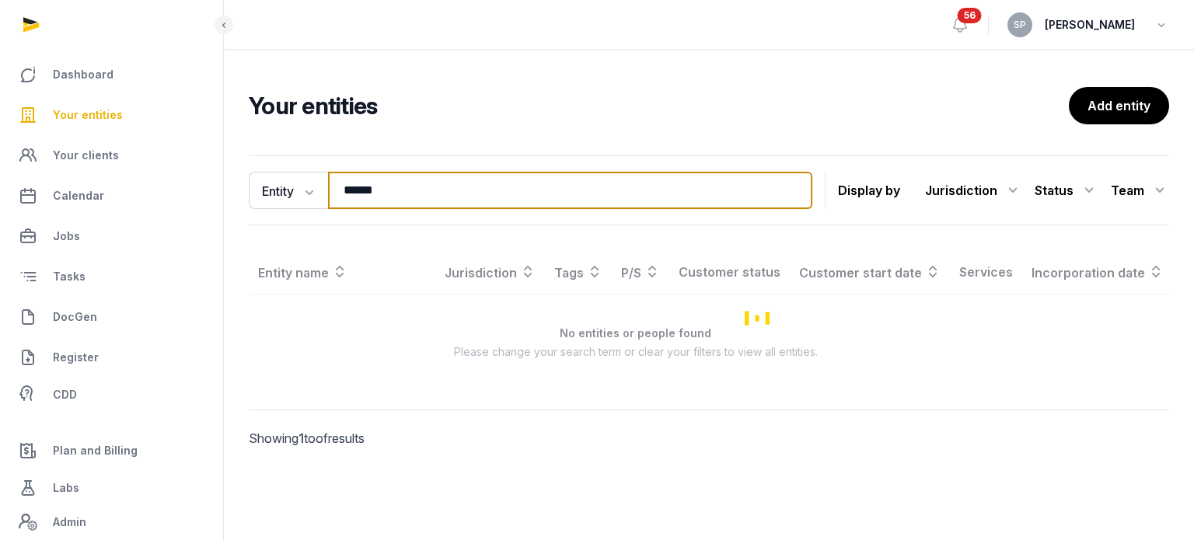
click at [406, 190] on input "*****" at bounding box center [570, 190] width 484 height 37
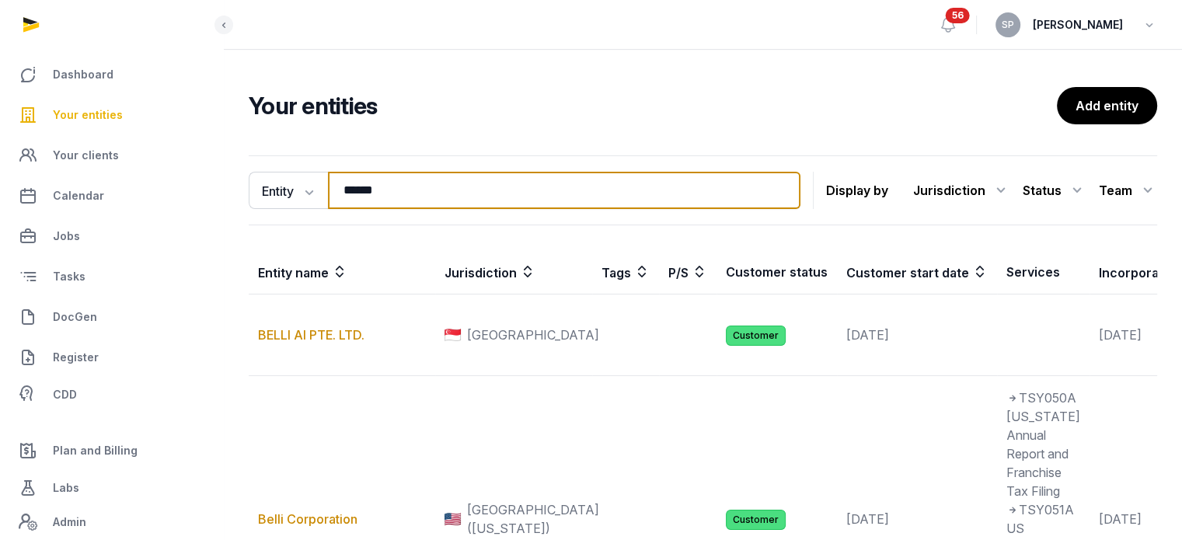
click at [406, 190] on input "*****" at bounding box center [564, 190] width 473 height 37
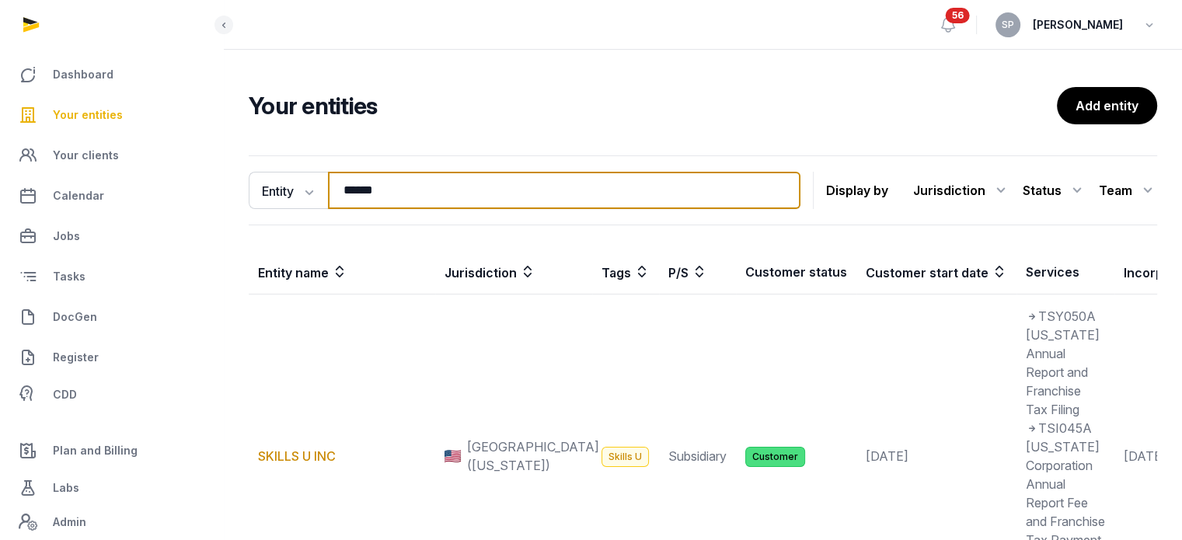
scroll to position [420, 0]
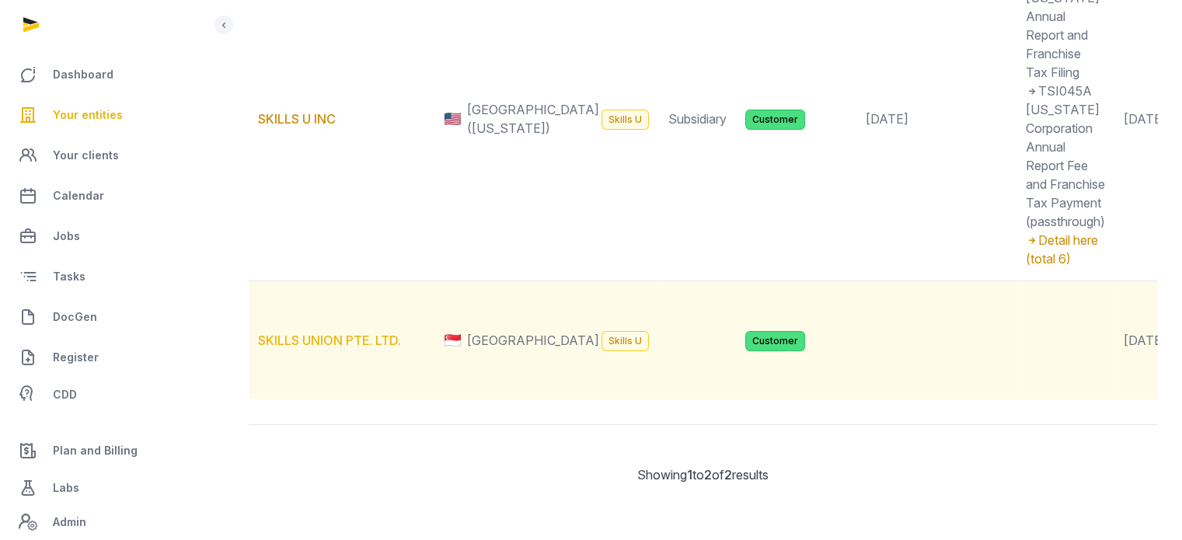
type input "******"
click at [379, 333] on link "SKILLS UNION PTE. LTD." at bounding box center [329, 341] width 143 height 16
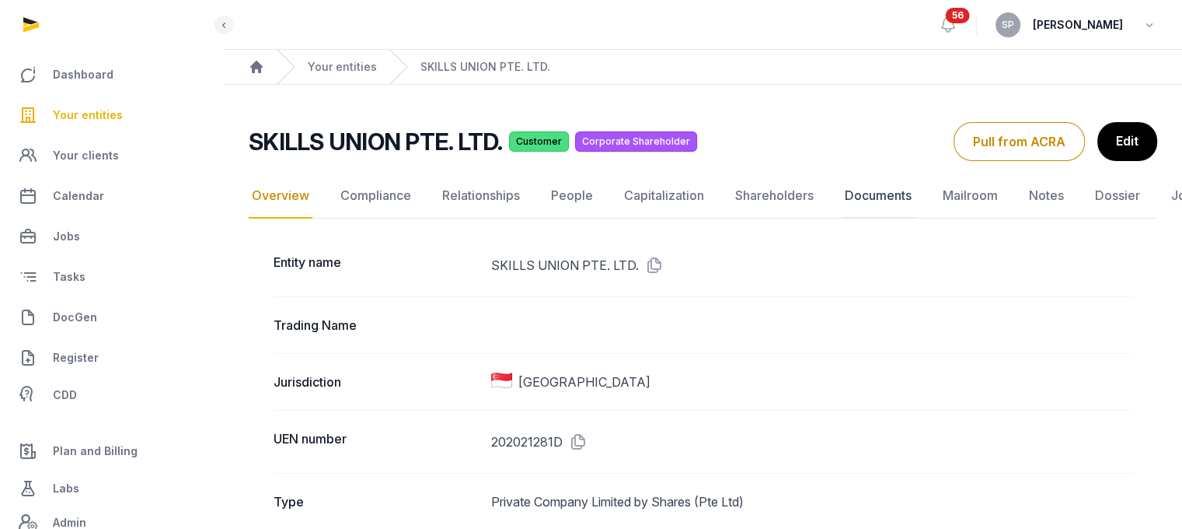
click at [863, 196] on link "Documents" at bounding box center [878, 195] width 73 height 45
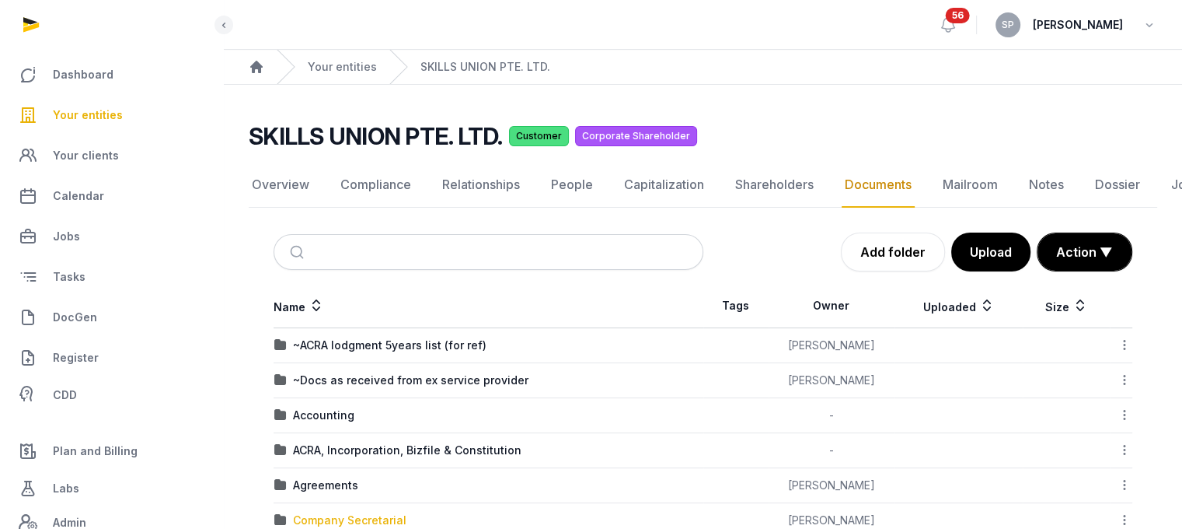
click at [376, 512] on div "Company Secretarial" at bounding box center [349, 520] width 113 height 16
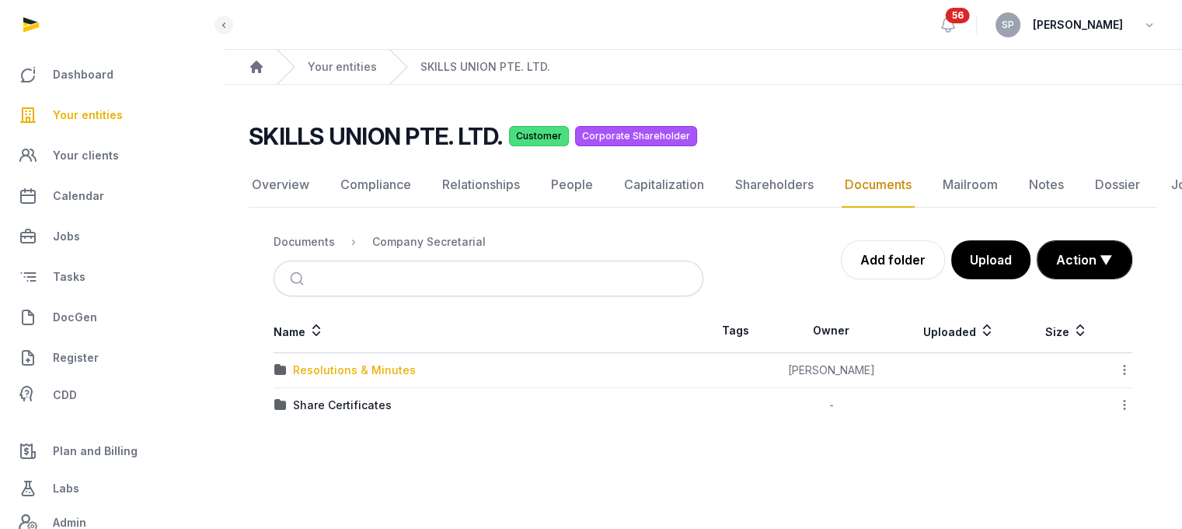
click at [366, 365] on div "Resolutions & Minutes" at bounding box center [354, 370] width 123 height 16
click at [306, 365] on div "2024" at bounding box center [307, 370] width 29 height 16
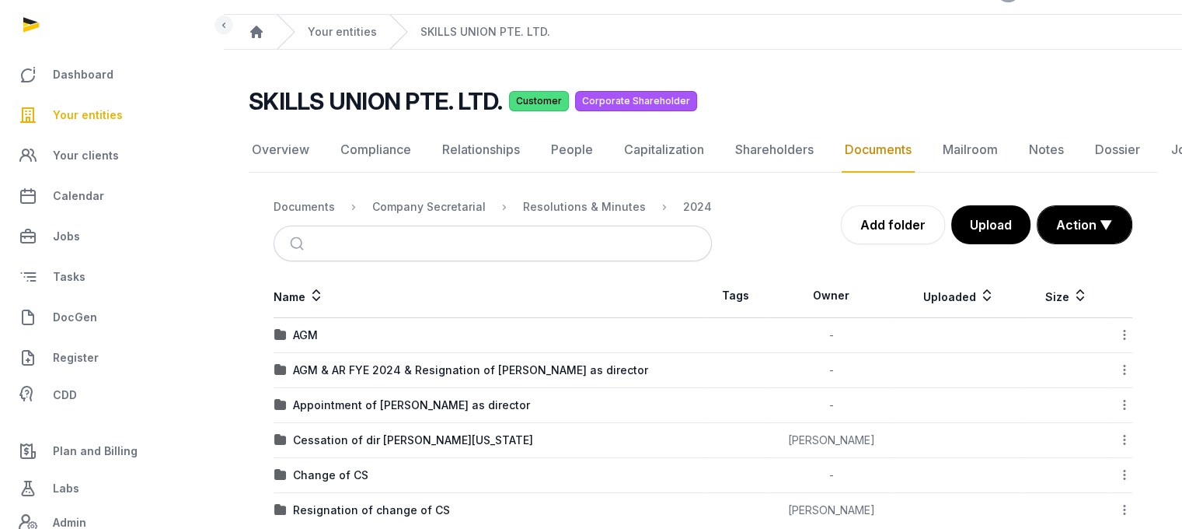
scroll to position [62, 0]
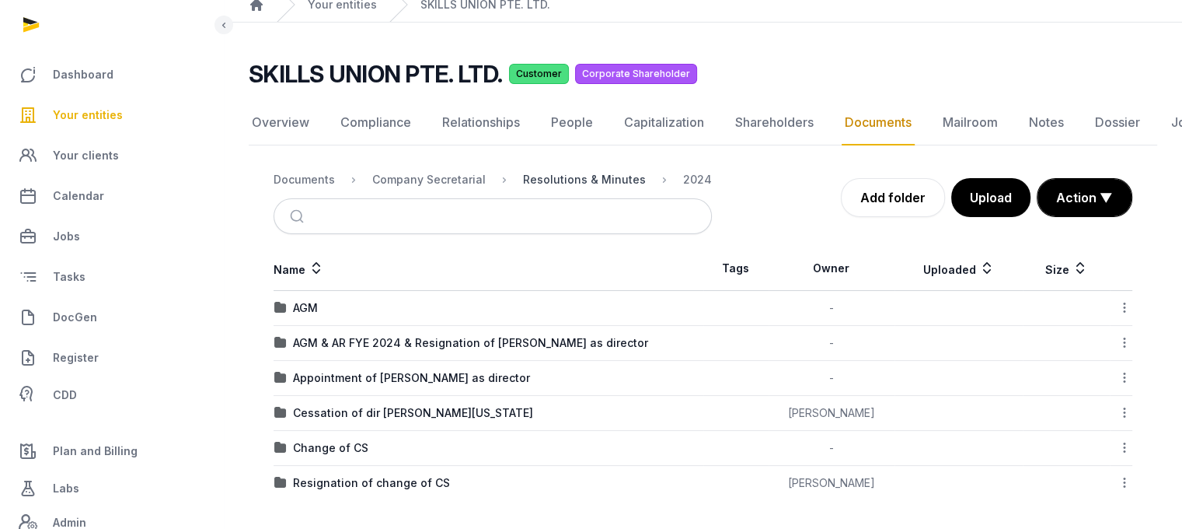
click at [543, 176] on div "Resolutions & Minutes" at bounding box center [584, 180] width 123 height 16
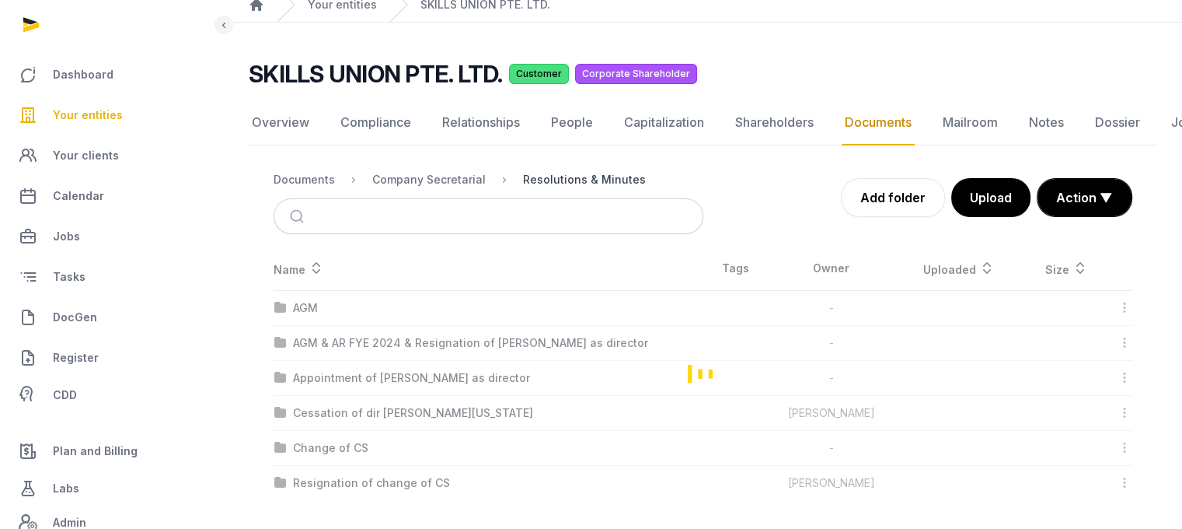
scroll to position [12, 0]
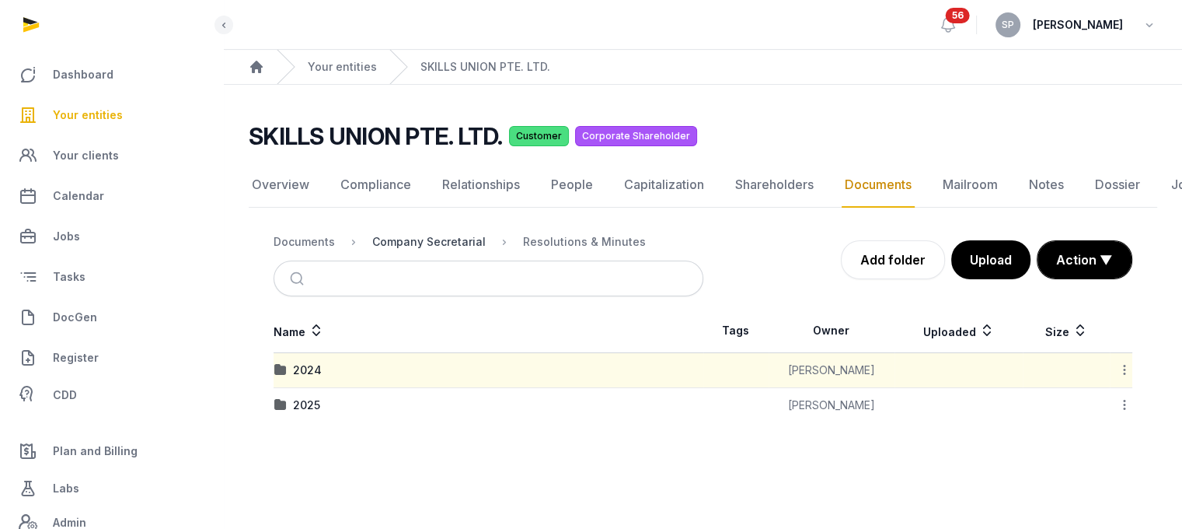
click at [389, 234] on div "Company Secretarial" at bounding box center [428, 242] width 113 height 16
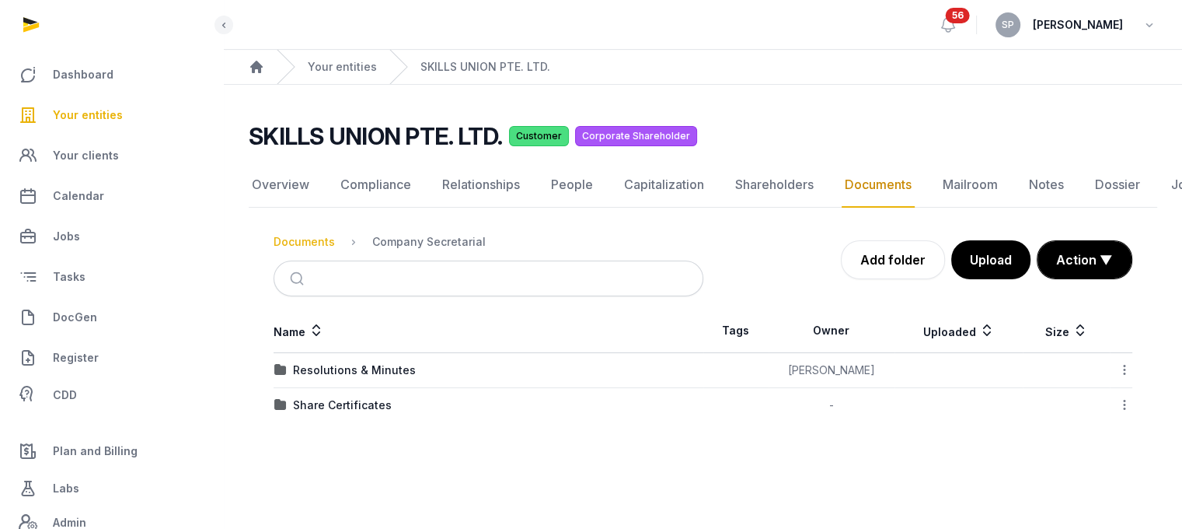
click at [318, 234] on div "Documents" at bounding box center [304, 242] width 61 height 16
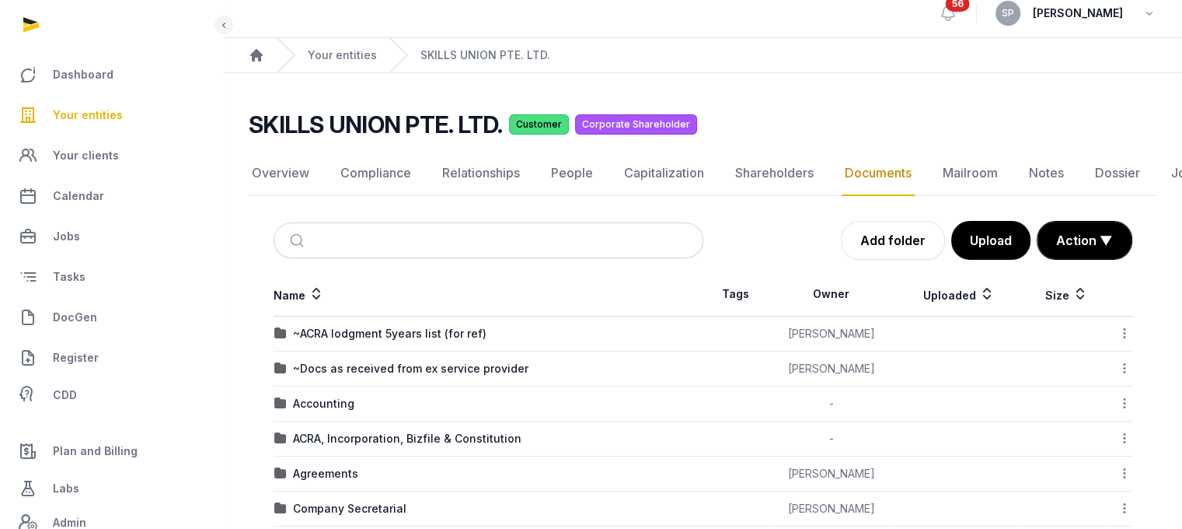
scroll to position [62, 0]
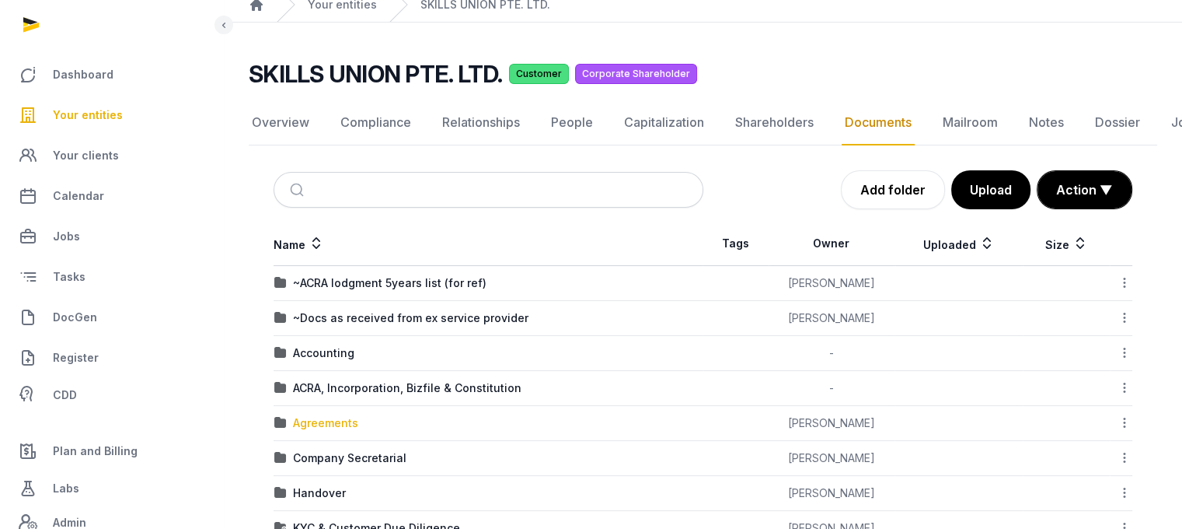
click at [337, 415] on div "Agreements" at bounding box center [325, 423] width 65 height 16
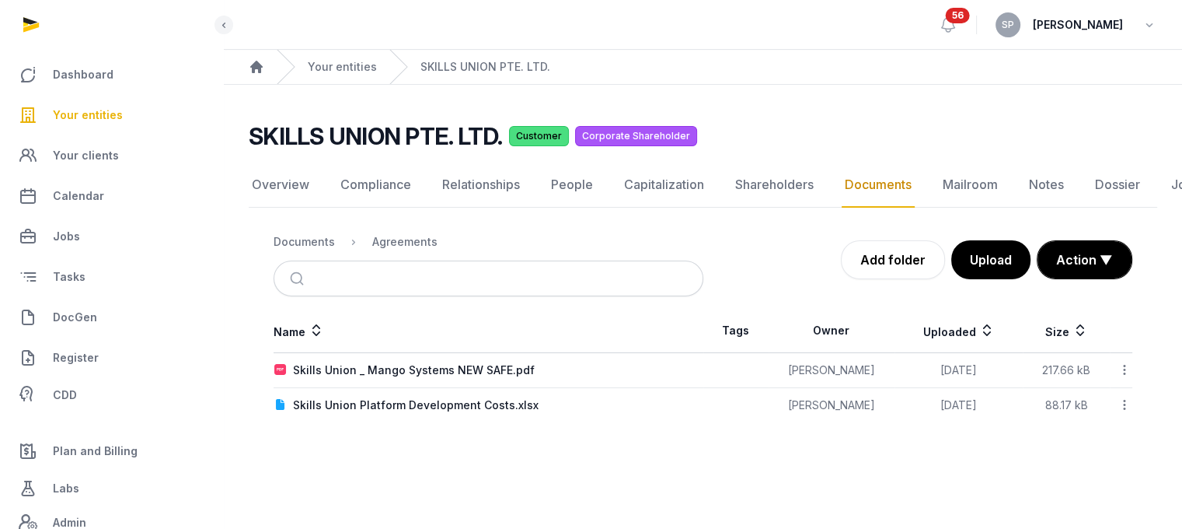
scroll to position [12, 0]
click at [323, 234] on div "Documents" at bounding box center [304, 242] width 61 height 16
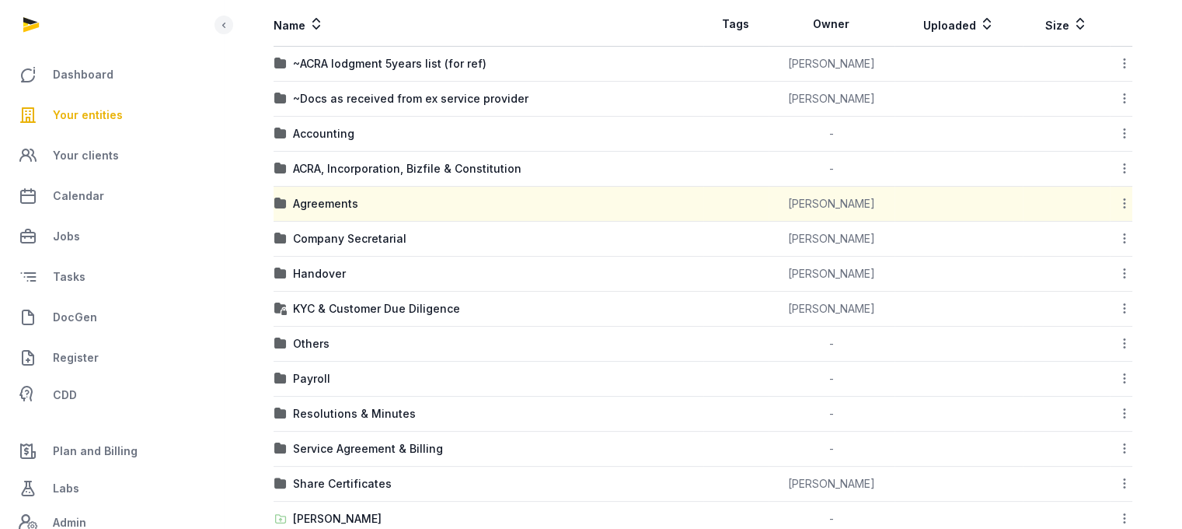
scroll to position [173, 0]
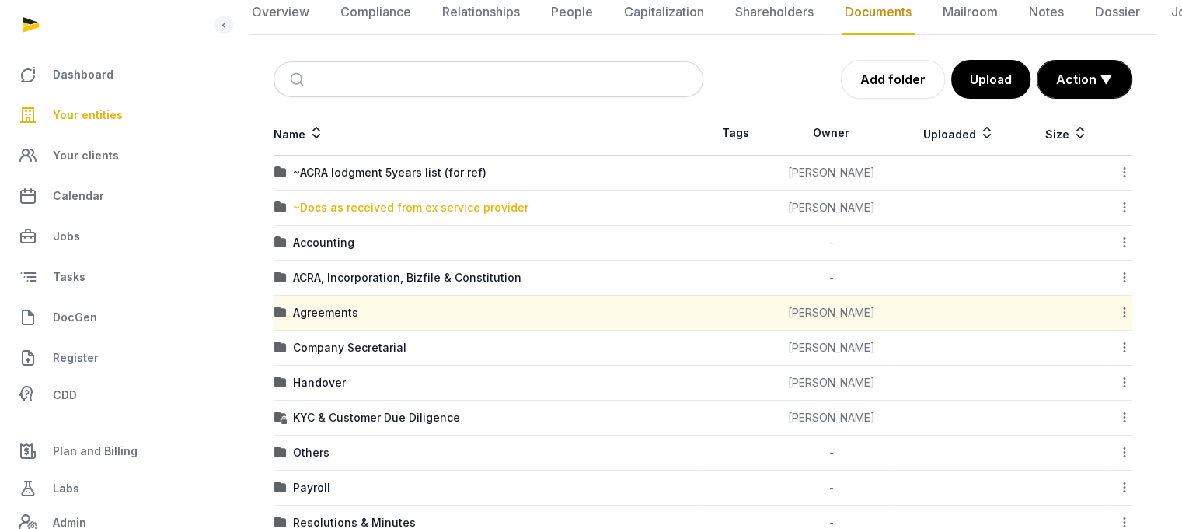
click at [423, 205] on div "~Docs as received from ex service provider" at bounding box center [411, 208] width 236 height 16
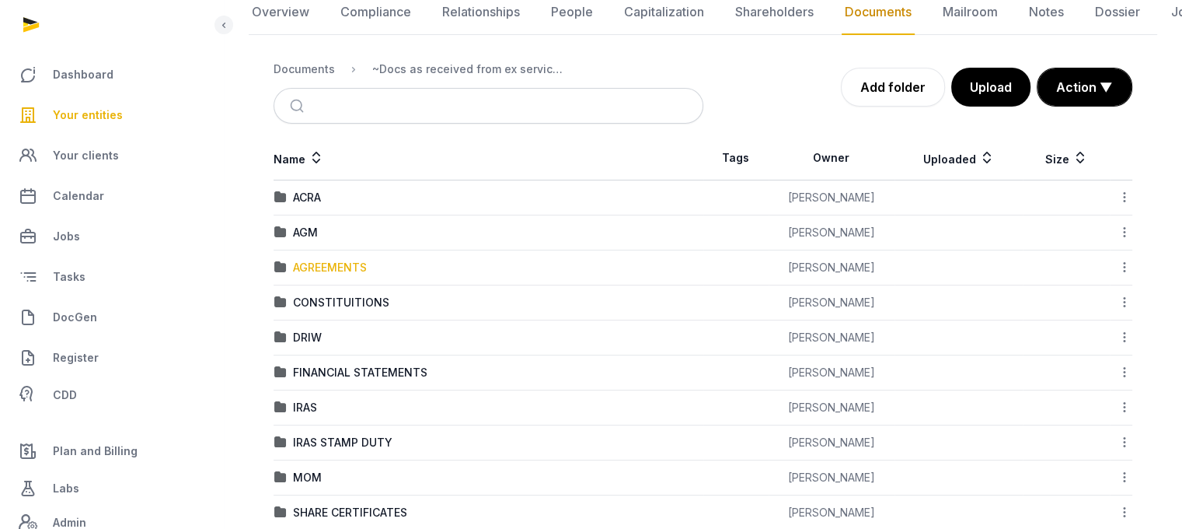
click at [318, 265] on div "AGREEMENTS" at bounding box center [330, 268] width 74 height 16
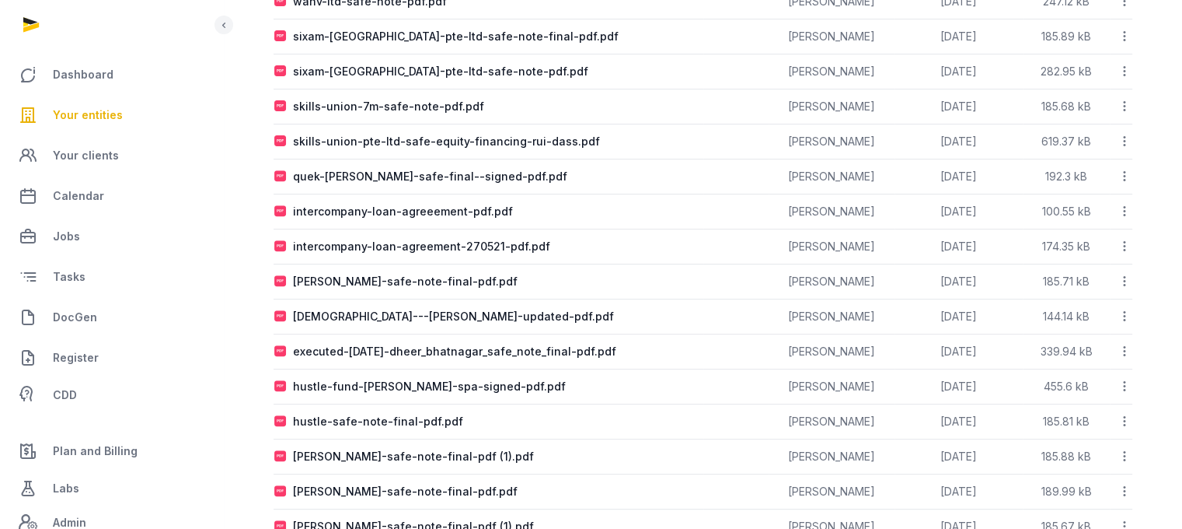
scroll to position [581, 0]
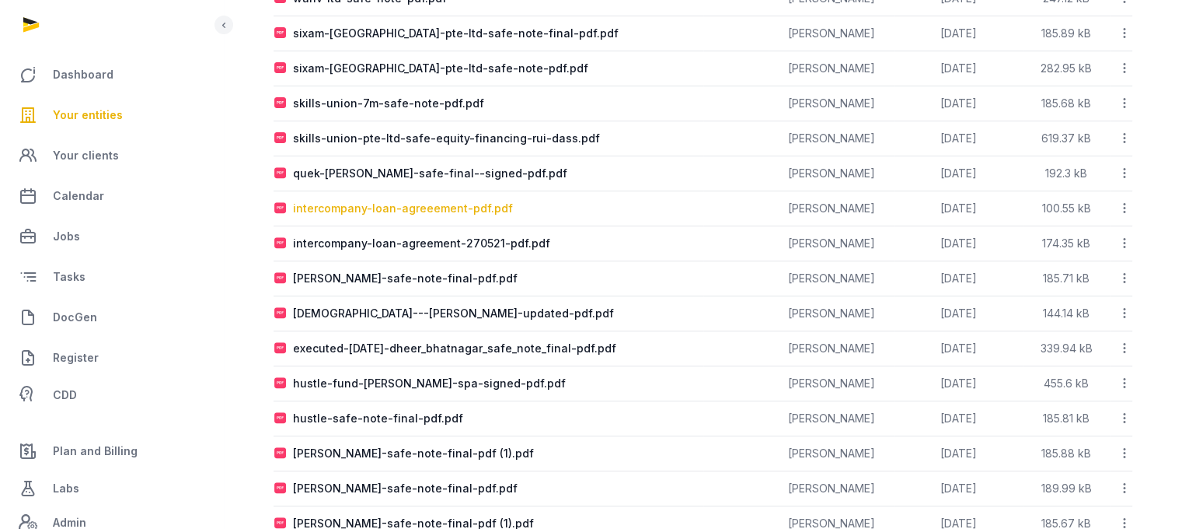
click at [447, 201] on div "intercompany-loan-agreeement-pdf.pdf" at bounding box center [403, 209] width 220 height 16
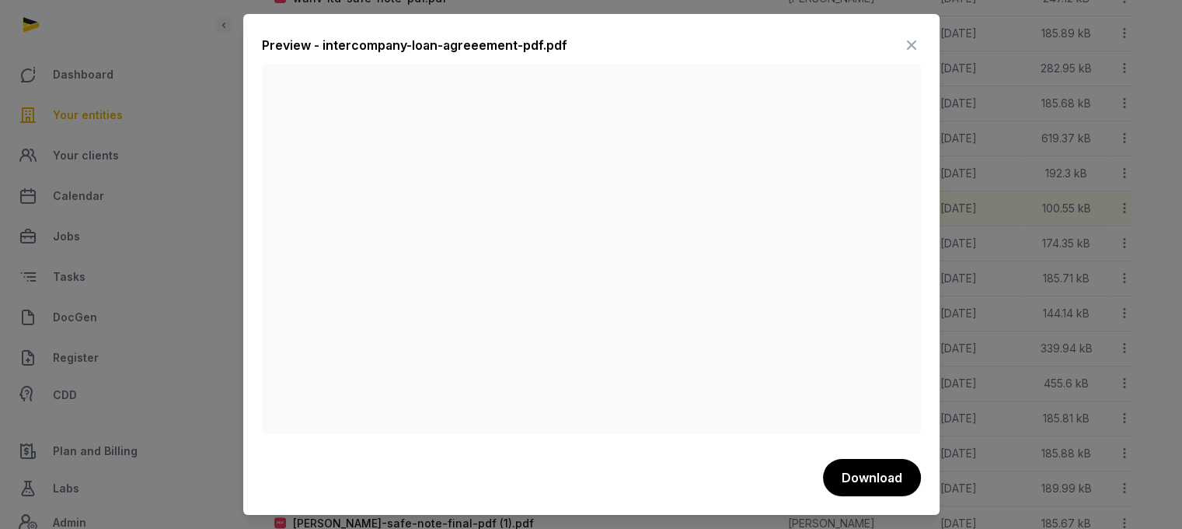
click at [910, 41] on icon at bounding box center [912, 45] width 19 height 25
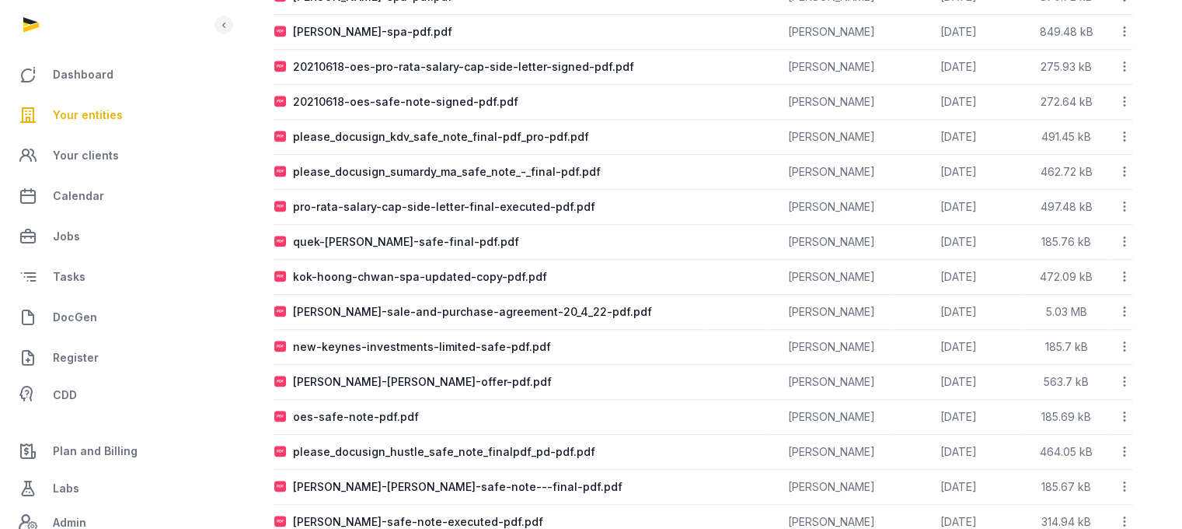
scroll to position [1186, 0]
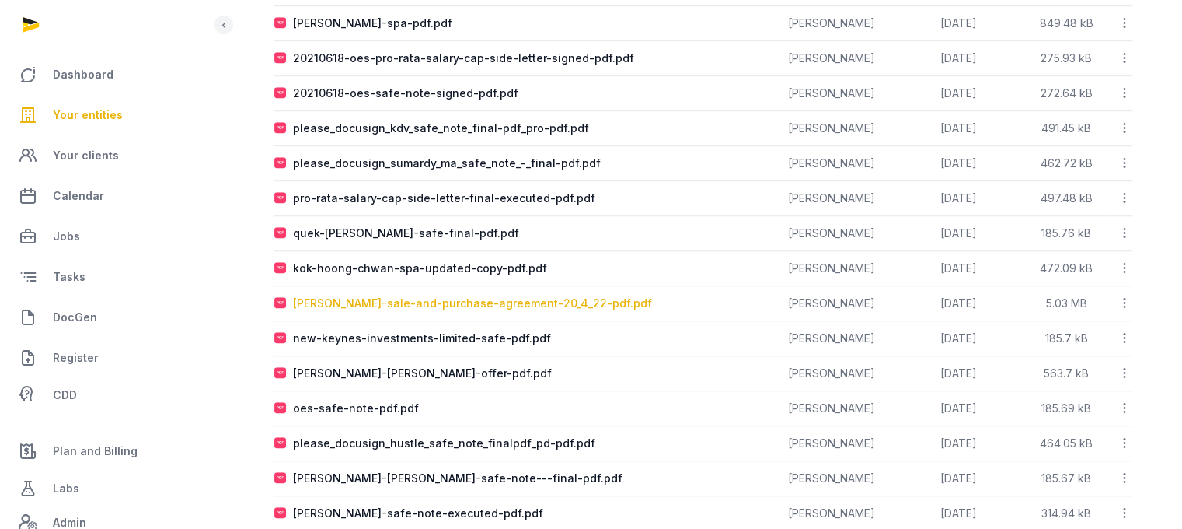
click at [477, 295] on div "neil-hayward-sale-and-purchase-agreement-20_4_22-pdf.pdf" at bounding box center [472, 303] width 359 height 16
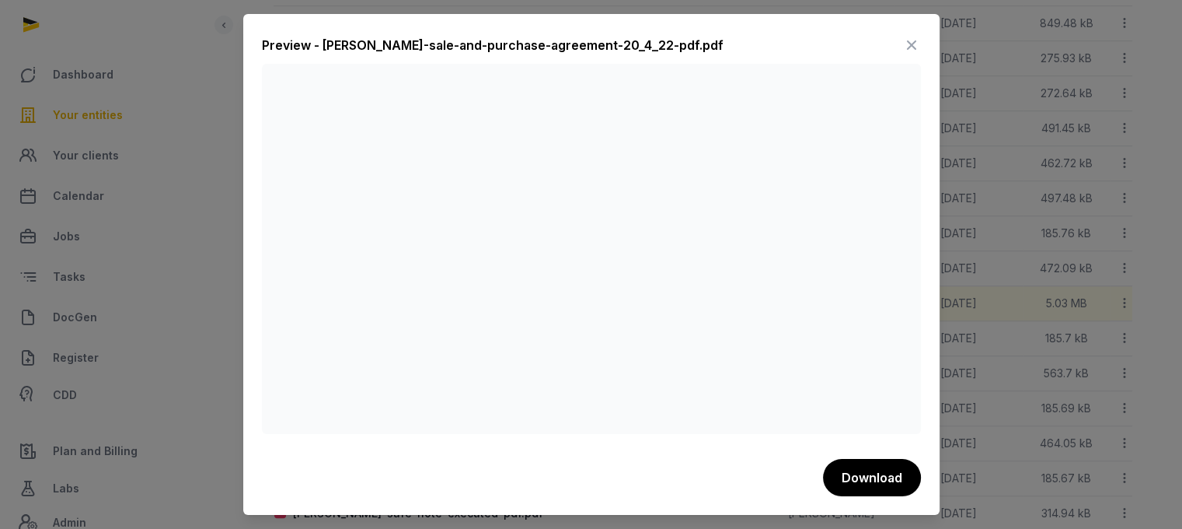
click at [914, 44] on icon at bounding box center [912, 45] width 19 height 25
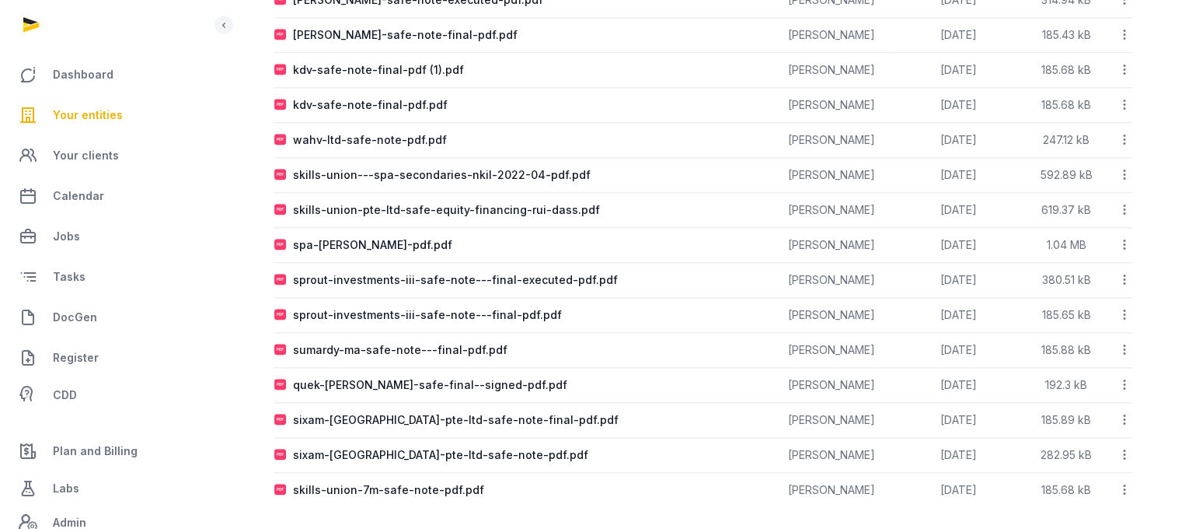
scroll to position [0, 0]
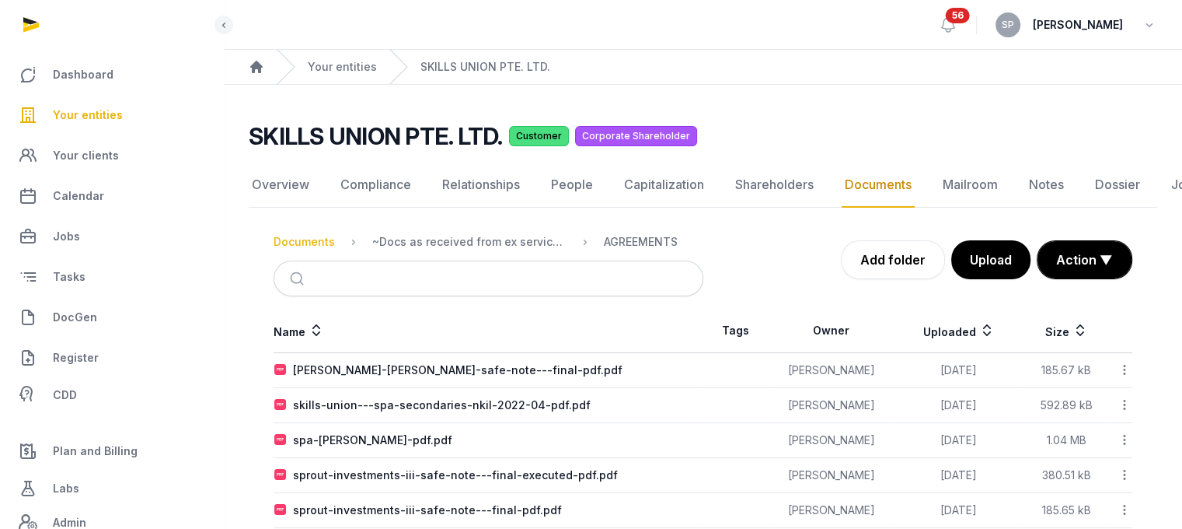
click at [294, 242] on div "Documents" at bounding box center [304, 242] width 61 height 16
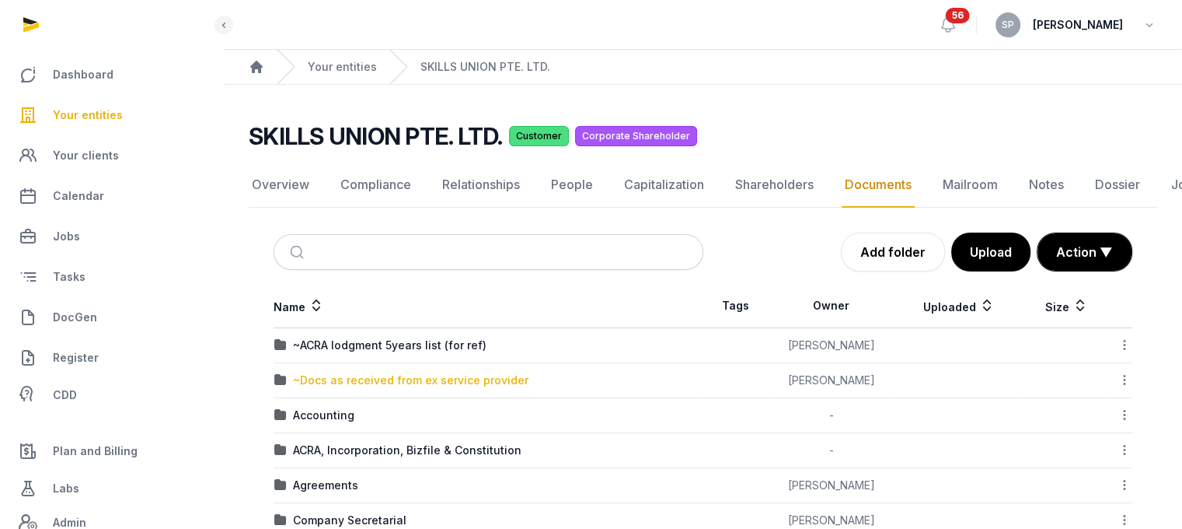
click at [362, 379] on div "~Docs as received from ex service provider" at bounding box center [411, 380] width 236 height 16
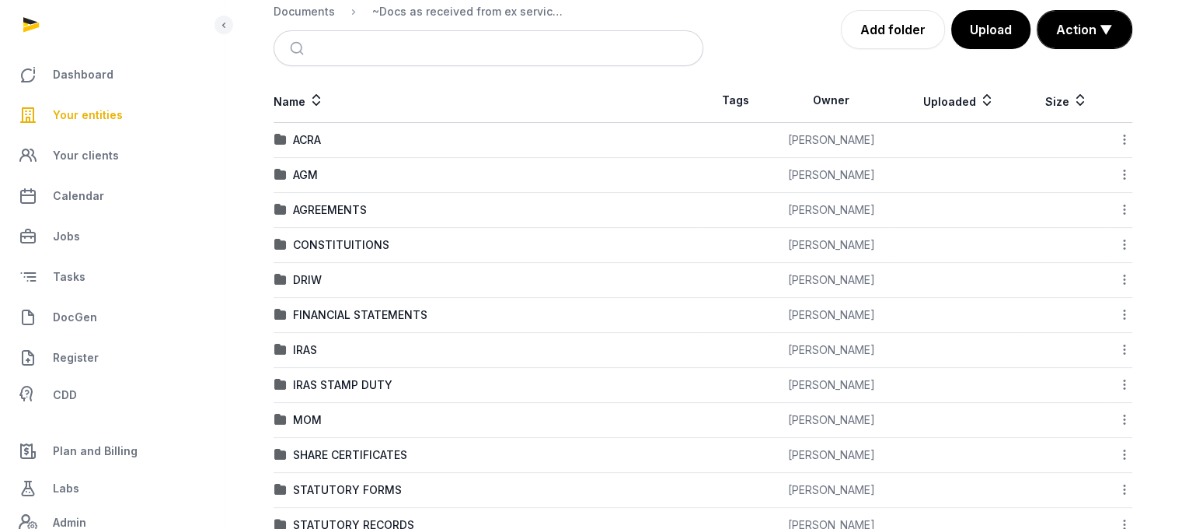
scroll to position [225, 0]
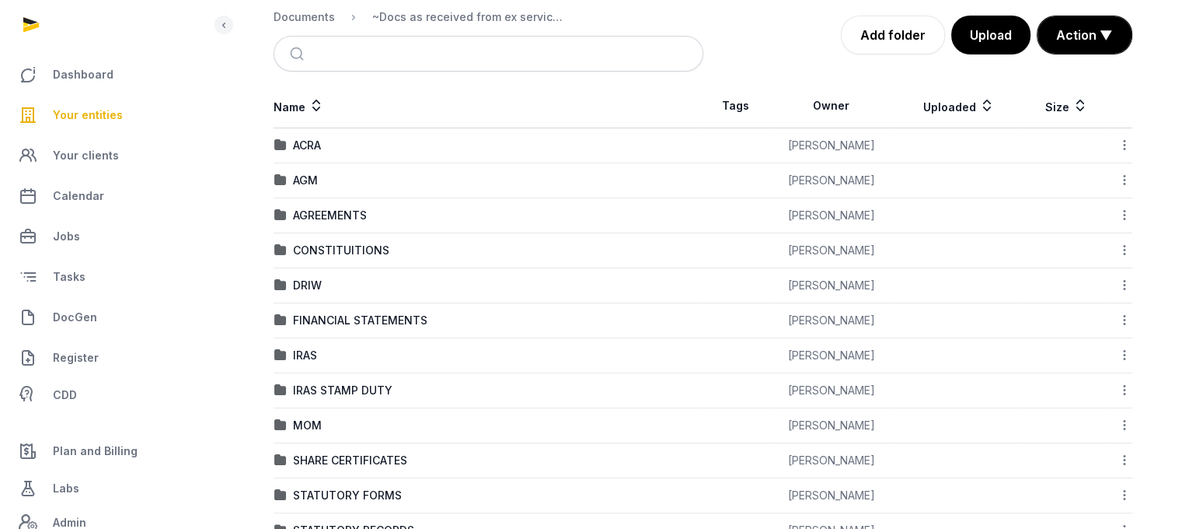
click at [306, 189] on td "AGM" at bounding box center [489, 180] width 430 height 35
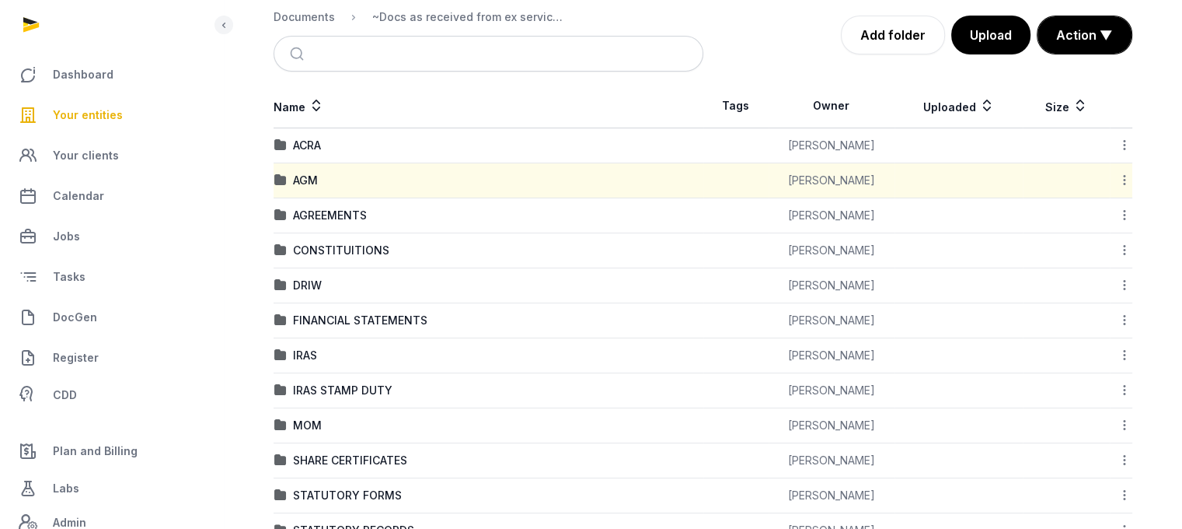
click at [306, 187] on td "AGM" at bounding box center [489, 180] width 430 height 35
click at [306, 180] on div "AGM" at bounding box center [305, 181] width 25 height 16
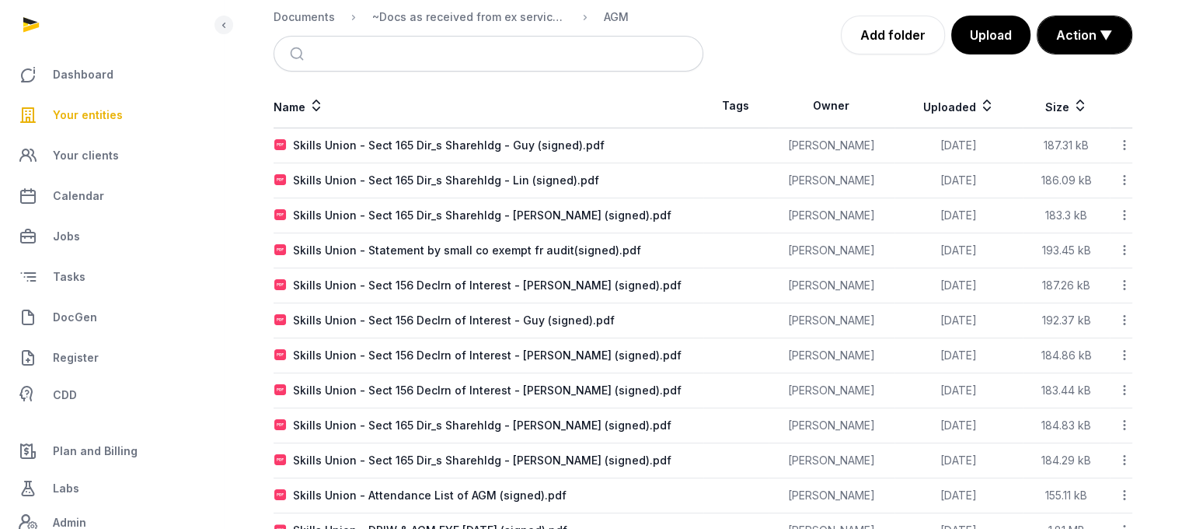
scroll to position [490, 0]
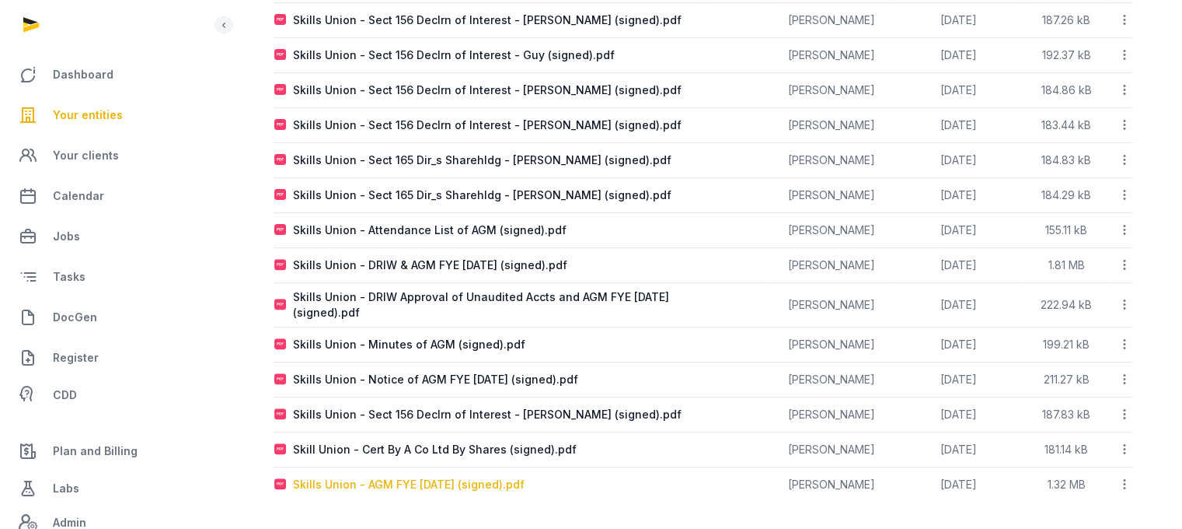
click at [479, 478] on div "Skills Union - AGM FYE 30 Apr 2022 (signed).pdf" at bounding box center [409, 485] width 232 height 16
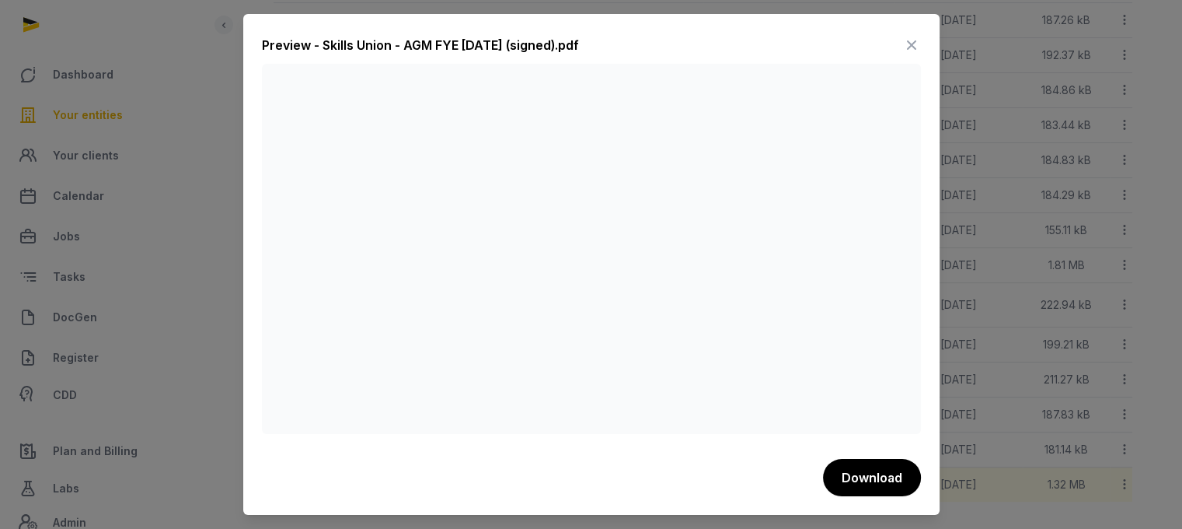
click at [911, 43] on icon at bounding box center [912, 45] width 19 height 25
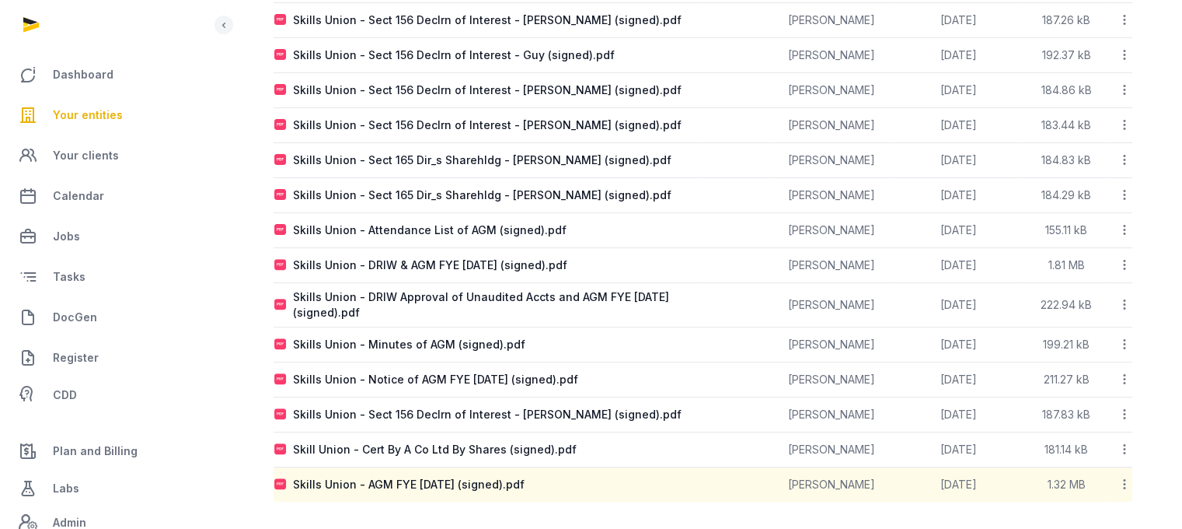
click at [124, 116] on link "Your entities" at bounding box center [111, 114] width 198 height 37
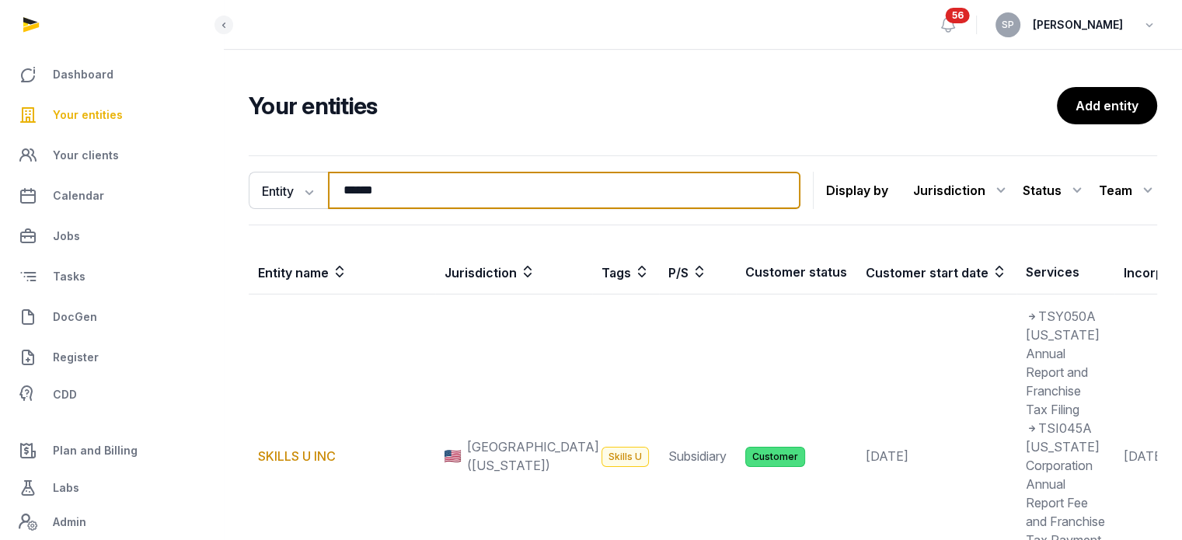
click at [379, 194] on input "******" at bounding box center [564, 190] width 473 height 37
